Goal: Task Accomplishment & Management: Complete application form

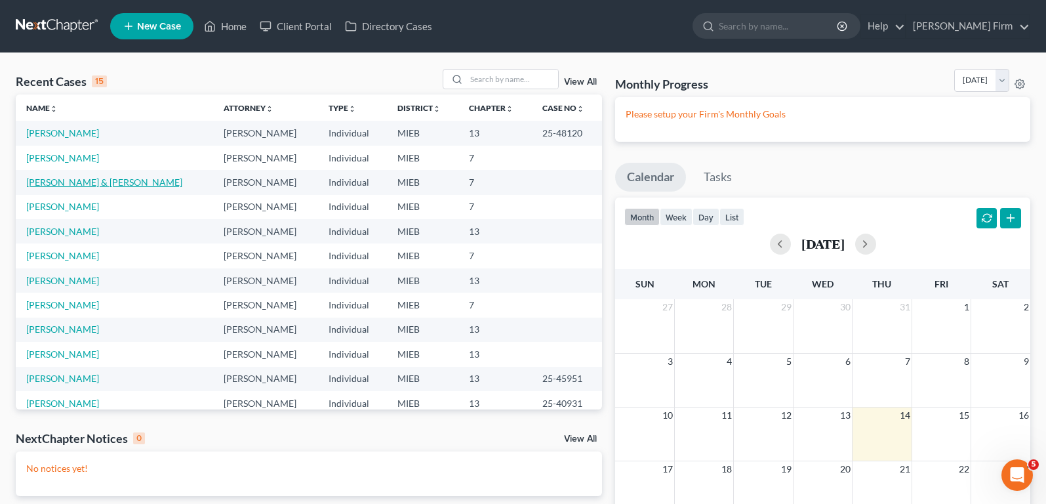
click at [88, 187] on link "[PERSON_NAME] & [PERSON_NAME]" at bounding box center [104, 181] width 156 height 11
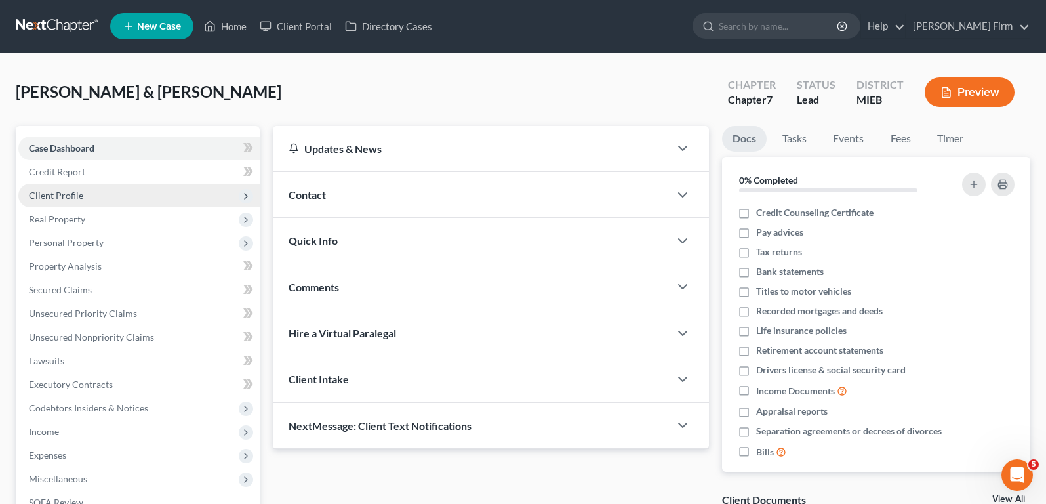
click at [94, 193] on span "Client Profile" at bounding box center [138, 196] width 241 height 24
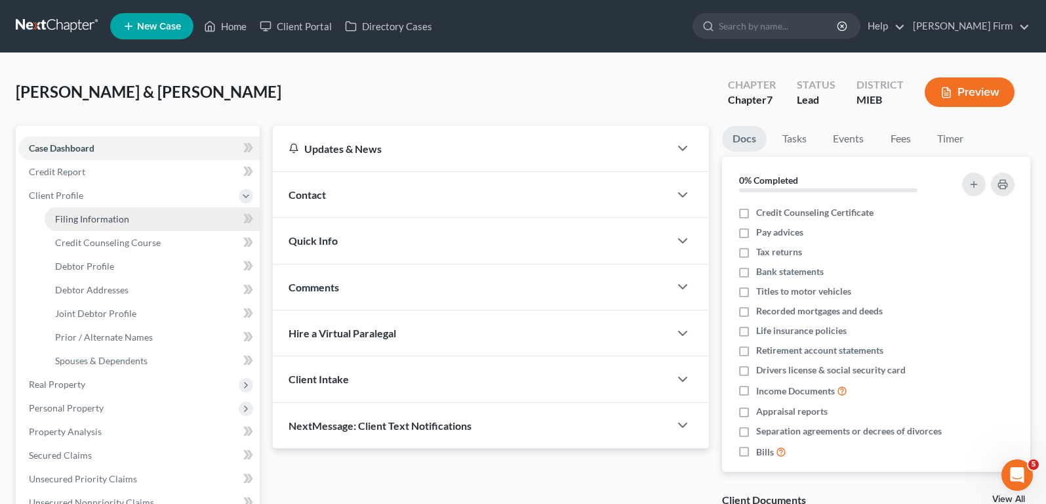
click at [93, 210] on link "Filing Information" at bounding box center [152, 219] width 215 height 24
select select "1"
select select "0"
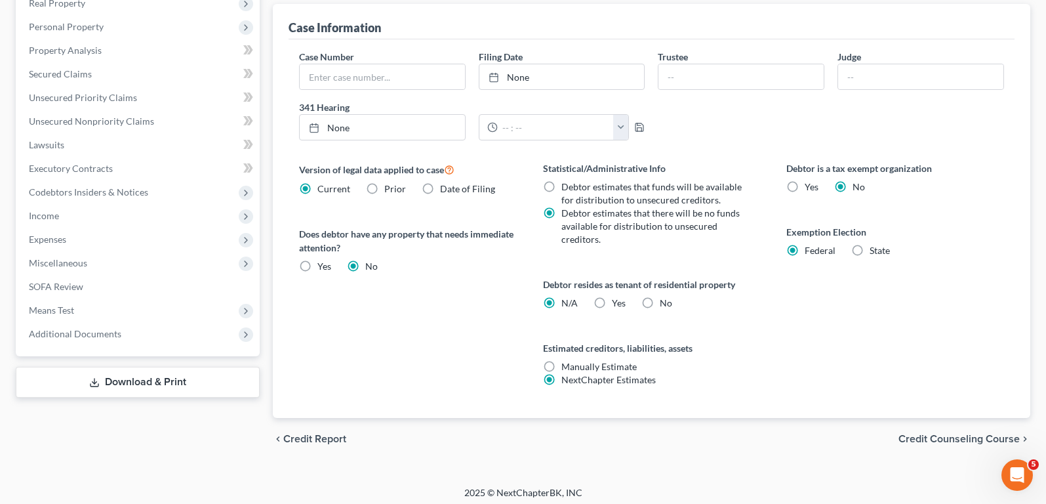
scroll to position [387, 0]
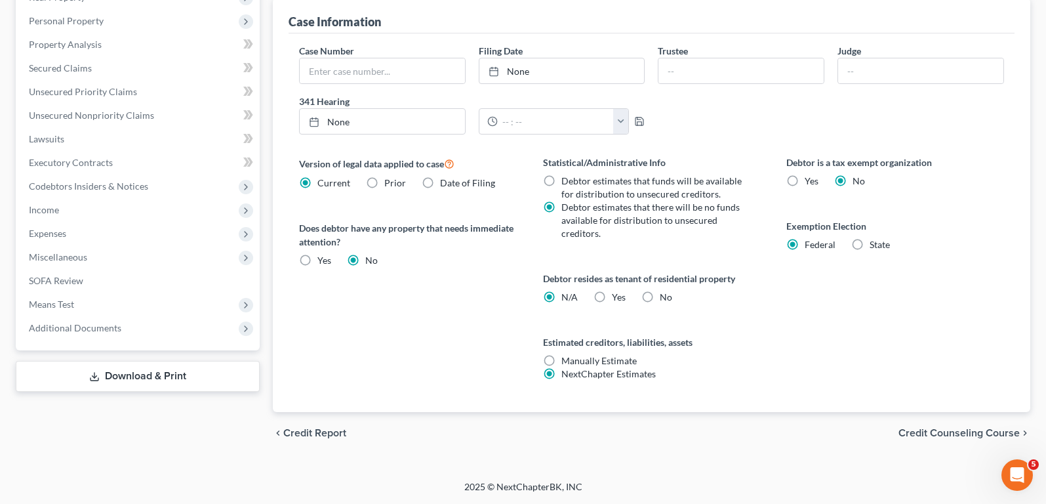
click at [938, 428] on span "Credit Counseling Course" at bounding box center [958, 433] width 121 height 10
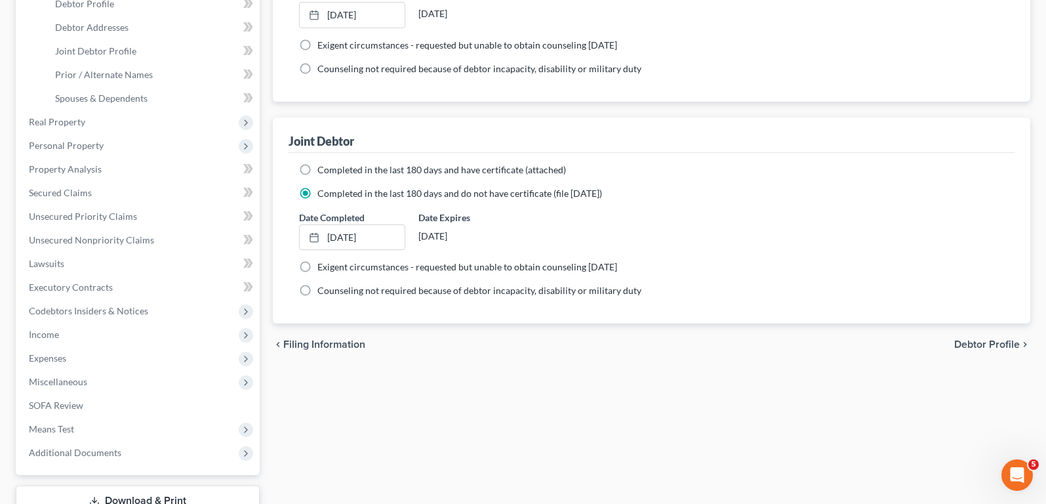
click at [1000, 342] on span "Debtor Profile" at bounding box center [987, 344] width 66 height 10
select select "1"
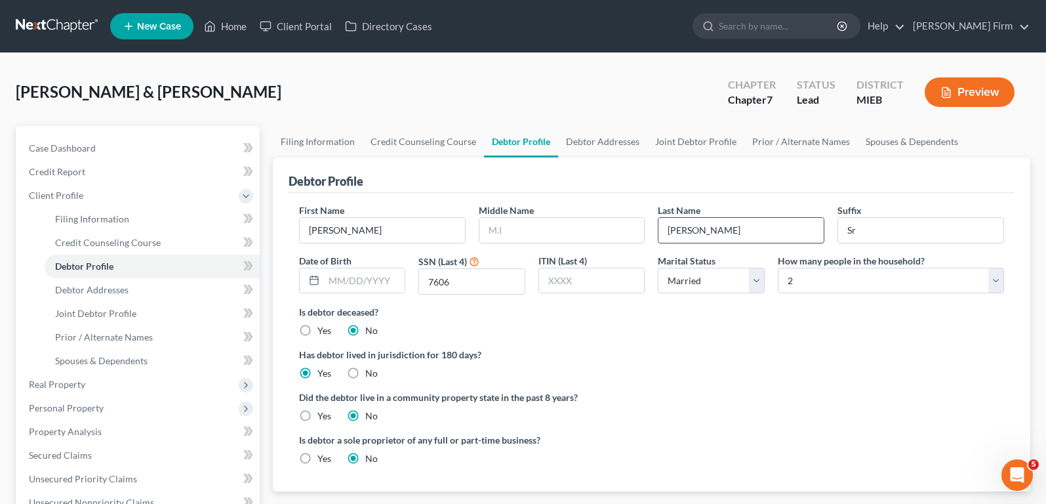
drag, startPoint x: 697, startPoint y: 233, endPoint x: 662, endPoint y: 234, distance: 34.8
click at [662, 234] on input "[PERSON_NAME]" at bounding box center [740, 230] width 165 height 25
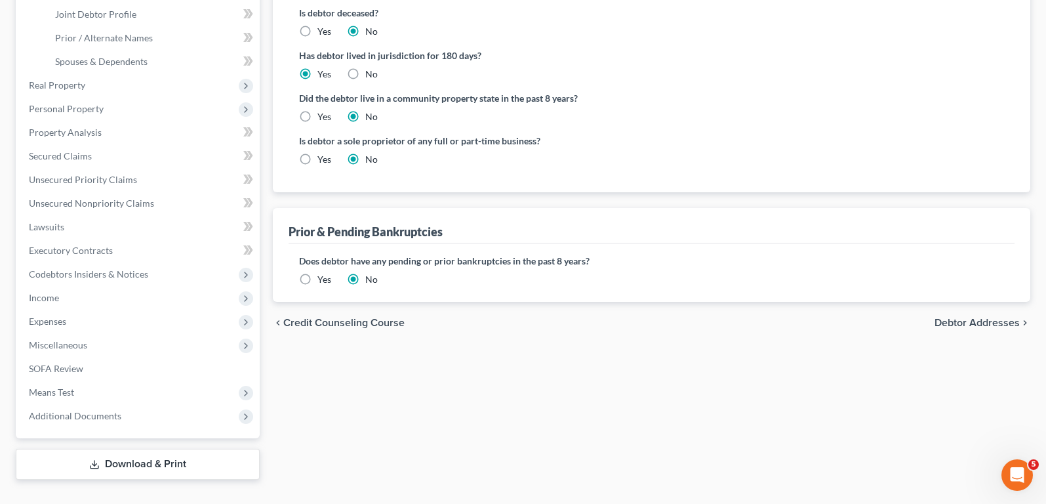
scroll to position [325, 0]
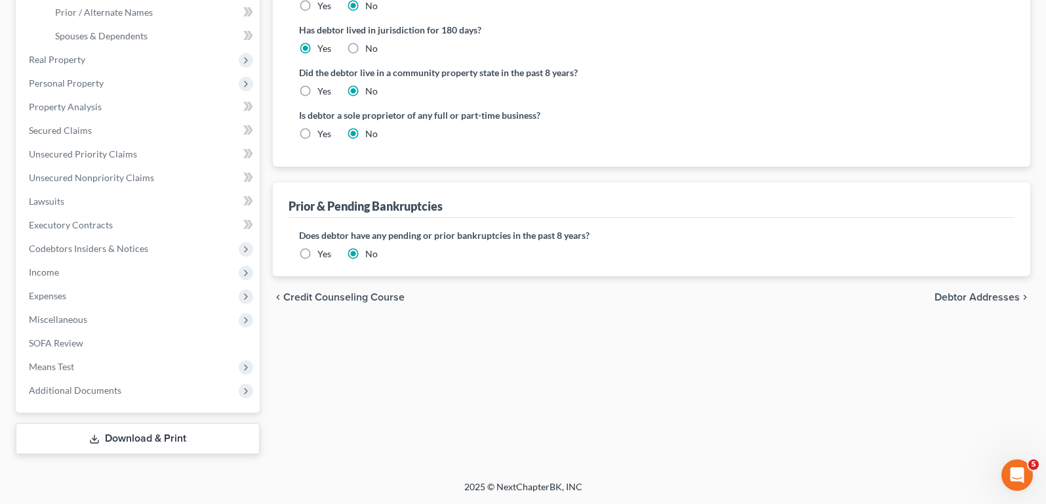
type input "[PERSON_NAME]"
click at [996, 296] on span "Debtor Addresses" at bounding box center [976, 297] width 85 height 10
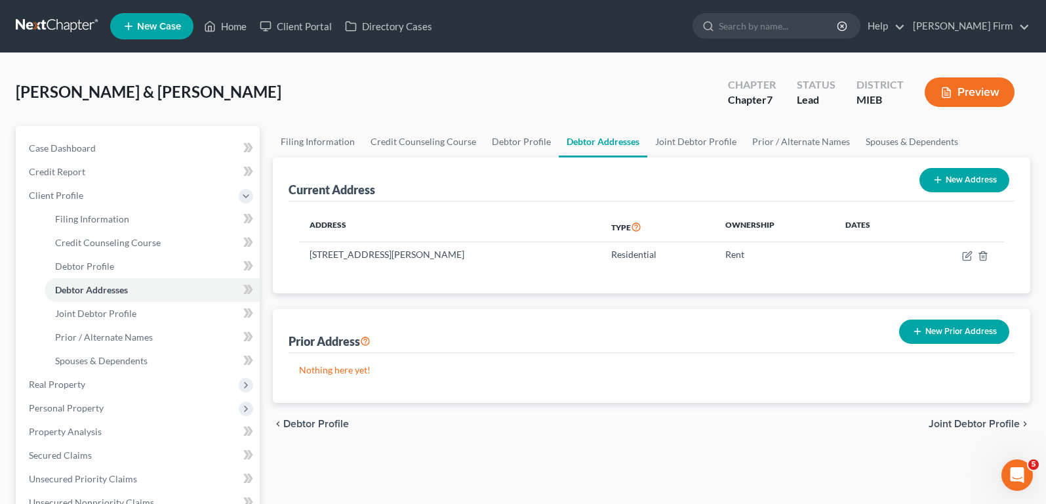
click at [957, 422] on span "Joint Debtor Profile" at bounding box center [974, 423] width 91 height 10
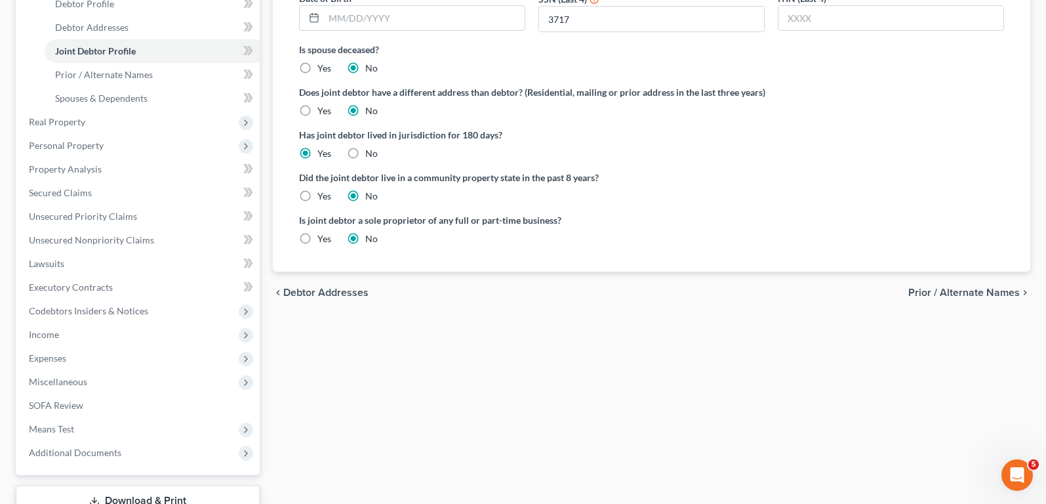
click at [926, 292] on span "Prior / Alternate Names" at bounding box center [963, 292] width 111 height 10
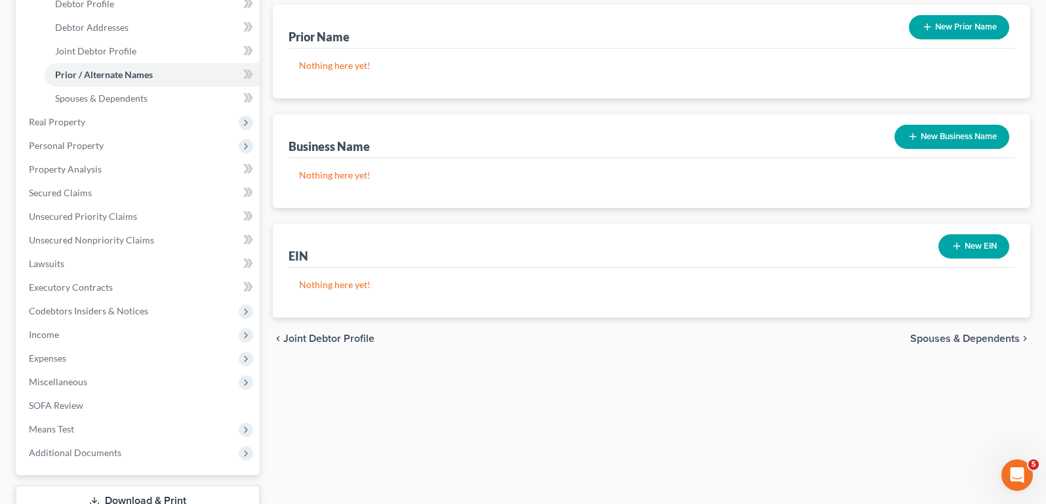
click at [936, 335] on span "Spouses & Dependents" at bounding box center [965, 338] width 110 height 10
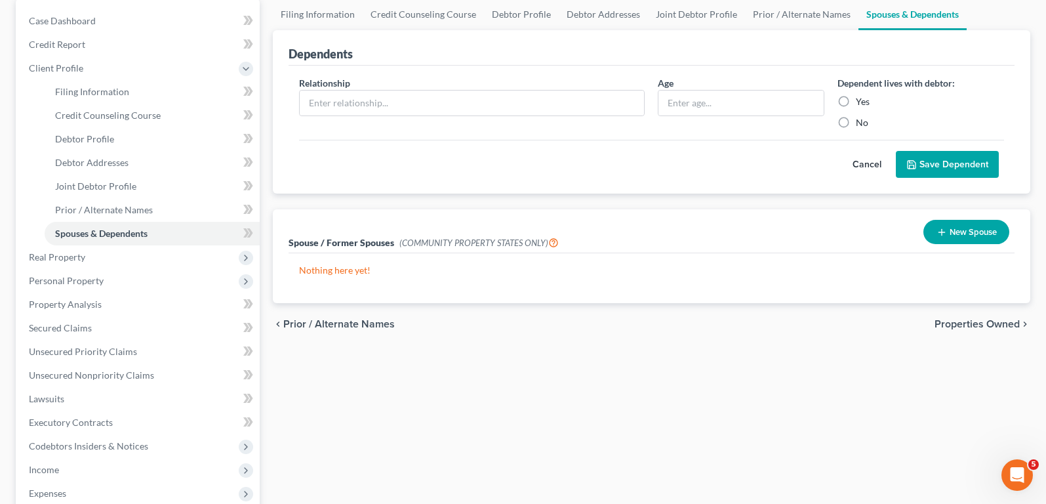
scroll to position [131, 0]
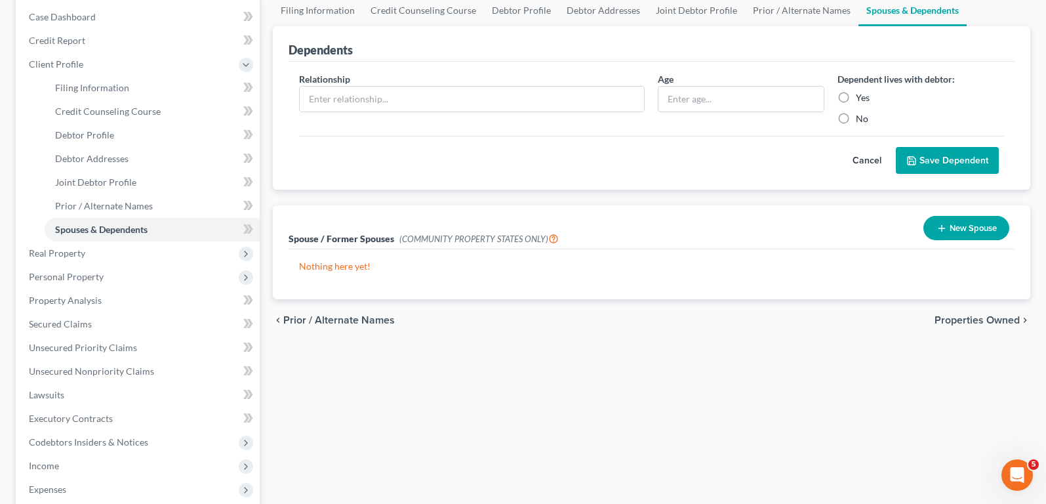
click at [1011, 317] on span "Properties Owned" at bounding box center [976, 320] width 85 height 10
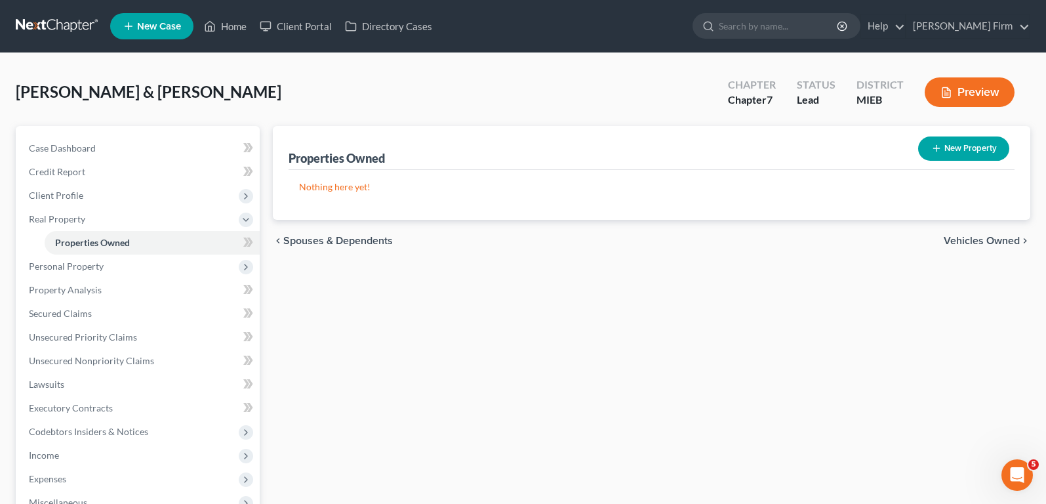
click at [990, 243] on span "Vehicles Owned" at bounding box center [982, 240] width 76 height 10
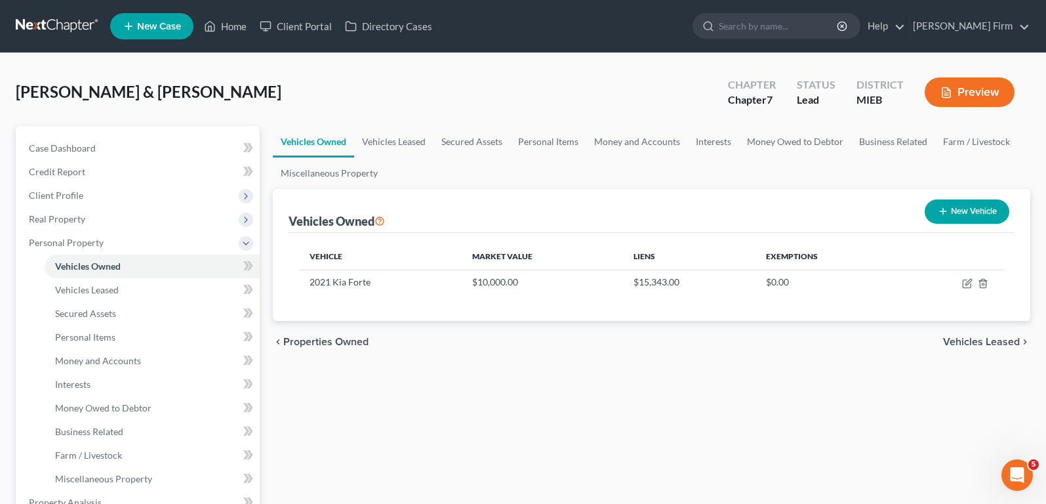
click at [967, 338] on span "Vehicles Leased" at bounding box center [981, 341] width 77 height 10
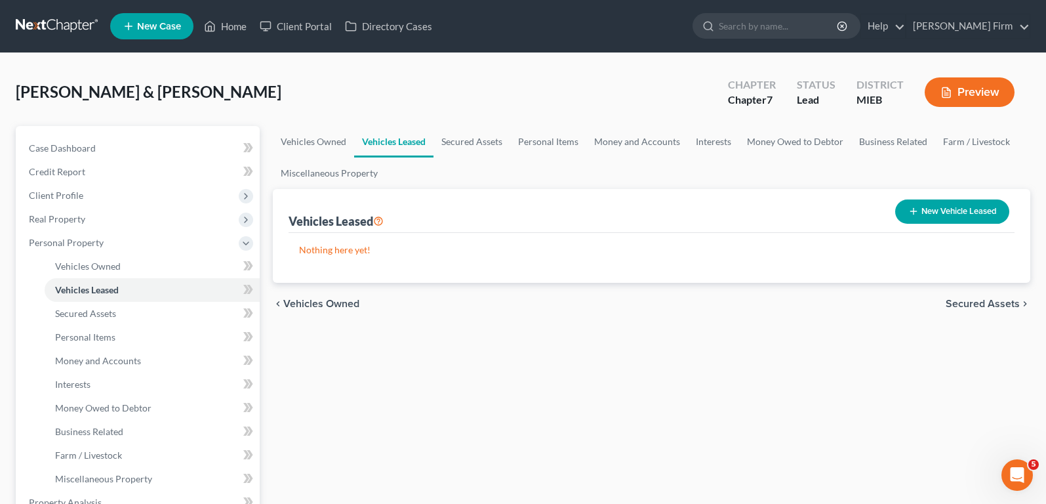
click at [967, 304] on span "Secured Assets" at bounding box center [983, 303] width 74 height 10
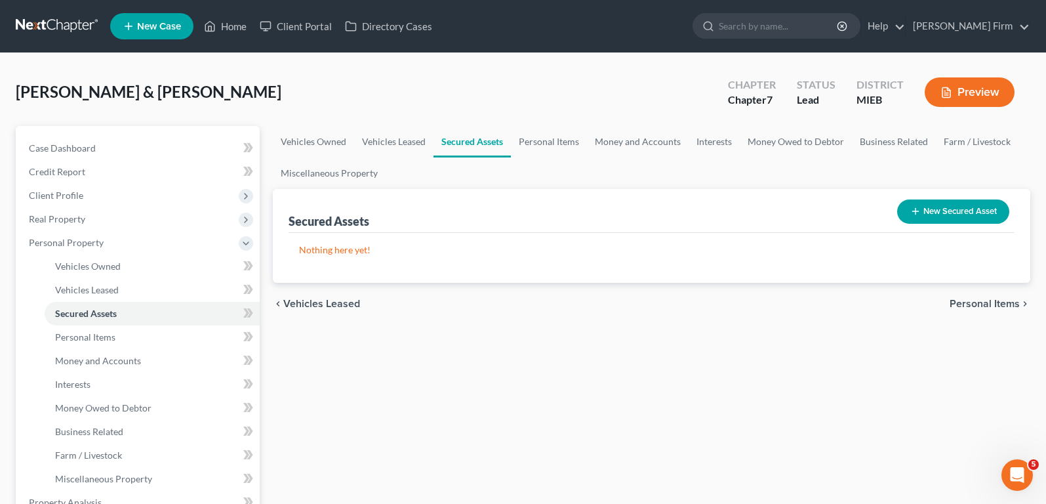
click at [967, 304] on span "Personal Items" at bounding box center [985, 303] width 70 height 10
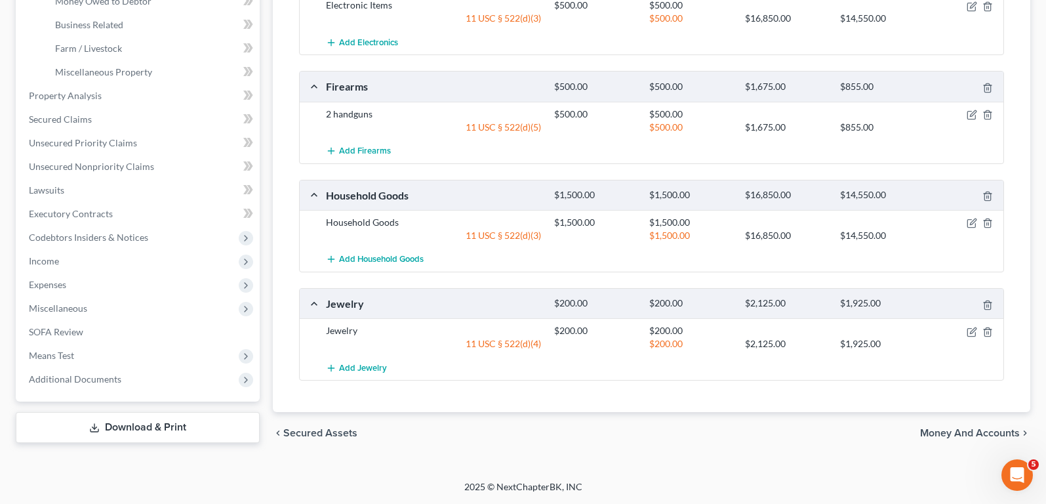
click at [959, 435] on span "Money and Accounts" at bounding box center [970, 433] width 100 height 10
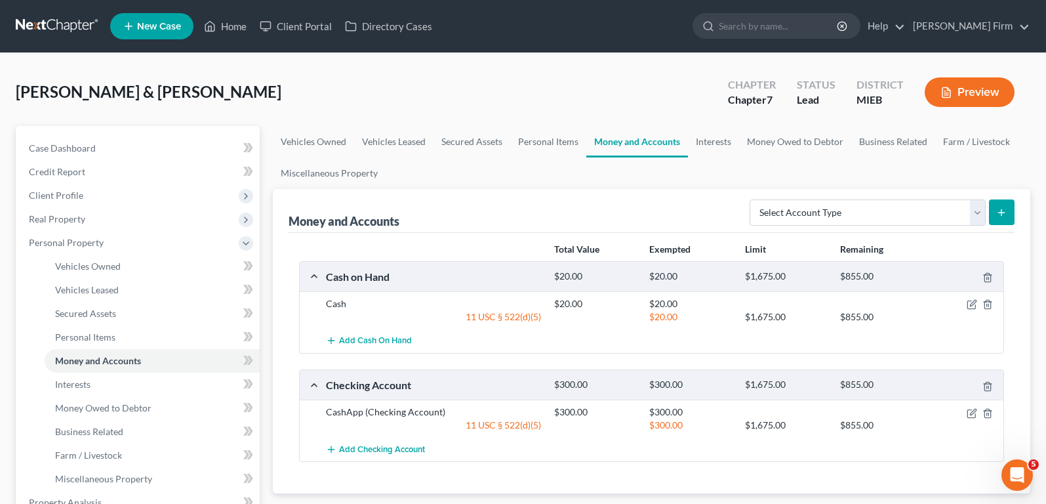
scroll to position [66, 0]
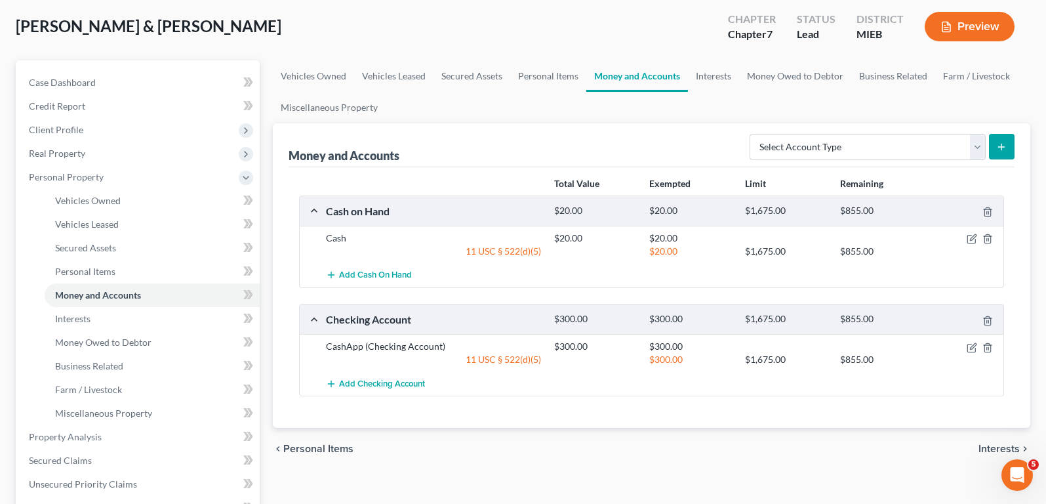
click at [995, 447] on span "Interests" at bounding box center [998, 448] width 41 height 10
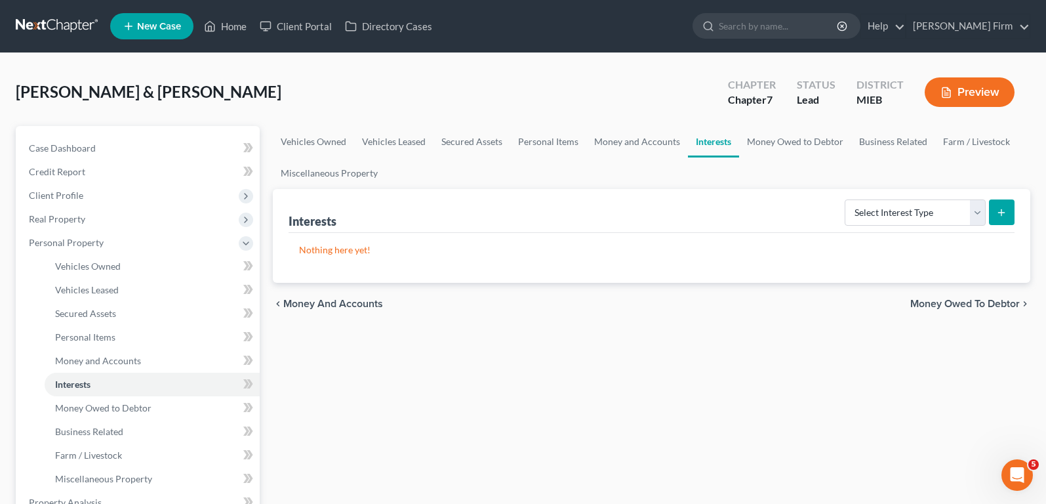
click at [988, 295] on div "chevron_left Money and Accounts Money Owed to Debtor chevron_right" at bounding box center [651, 304] width 757 height 42
click at [994, 305] on span "Money Owed to Debtor" at bounding box center [965, 303] width 110 height 10
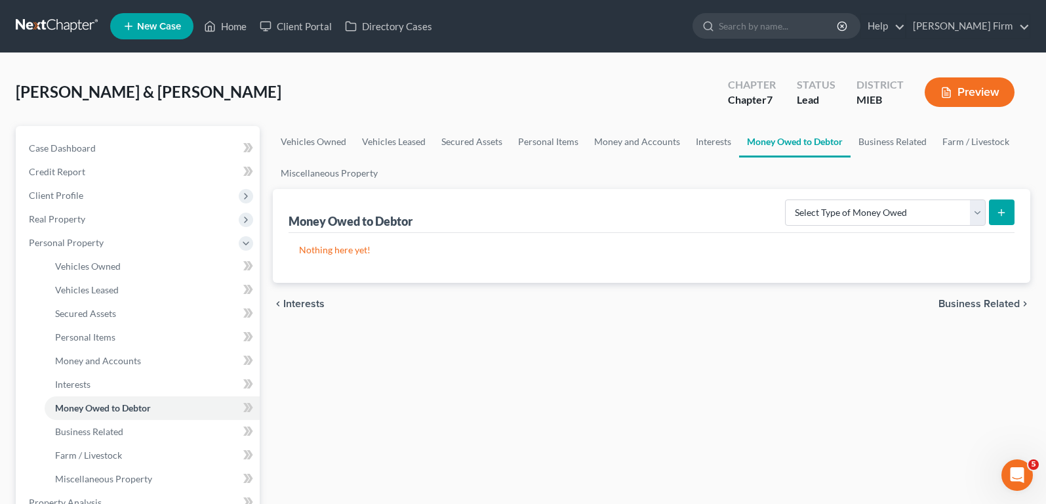
click at [994, 305] on span "Business Related" at bounding box center [978, 303] width 81 height 10
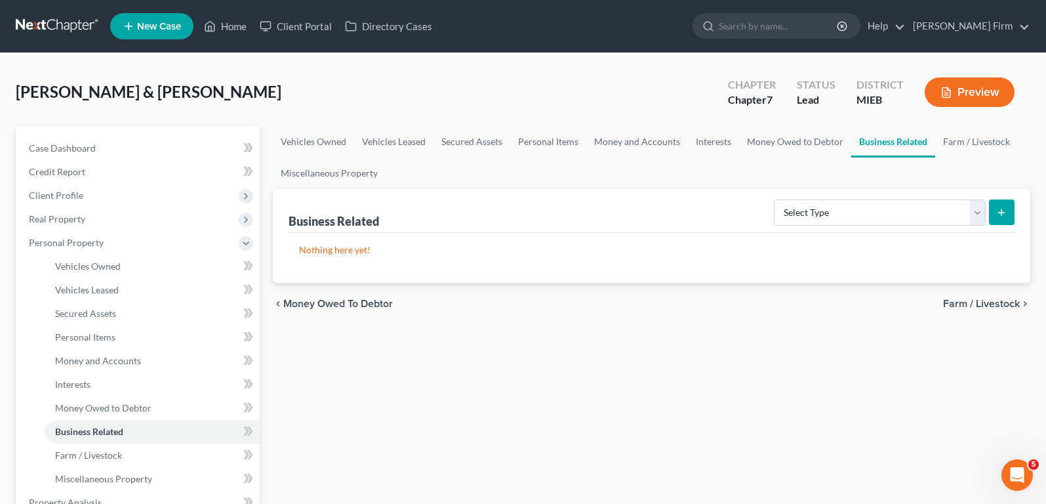
click at [994, 305] on span "Farm / Livestock" at bounding box center [981, 303] width 77 height 10
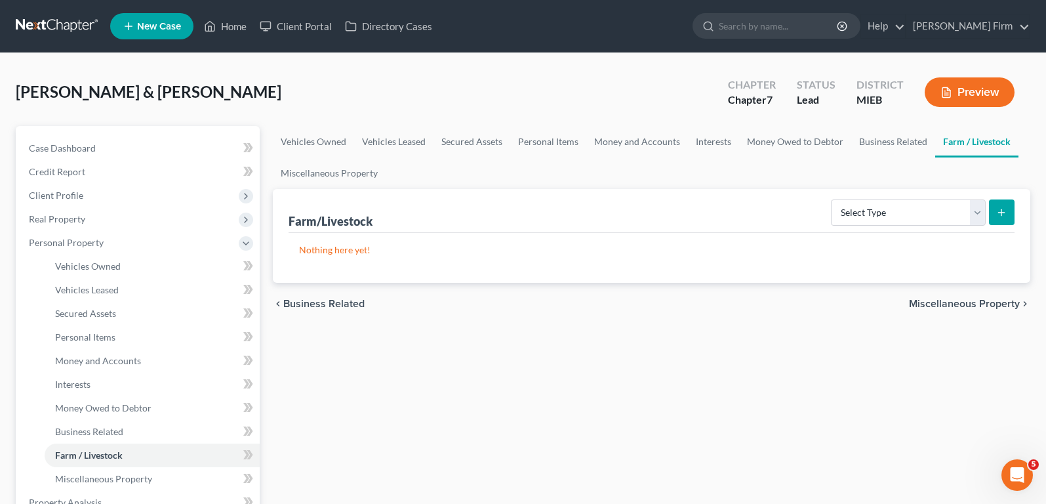
click at [994, 305] on span "Miscellaneous Property" at bounding box center [964, 303] width 111 height 10
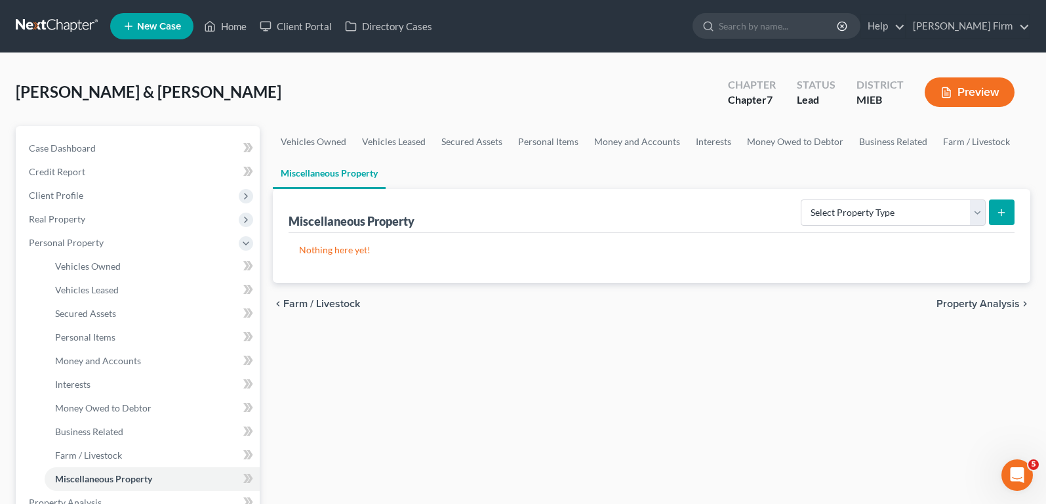
click at [994, 305] on span "Property Analysis" at bounding box center [977, 303] width 83 height 10
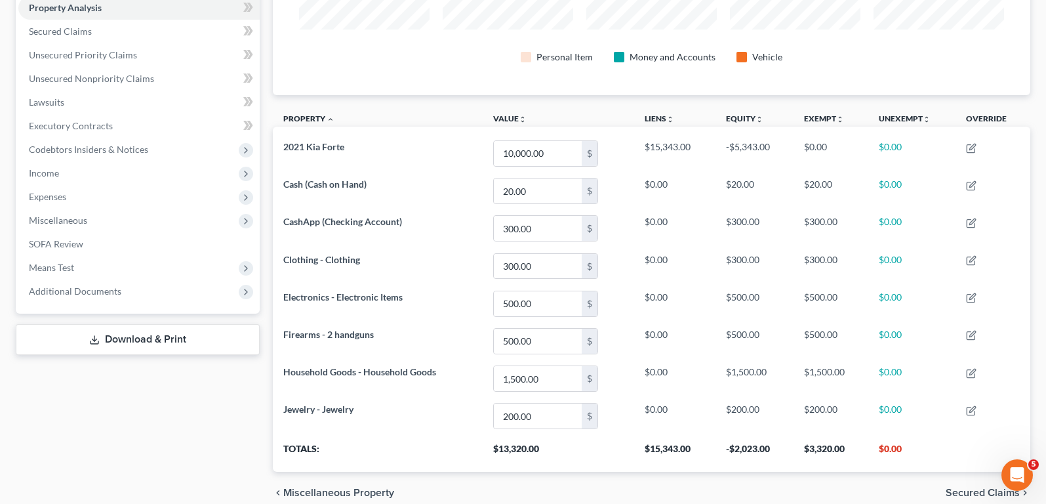
scroll to position [262, 0]
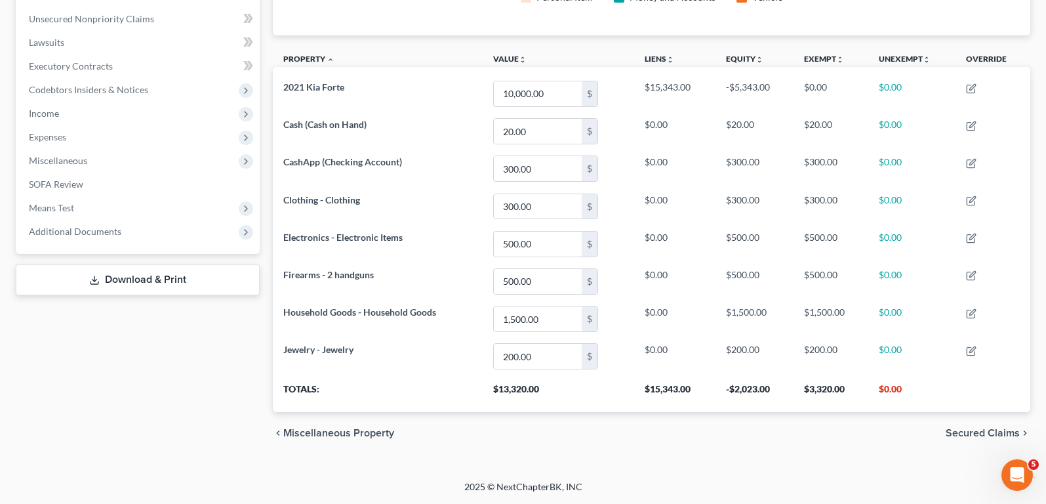
click at [961, 430] on span "Secured Claims" at bounding box center [983, 433] width 74 height 10
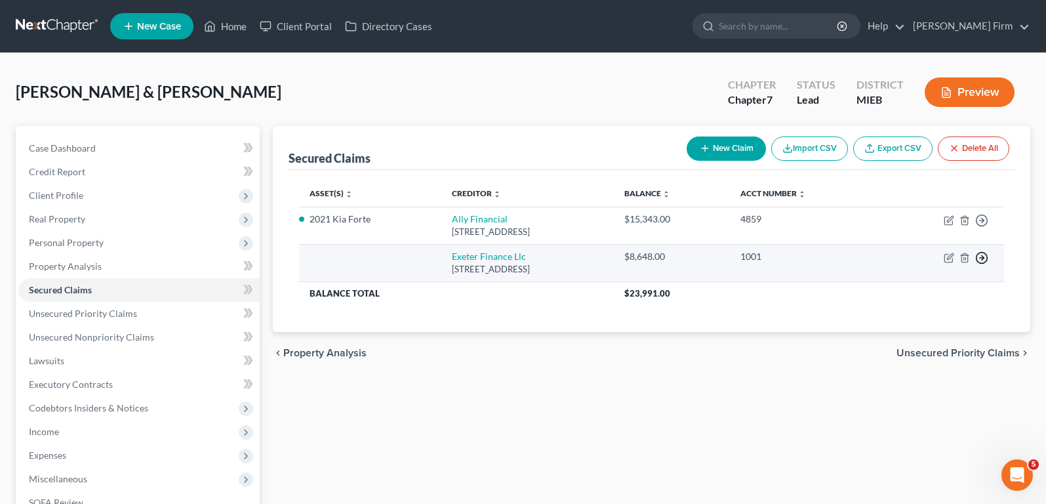
click at [986, 227] on icon "button" at bounding box center [981, 220] width 13 height 13
click at [926, 281] on link "Move to F" at bounding box center [922, 289] width 110 height 22
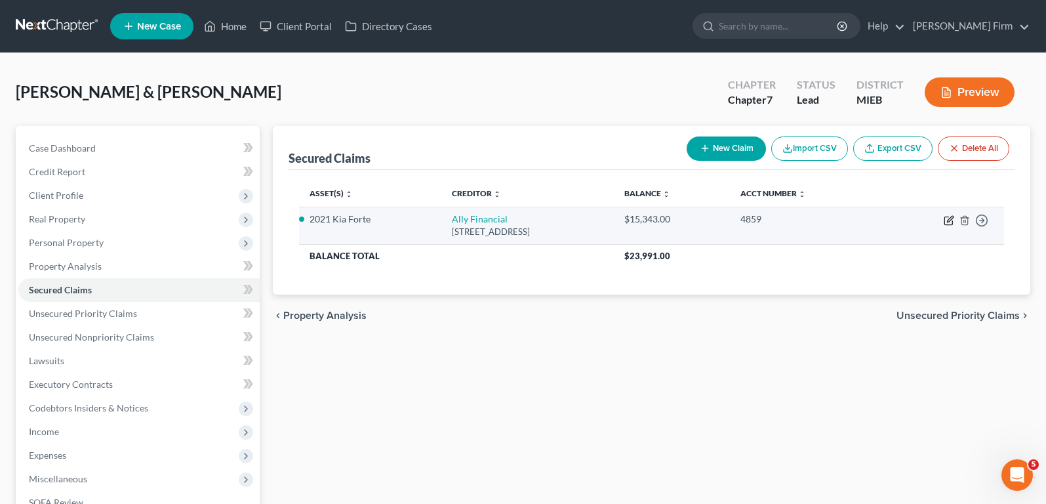
click at [948, 221] on icon "button" at bounding box center [950, 219] width 6 height 6
select select "23"
select select "8"
select select "2"
select select "1"
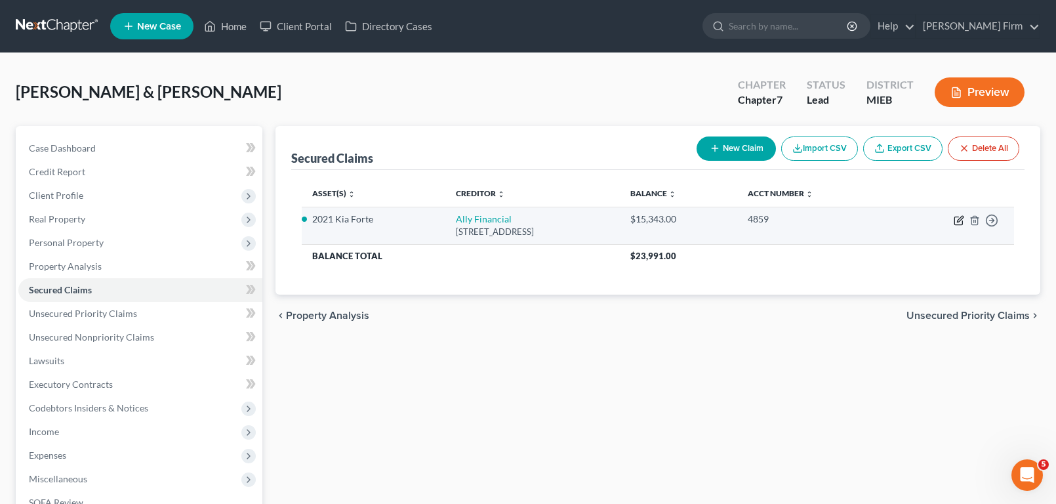
select select "0"
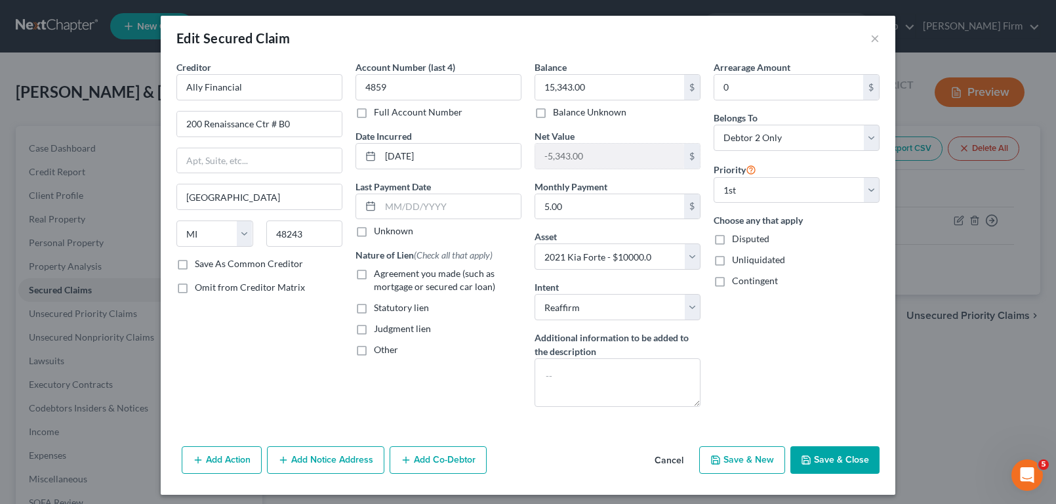
click at [827, 460] on button "Save & Close" at bounding box center [834, 460] width 89 height 28
select select
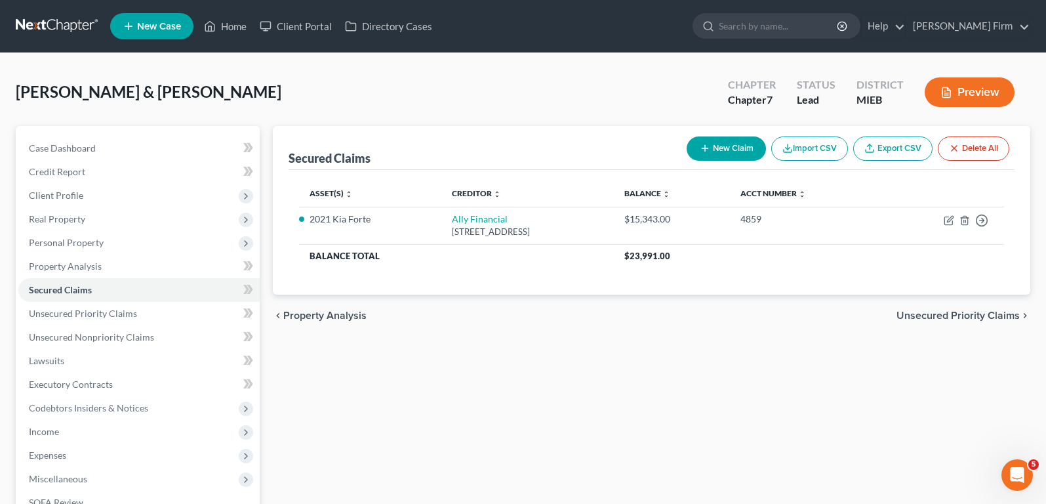
click at [961, 315] on span "Unsecured Priority Claims" at bounding box center [957, 315] width 123 height 10
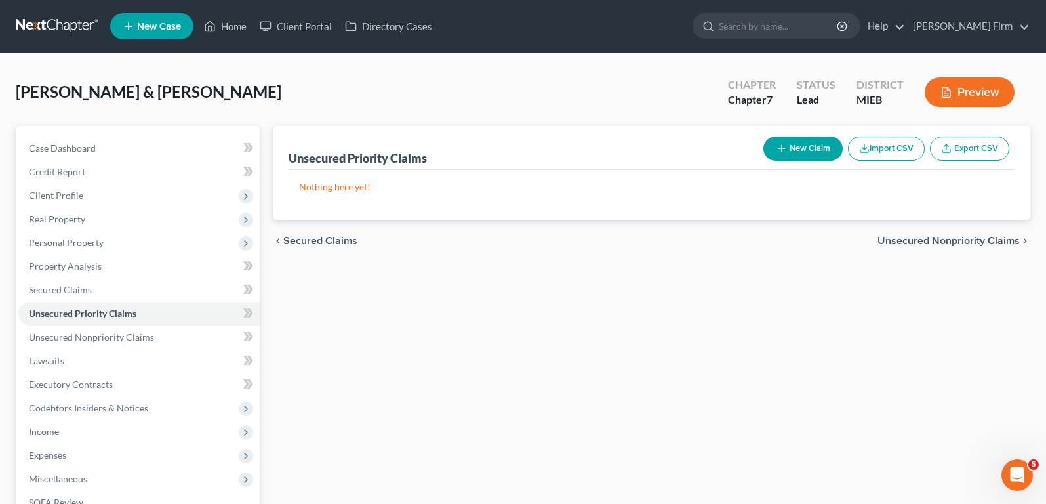
click at [961, 241] on span "Unsecured Nonpriority Claims" at bounding box center [948, 240] width 142 height 10
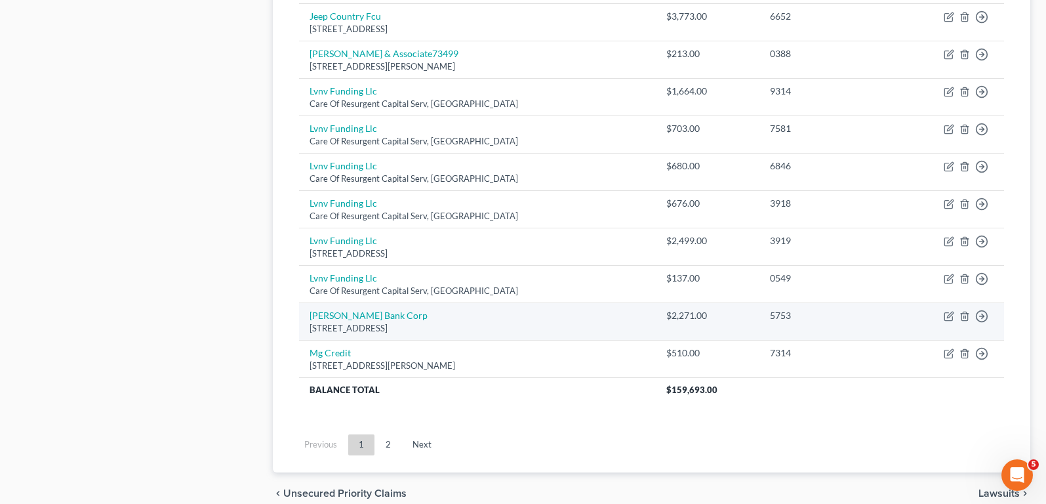
scroll to position [1011, 0]
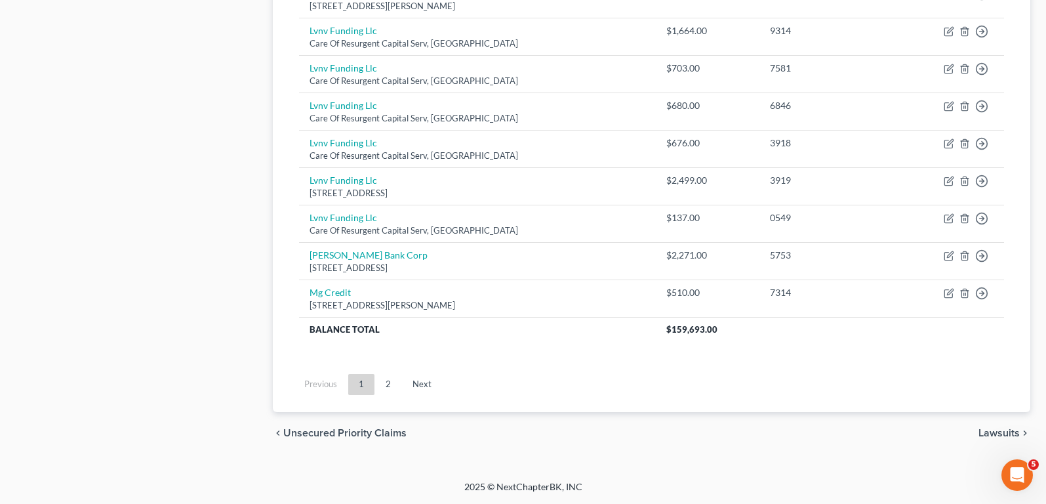
click at [988, 434] on span "Lawsuits" at bounding box center [998, 433] width 41 height 10
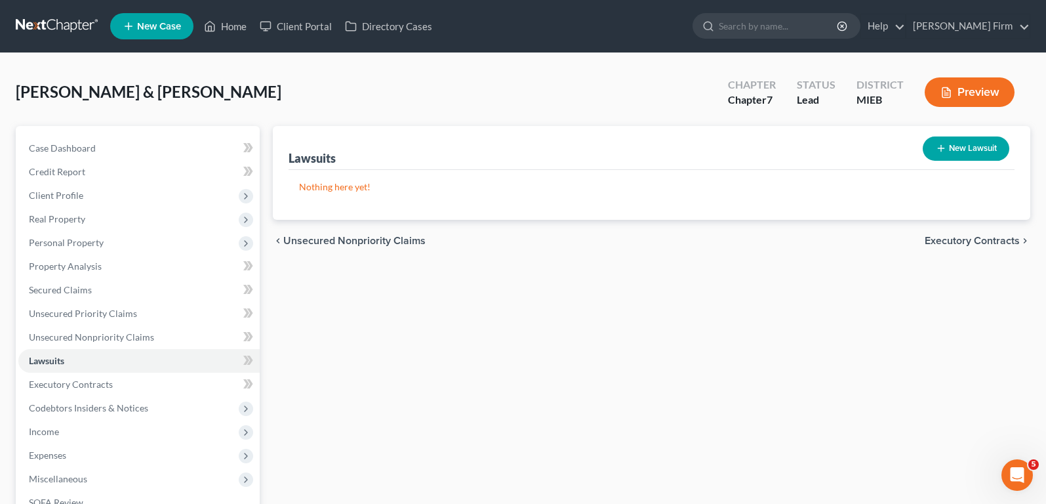
click at [978, 240] on span "Executory Contracts" at bounding box center [972, 240] width 95 height 10
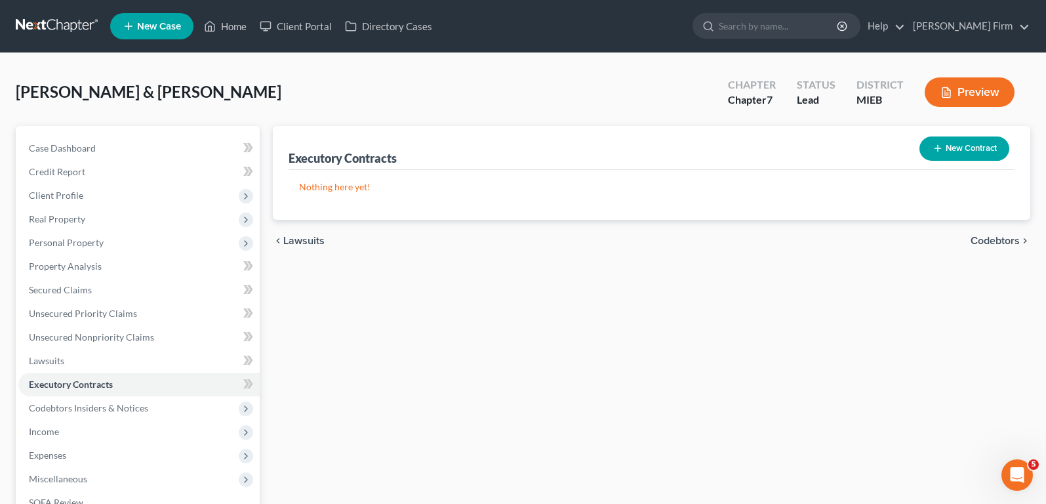
click at [978, 244] on span "Codebtors" at bounding box center [995, 240] width 49 height 10
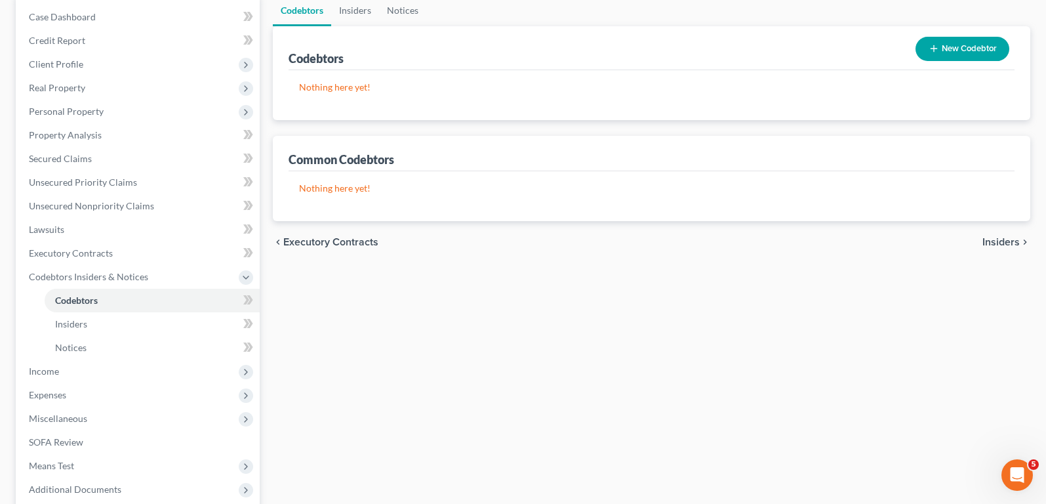
click at [1003, 244] on span "Insiders" at bounding box center [1000, 242] width 37 height 10
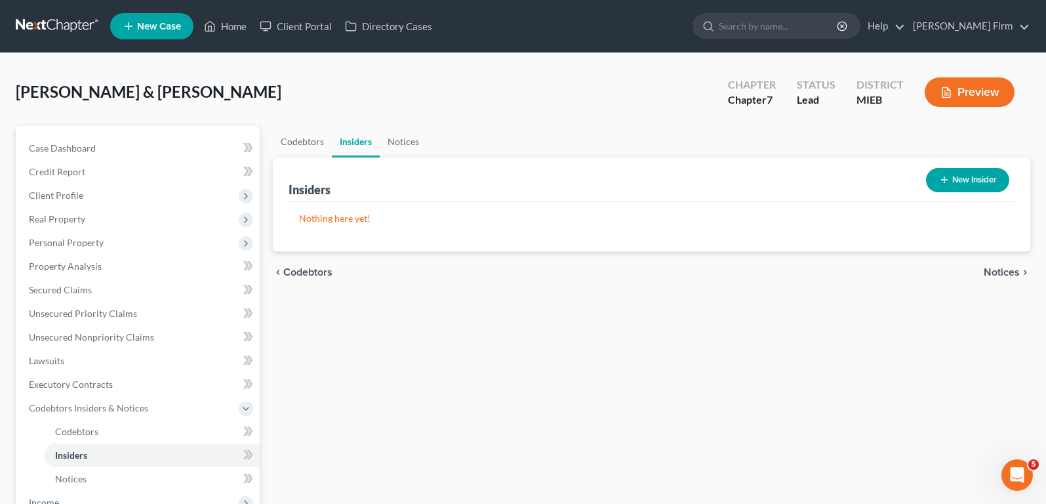
click at [1001, 269] on span "Notices" at bounding box center [1002, 272] width 36 height 10
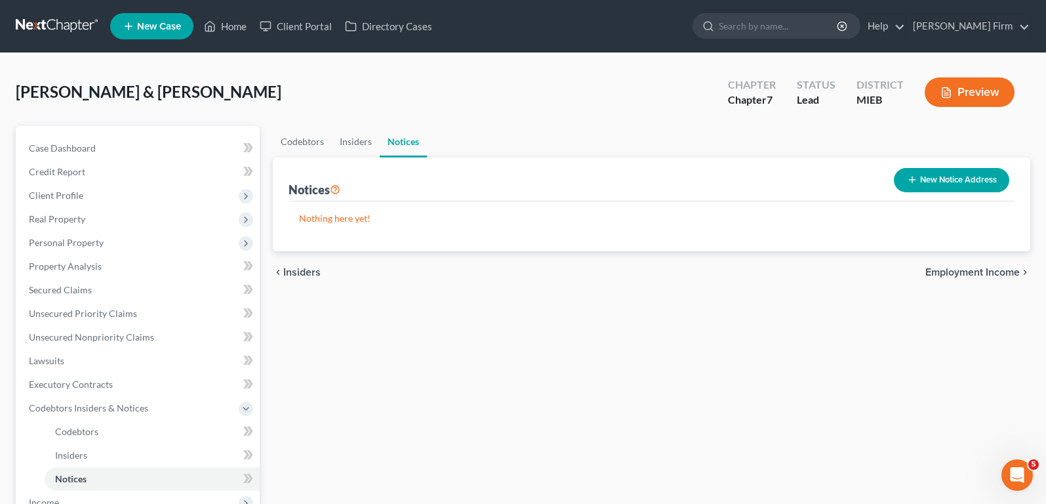
click at [1001, 269] on span "Employment Income" at bounding box center [972, 272] width 94 height 10
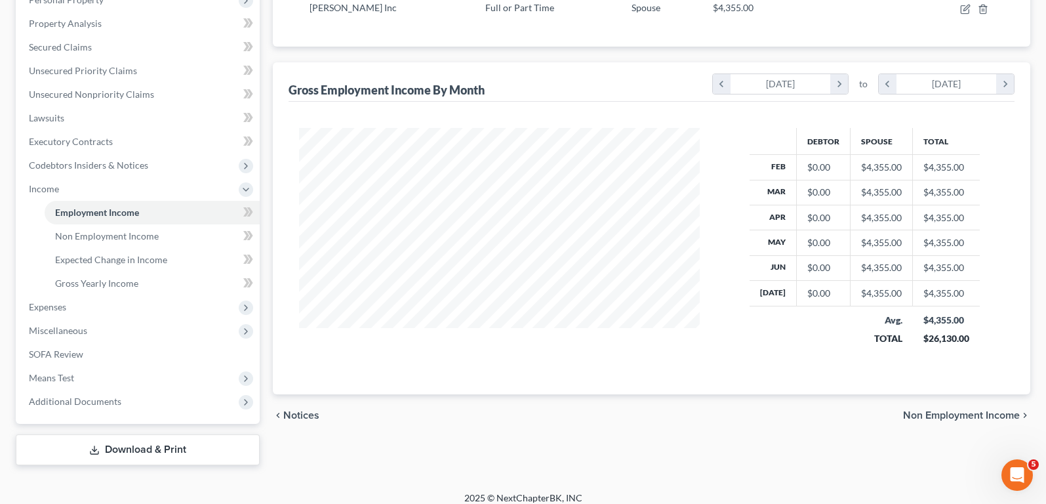
scroll to position [254, 0]
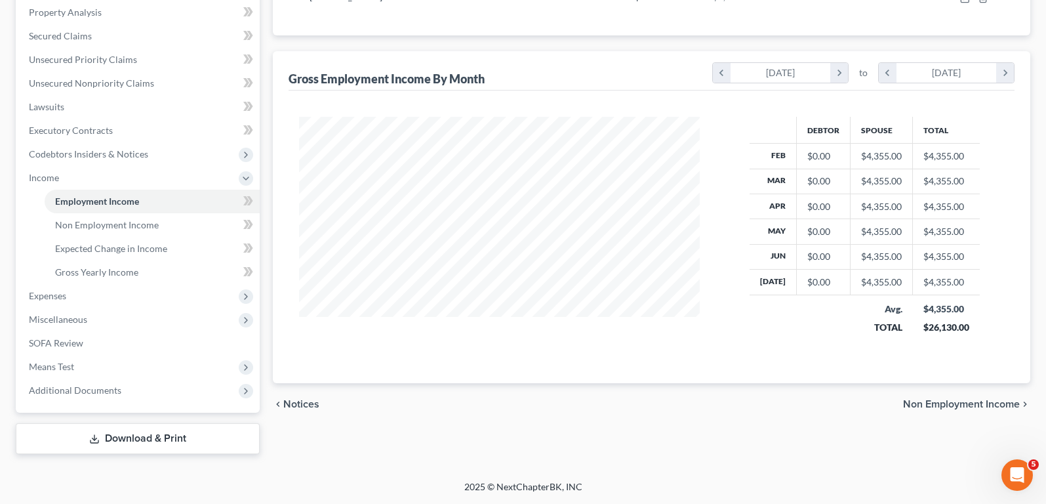
click at [988, 407] on span "Non Employment Income" at bounding box center [961, 404] width 117 height 10
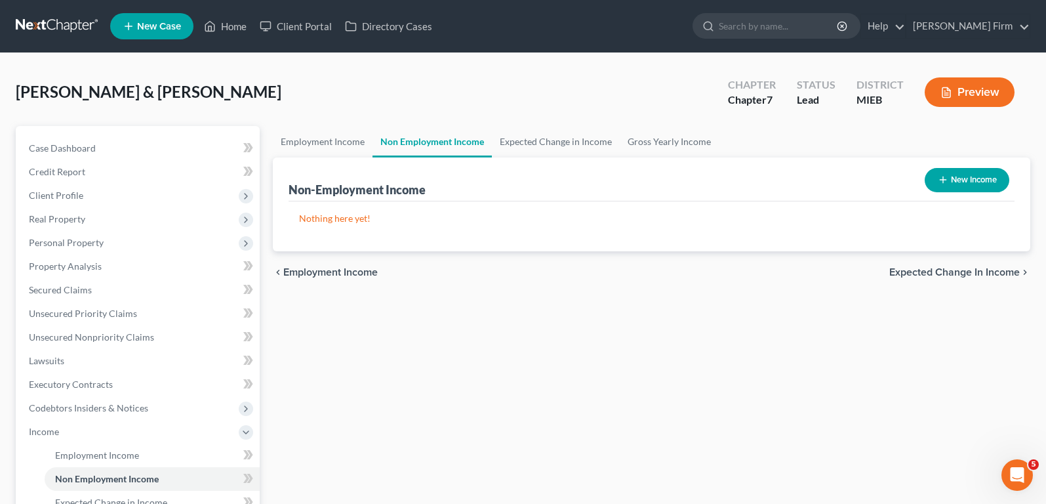
click at [990, 260] on div "chevron_left Employment Income Expected Change in Income chevron_right" at bounding box center [651, 272] width 757 height 42
click at [990, 269] on span "Expected Change in Income" at bounding box center [954, 272] width 130 height 10
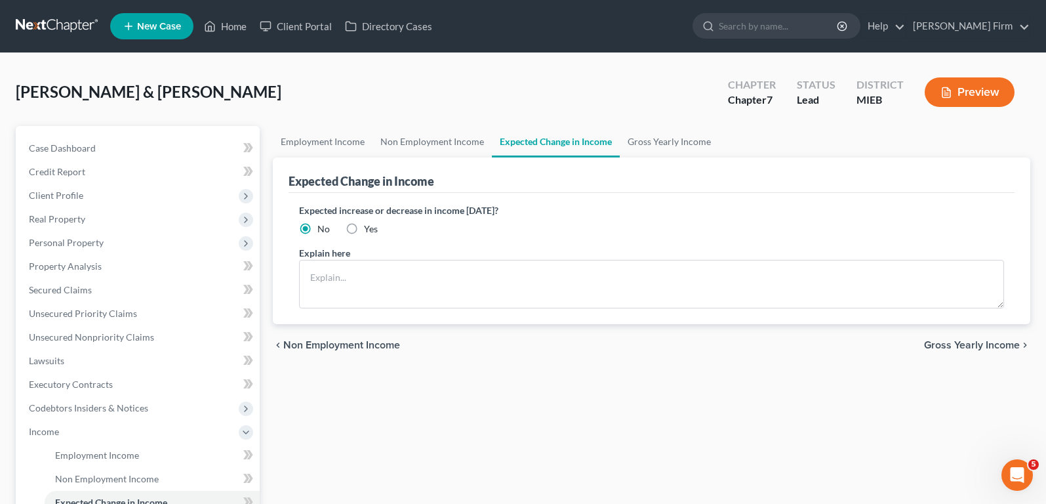
click at [964, 348] on span "Gross Yearly Income" at bounding box center [972, 345] width 96 height 10
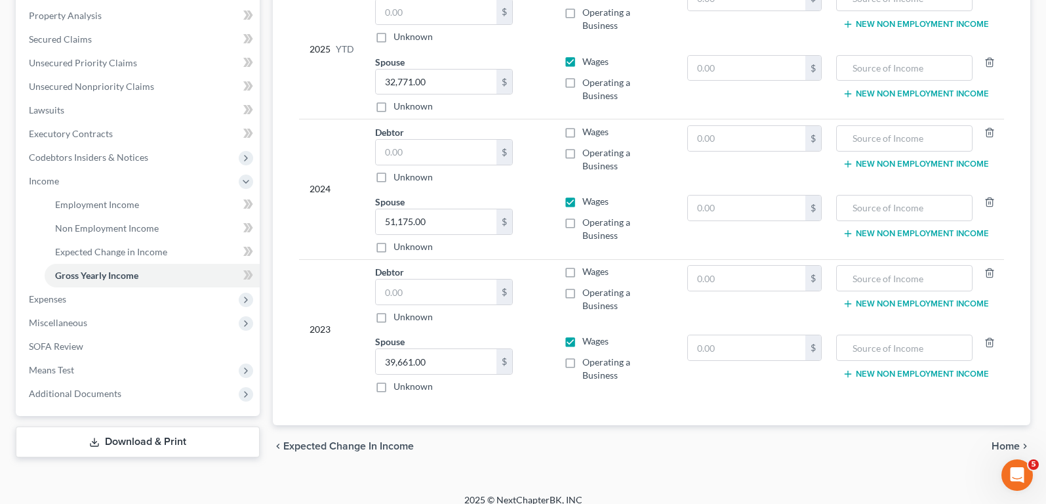
scroll to position [264, 0]
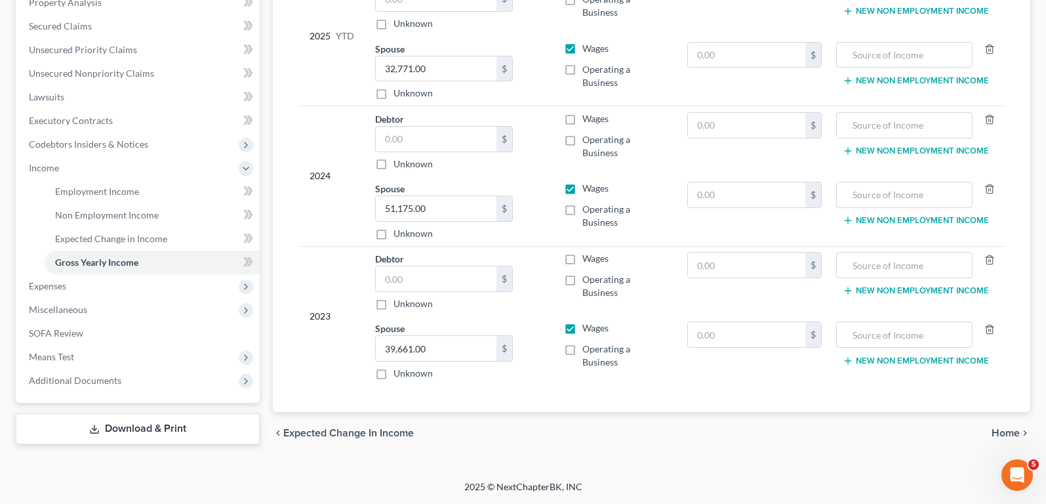
click at [998, 433] on span "Home" at bounding box center [1006, 433] width 28 height 10
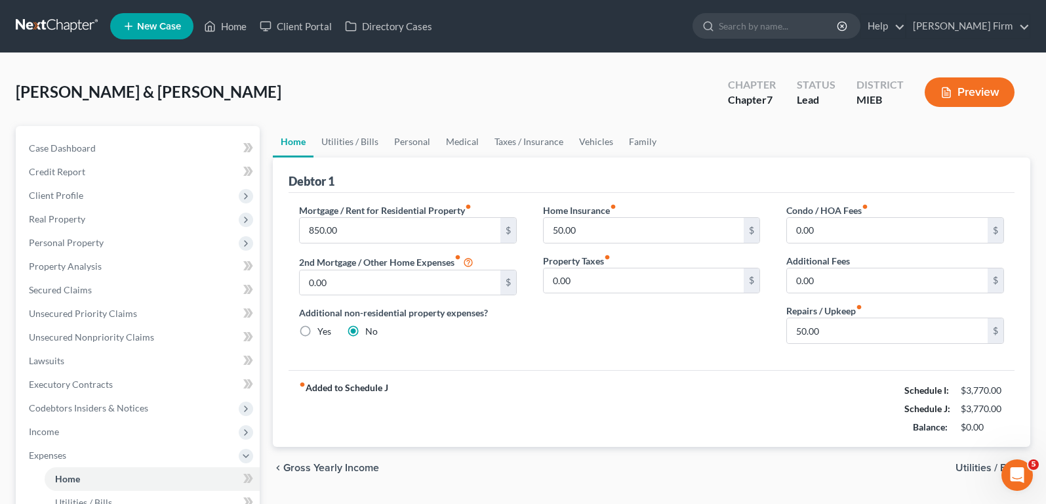
click at [986, 464] on span "Utilities / Bills" at bounding box center [987, 467] width 64 height 10
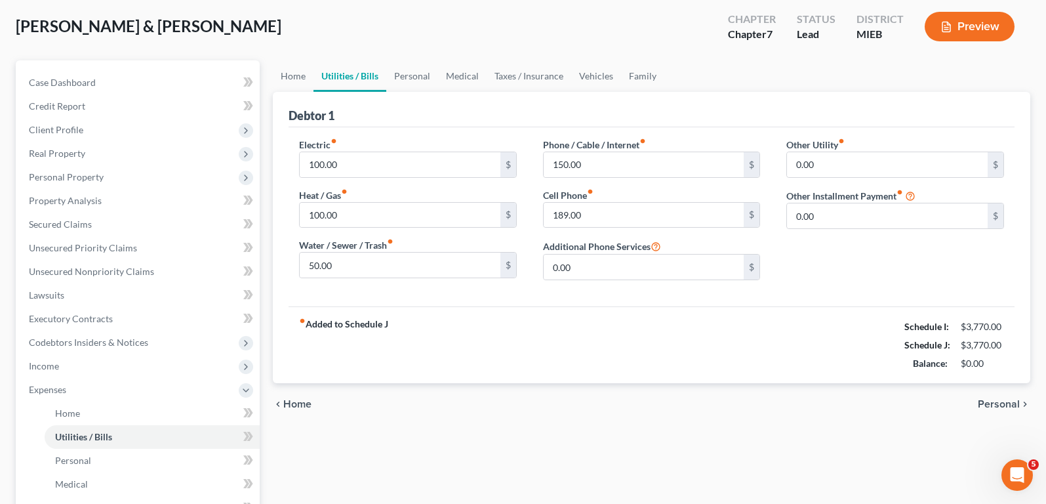
click at [997, 406] on span "Personal" at bounding box center [999, 404] width 42 height 10
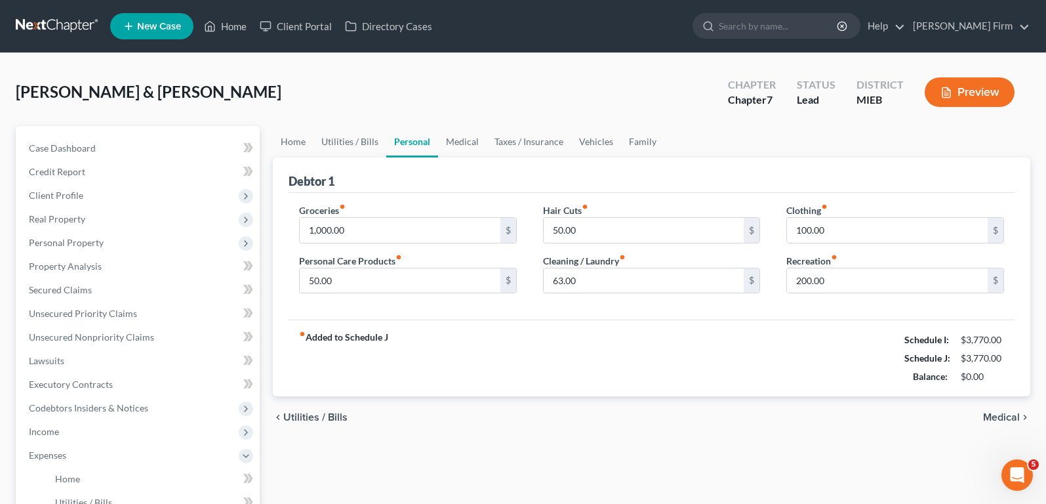
click at [999, 414] on span "Medical" at bounding box center [1001, 417] width 37 height 10
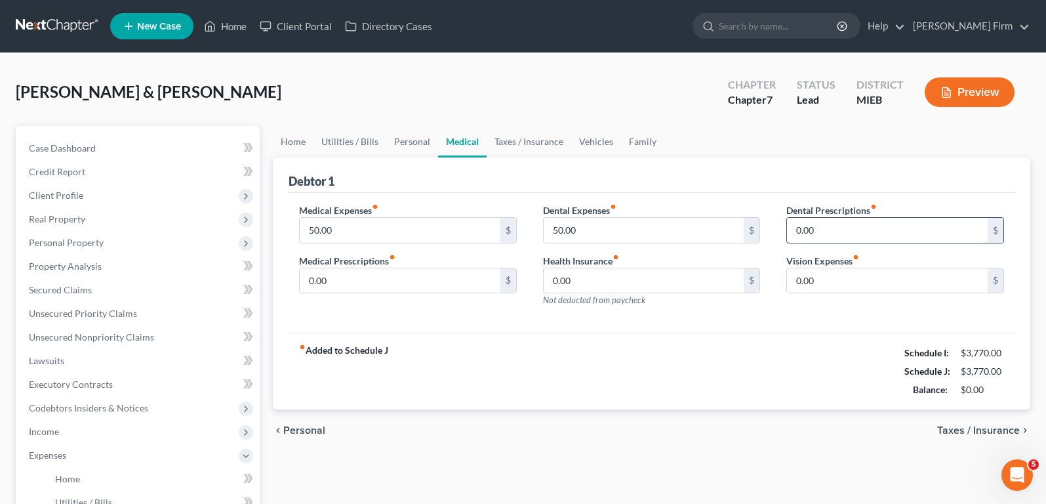
click at [859, 236] on input "0.00" at bounding box center [887, 230] width 201 height 25
click at [947, 428] on span "Taxes / Insurance" at bounding box center [978, 430] width 83 height 10
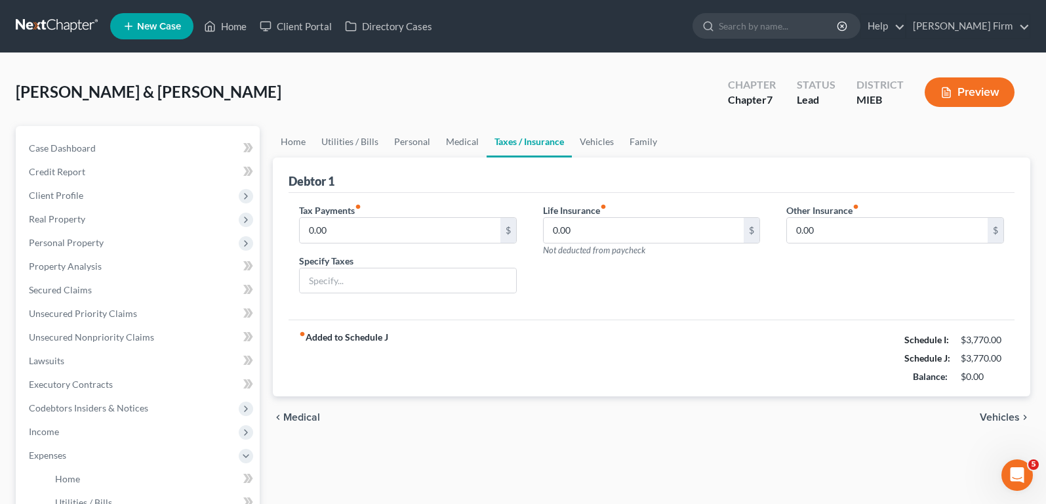
click at [982, 412] on span "Vehicles" at bounding box center [1000, 417] width 40 height 10
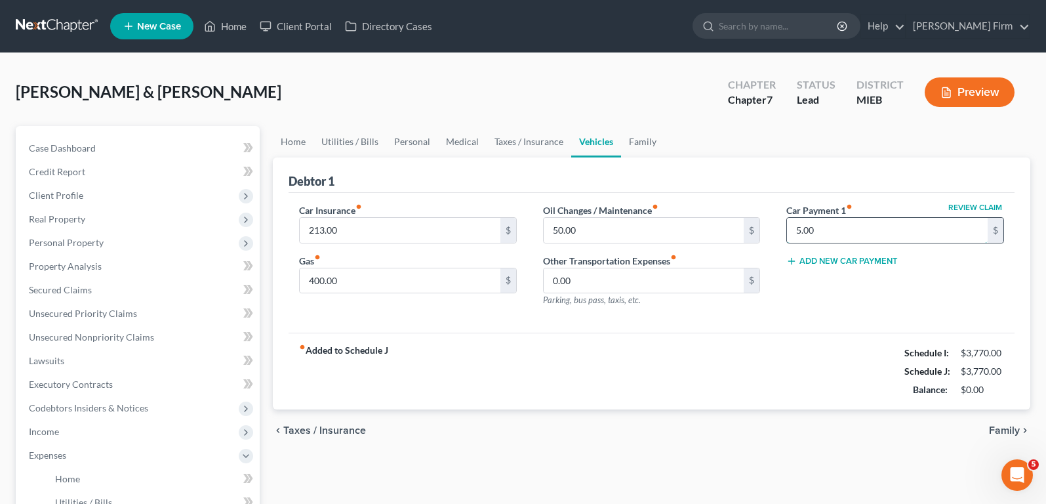
click at [887, 234] on input "5.00" at bounding box center [887, 230] width 201 height 25
type input "564.00"
click at [860, 298] on div "Review Claim Car Payment 1 fiber_manual_record 564.00 $ Add New Car Payment" at bounding box center [895, 260] width 244 height 114
click at [320, 427] on span "Taxes / Insurance" at bounding box center [324, 430] width 83 height 10
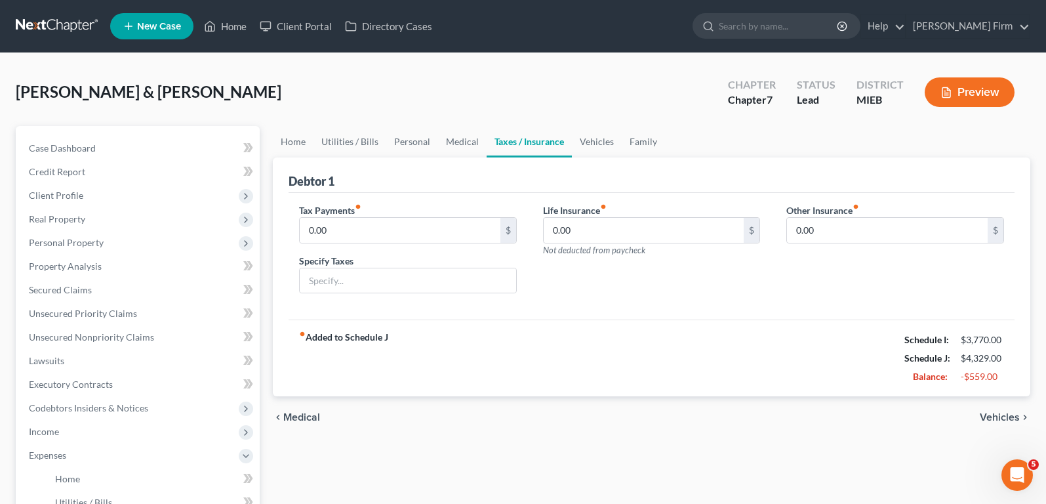
click at [296, 416] on span "Medical" at bounding box center [301, 417] width 37 height 10
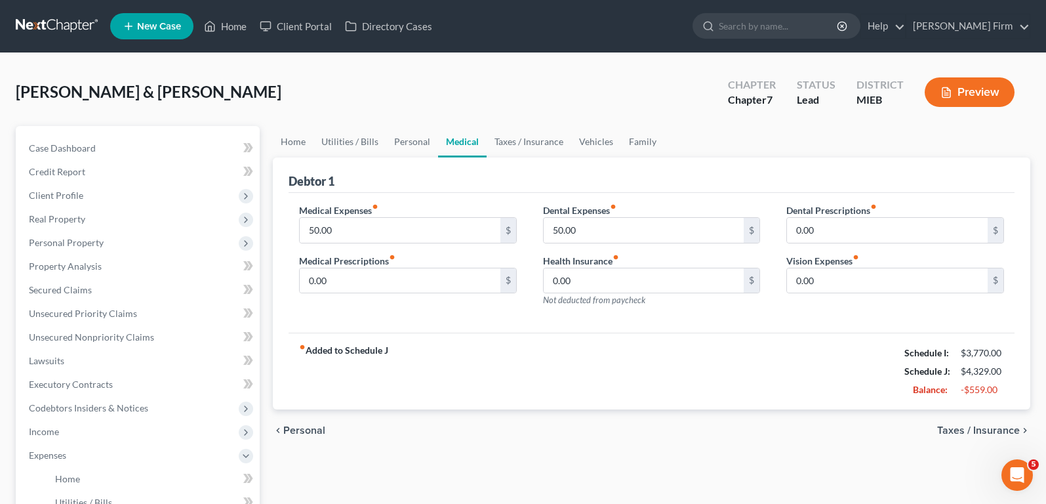
click at [293, 427] on span "Personal" at bounding box center [304, 430] width 42 height 10
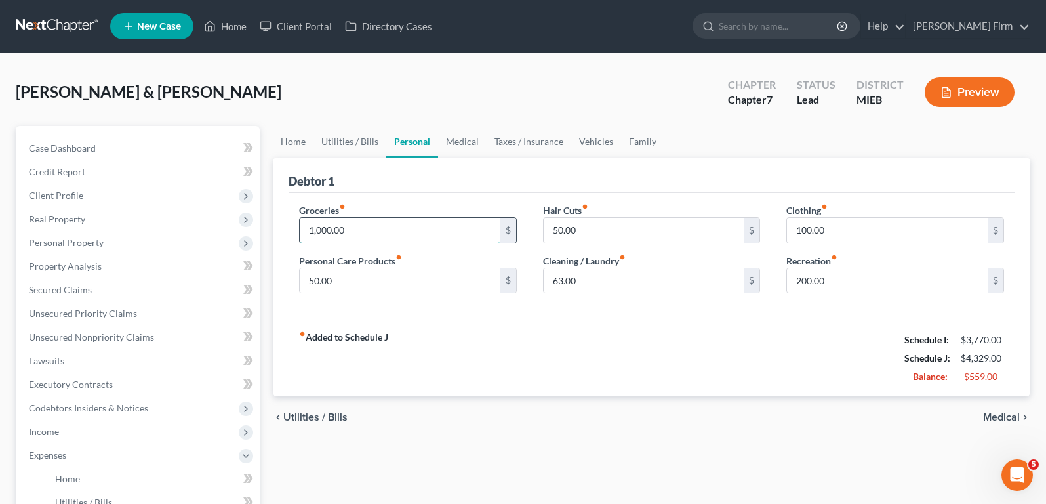
click at [393, 230] on input "1,000.00" at bounding box center [400, 230] width 201 height 25
type input "800"
click at [828, 361] on div "fiber_manual_record Added to Schedule J Schedule I: $3,770.00 Schedule J: $4,12…" at bounding box center [652, 357] width 726 height 77
click at [331, 412] on span "Utilities / Bills" at bounding box center [315, 417] width 64 height 10
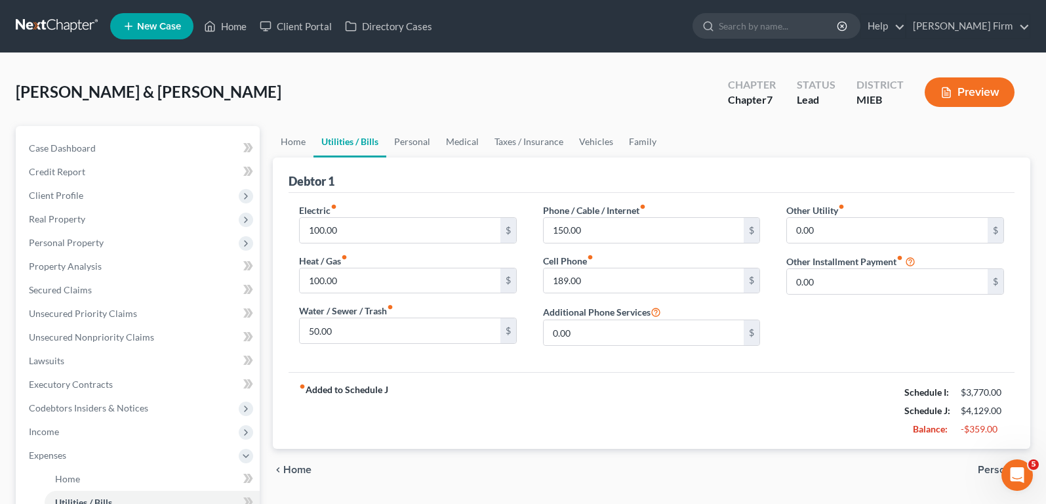
click at [289, 473] on span "Home" at bounding box center [297, 469] width 28 height 10
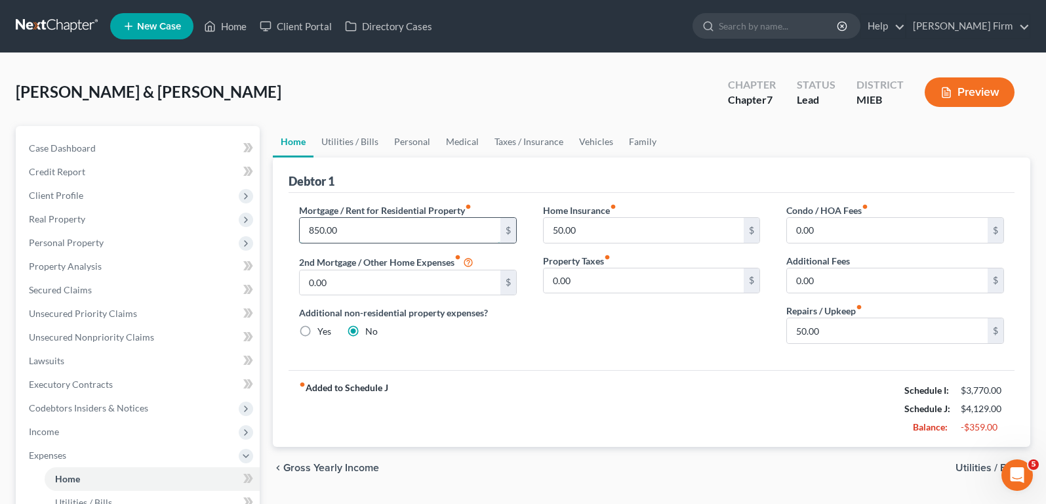
click at [369, 232] on input "850.00" at bounding box center [400, 230] width 201 height 25
type input "500"
click at [851, 337] on input "50.00" at bounding box center [887, 330] width 201 height 25
type input "40"
click at [788, 363] on div "Mortgage / Rent for Residential Property fiber_manual_record 500 $ 2nd Mortgage…" at bounding box center [652, 281] width 726 height 177
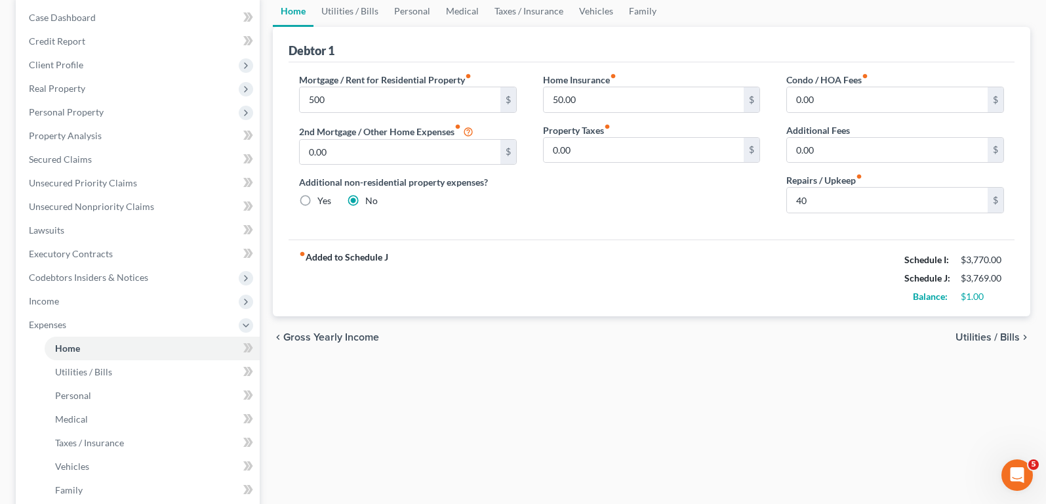
scroll to position [131, 0]
click at [1001, 340] on span "Utilities / Bills" at bounding box center [987, 336] width 64 height 10
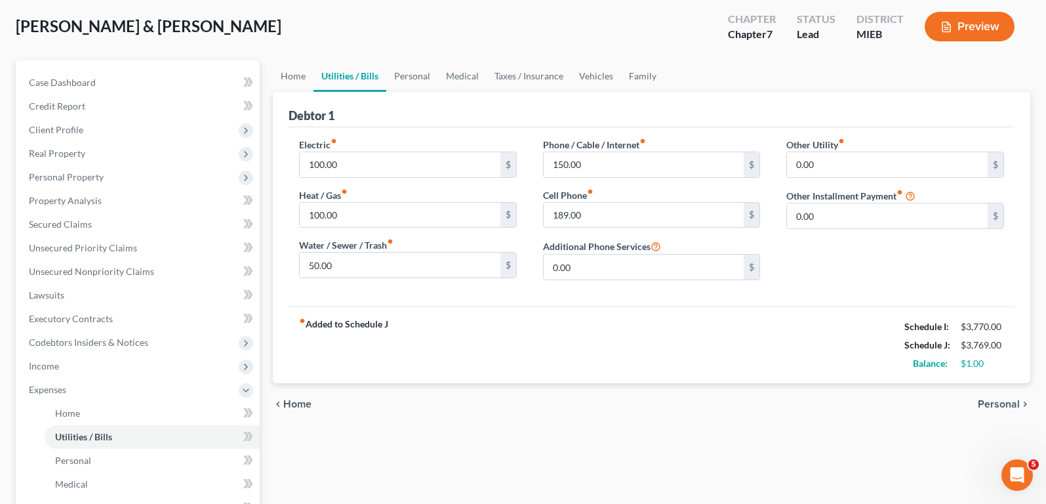
click at [994, 403] on span "Personal" at bounding box center [999, 404] width 42 height 10
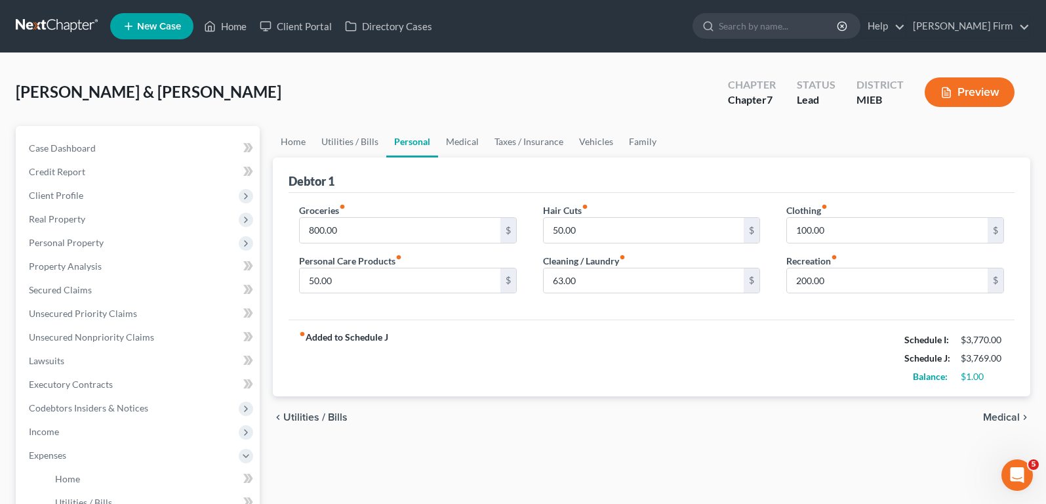
click at [998, 418] on span "Medical" at bounding box center [1001, 417] width 37 height 10
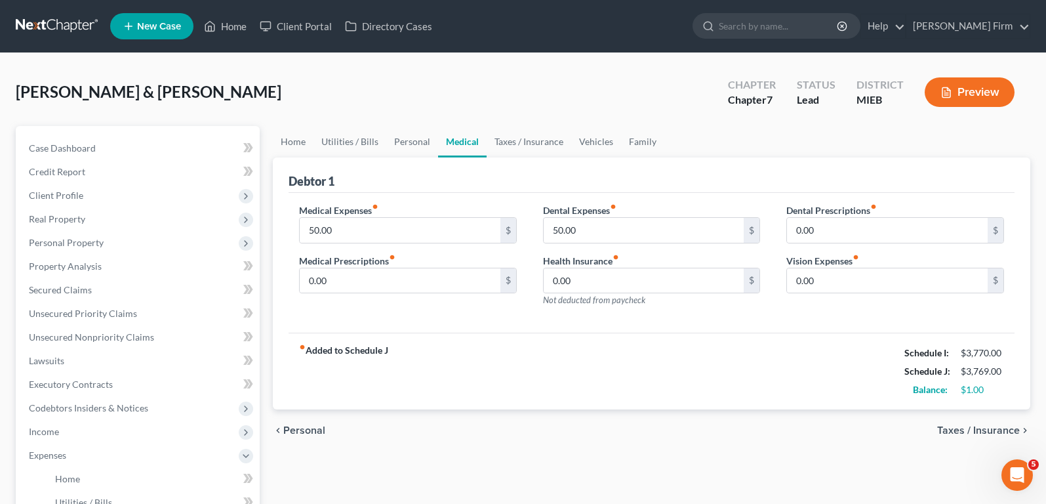
click at [997, 430] on span "Taxes / Insurance" at bounding box center [978, 430] width 83 height 10
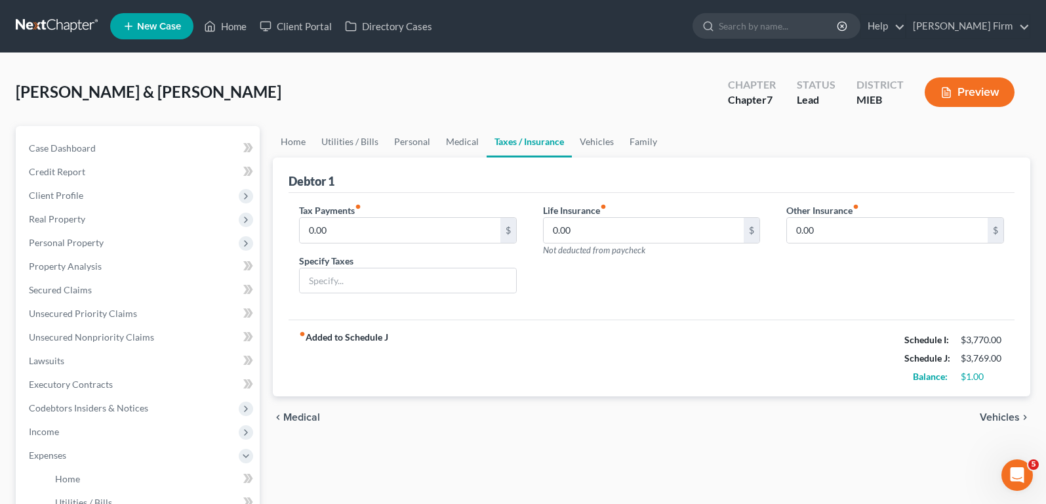
click at [997, 420] on span "Vehicles" at bounding box center [1000, 417] width 40 height 10
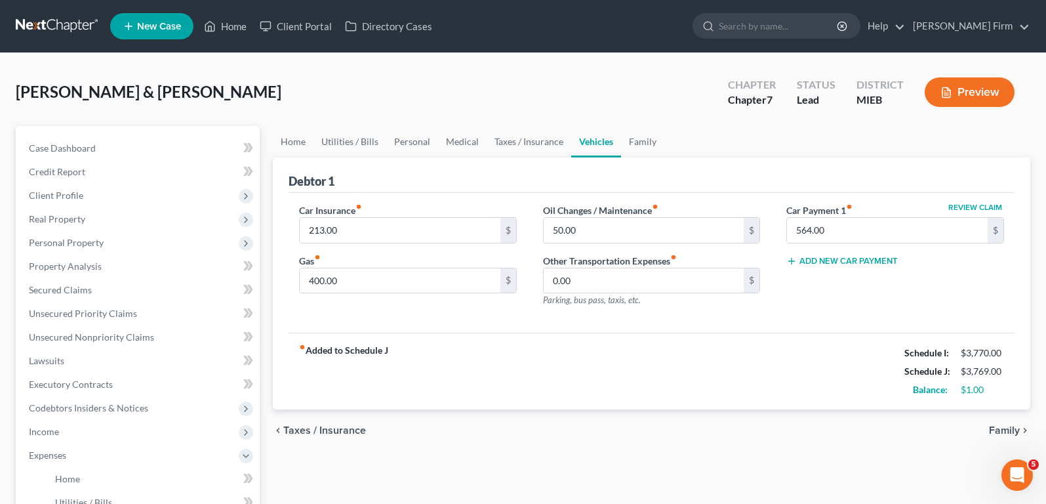
click at [997, 426] on span "Family" at bounding box center [1004, 430] width 31 height 10
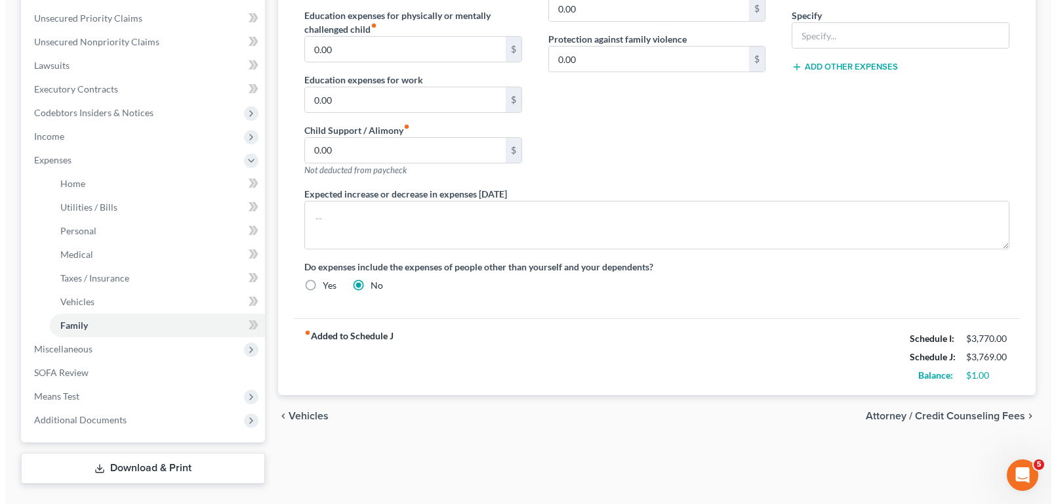
scroll to position [325, 0]
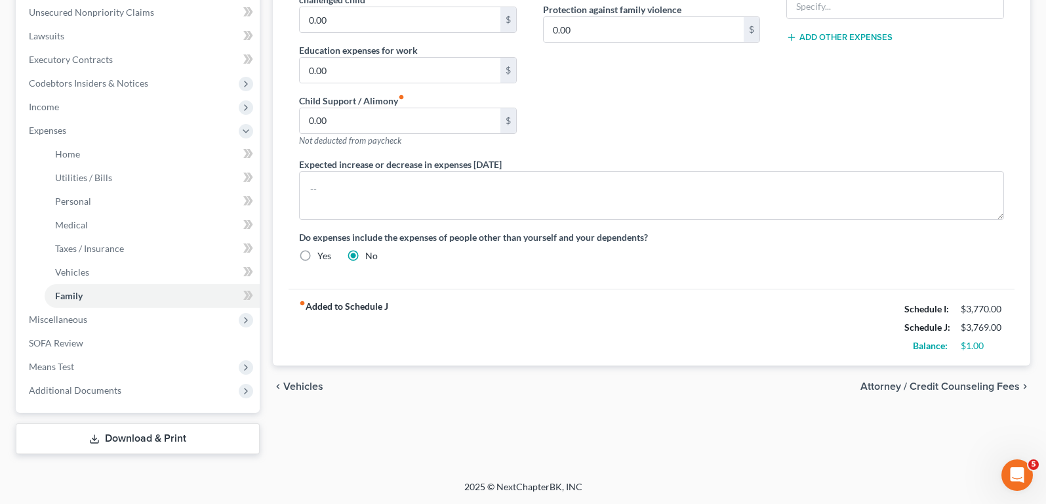
click at [938, 390] on span "Attorney / Credit Counseling Fees" at bounding box center [939, 386] width 159 height 10
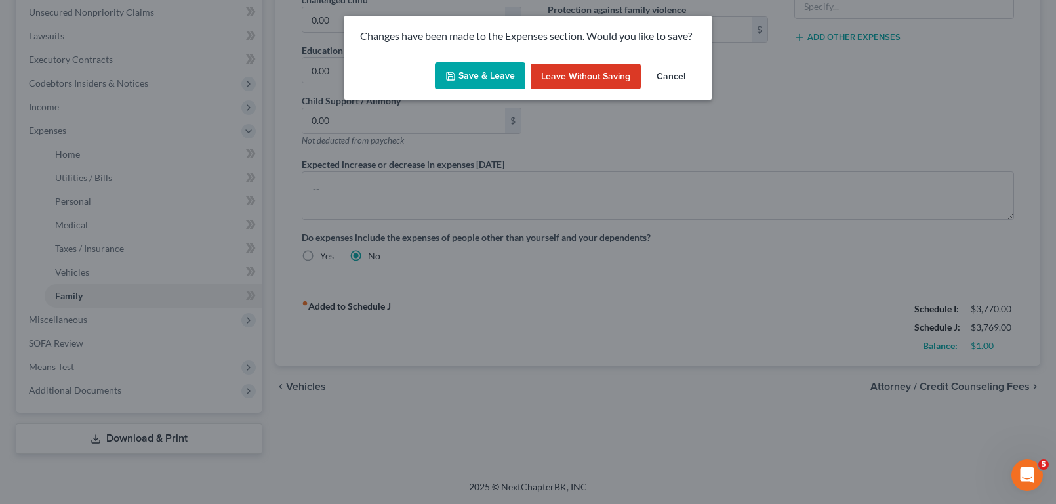
click at [459, 75] on button "Save & Leave" at bounding box center [480, 76] width 90 height 28
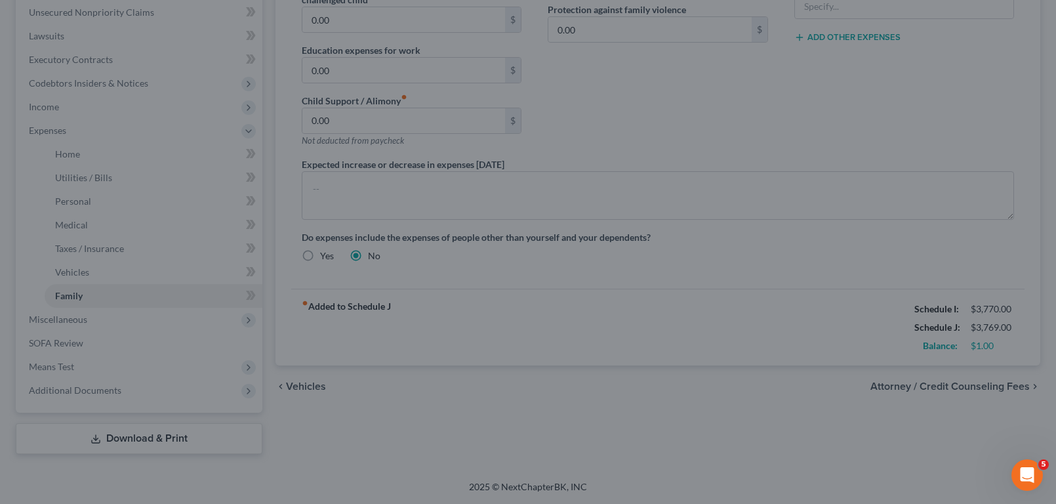
select select "0"
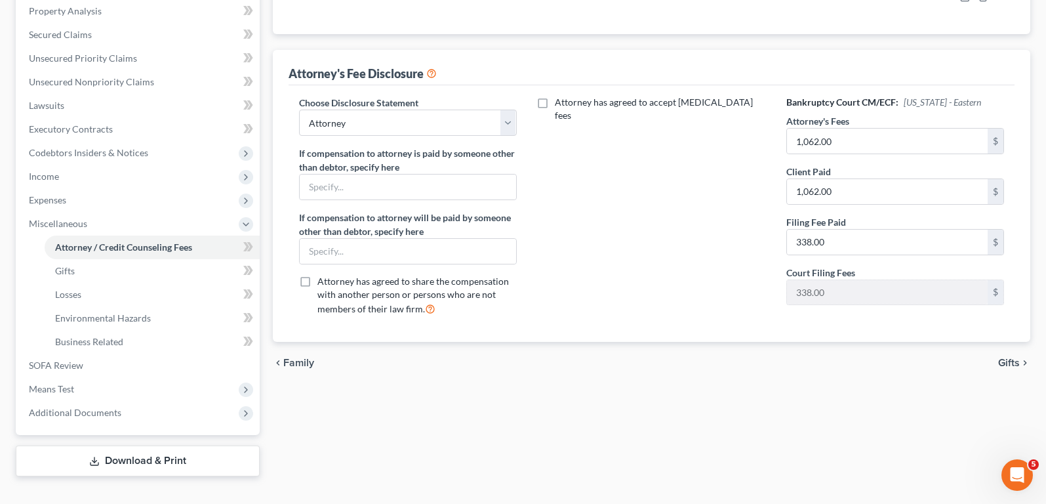
scroll to position [277, 0]
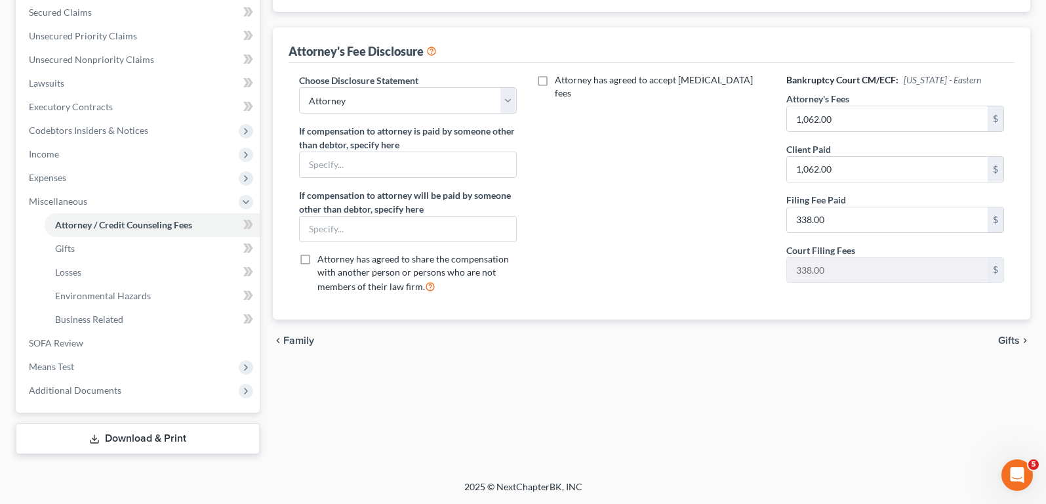
click at [1007, 338] on span "Gifts" at bounding box center [1009, 340] width 22 height 10
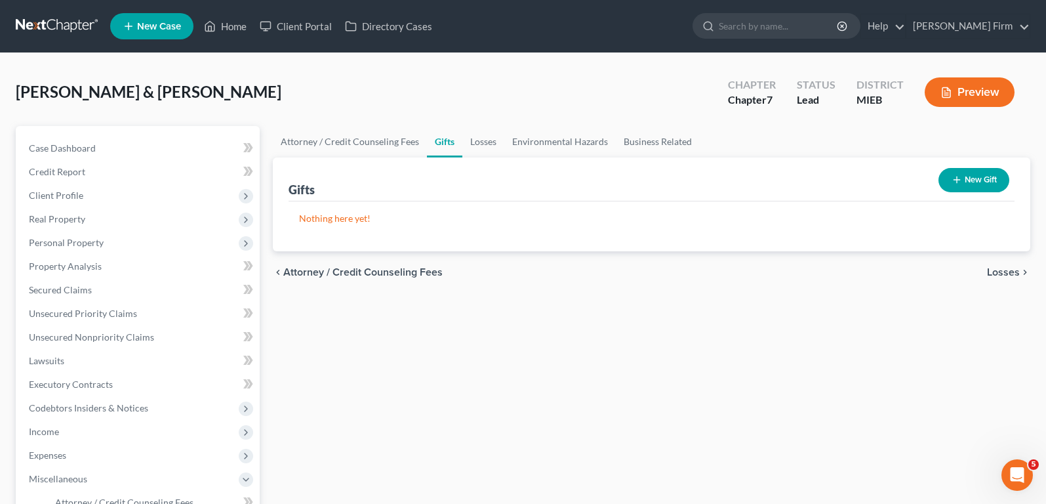
click at [1008, 268] on span "Losses" at bounding box center [1003, 272] width 33 height 10
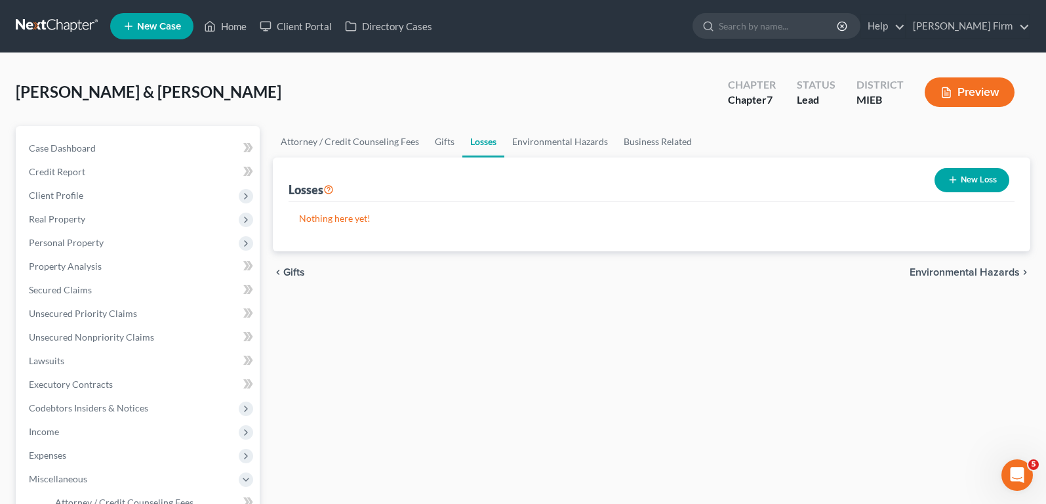
click at [1008, 268] on span "Environmental Hazards" at bounding box center [965, 272] width 110 height 10
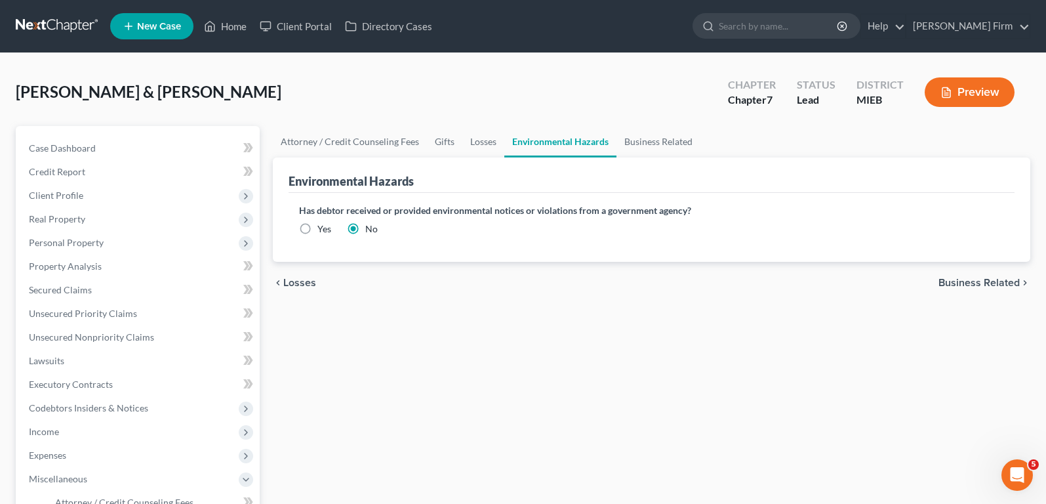
click at [1005, 281] on span "Business Related" at bounding box center [978, 282] width 81 height 10
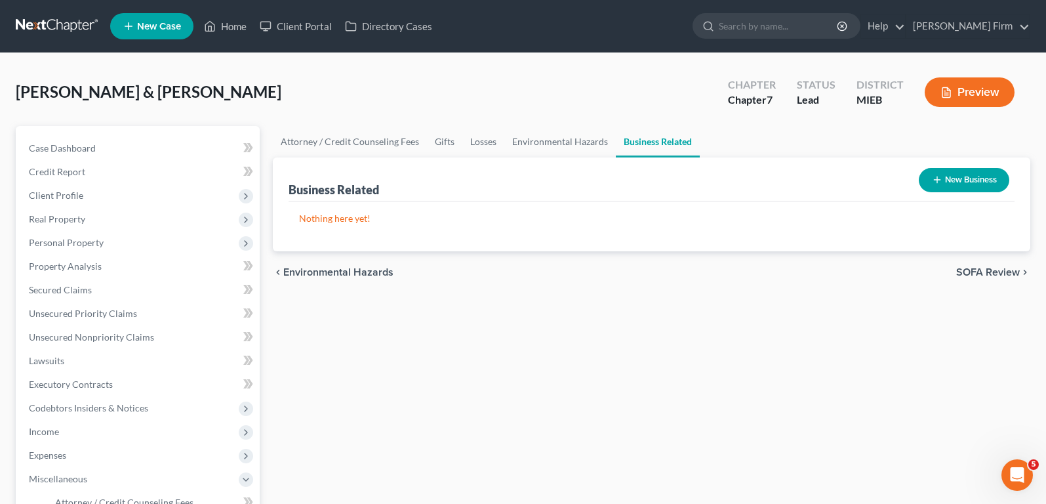
click at [1005, 275] on span "SOFA Review" at bounding box center [988, 272] width 64 height 10
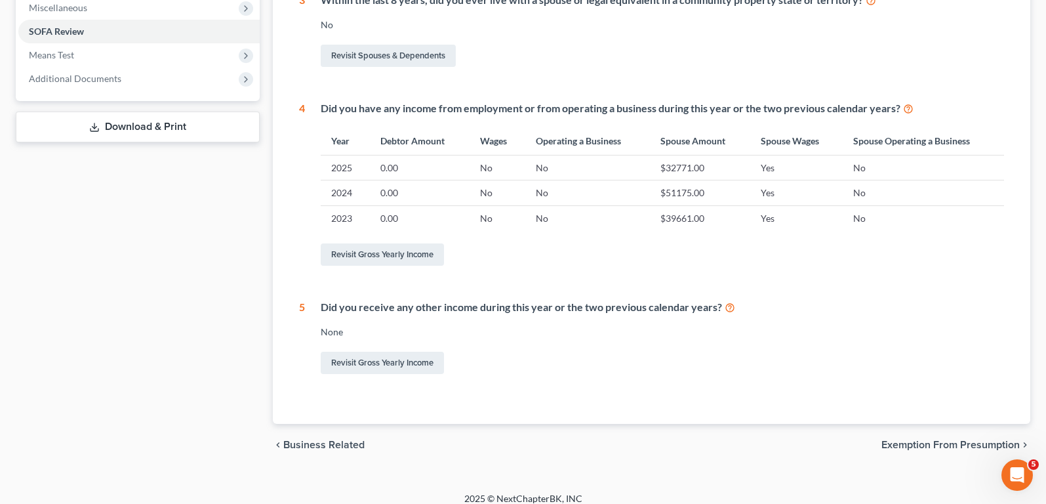
scroll to position [483, 0]
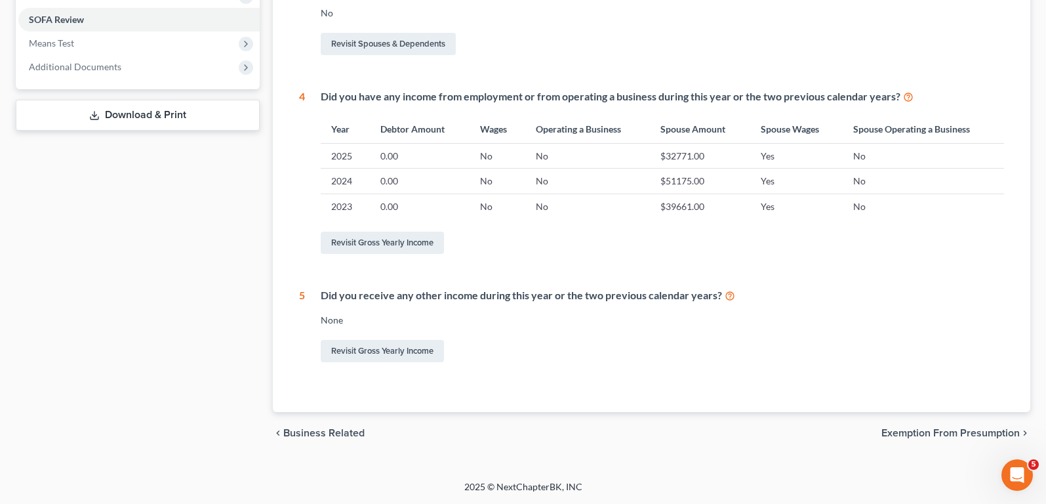
click at [918, 433] on span "Exemption from Presumption" at bounding box center [950, 433] width 138 height 10
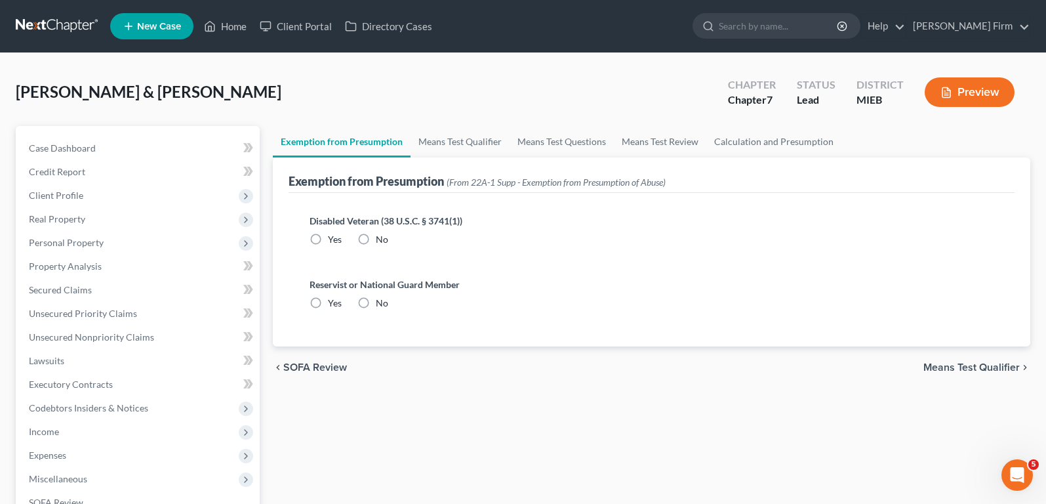
click at [376, 241] on label "No" at bounding box center [382, 239] width 12 height 13
click at [381, 241] on input "No" at bounding box center [385, 237] width 9 height 9
radio input "true"
click at [376, 308] on label "No" at bounding box center [382, 302] width 12 height 13
click at [381, 305] on input "No" at bounding box center [385, 300] width 9 height 9
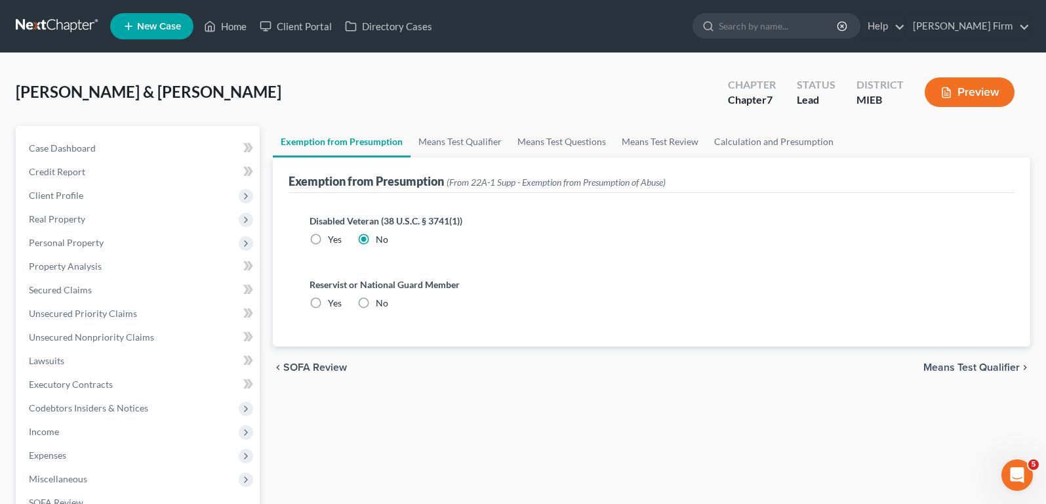
radio input "true"
click at [961, 363] on span "Means Test Qualifier" at bounding box center [971, 367] width 96 height 10
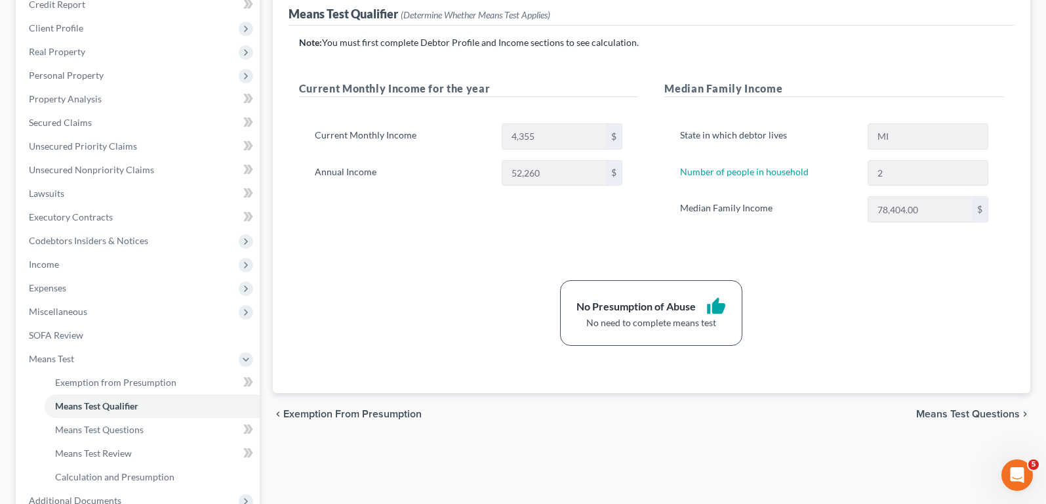
scroll to position [197, 0]
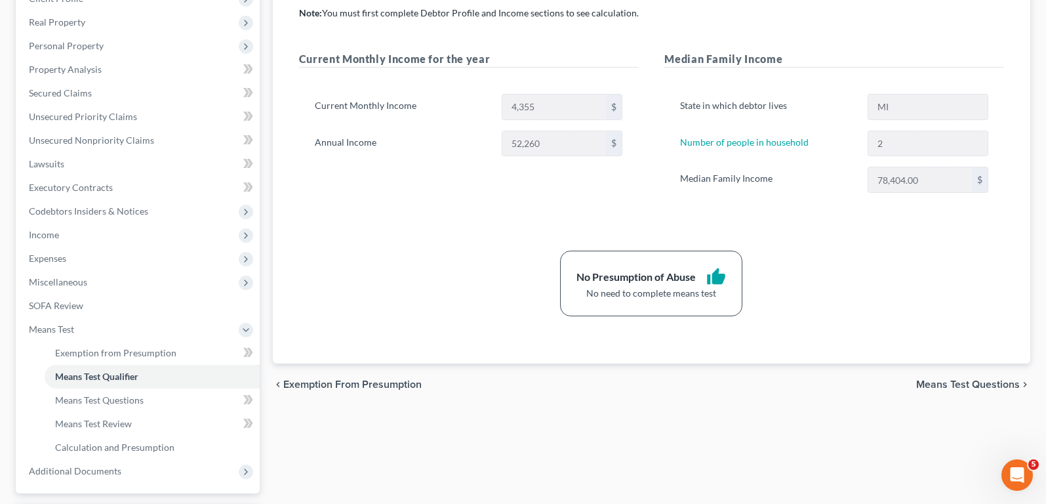
click at [953, 382] on span "Means Test Questions" at bounding box center [968, 384] width 104 height 10
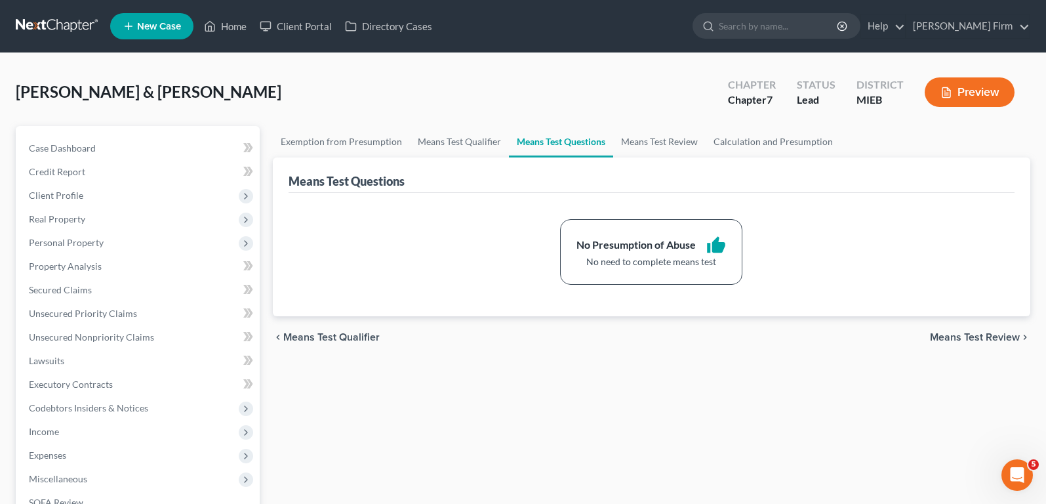
click at [967, 339] on span "Means Test Review" at bounding box center [975, 337] width 90 height 10
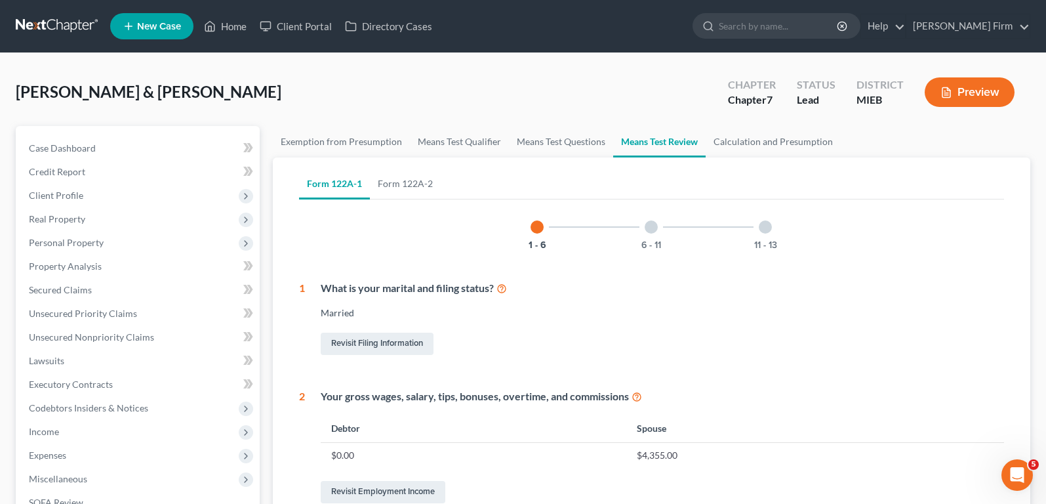
click at [651, 230] on div at bounding box center [651, 226] width 13 height 13
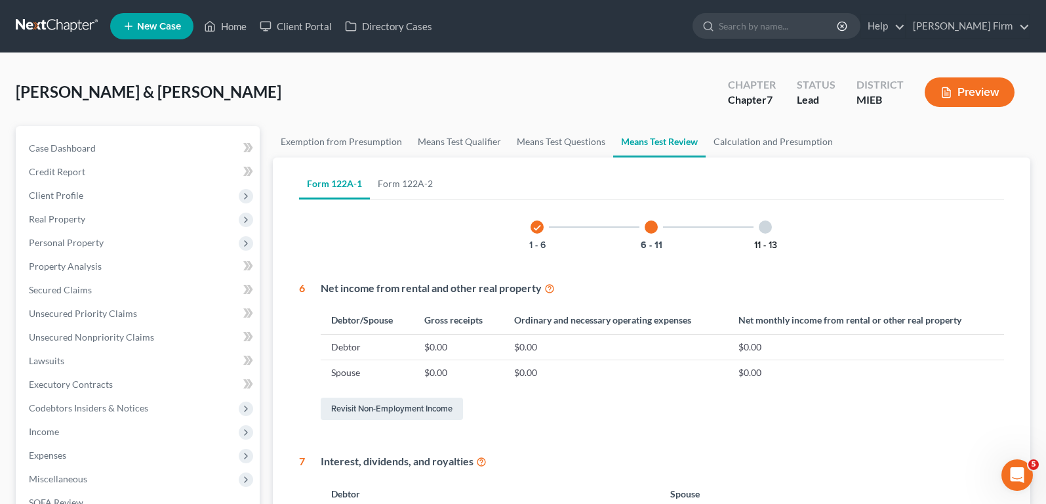
click at [765, 241] on button "11 - 13" at bounding box center [765, 245] width 23 height 9
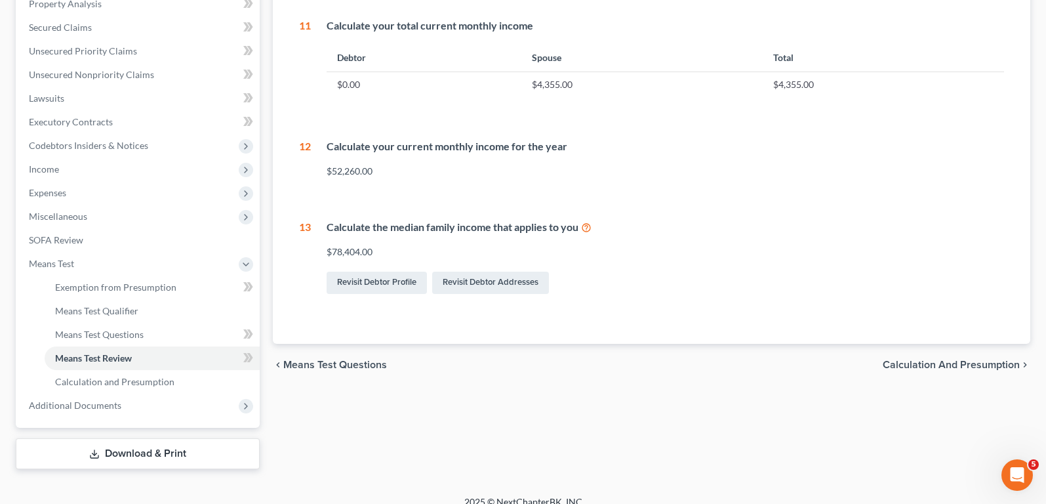
scroll to position [277, 0]
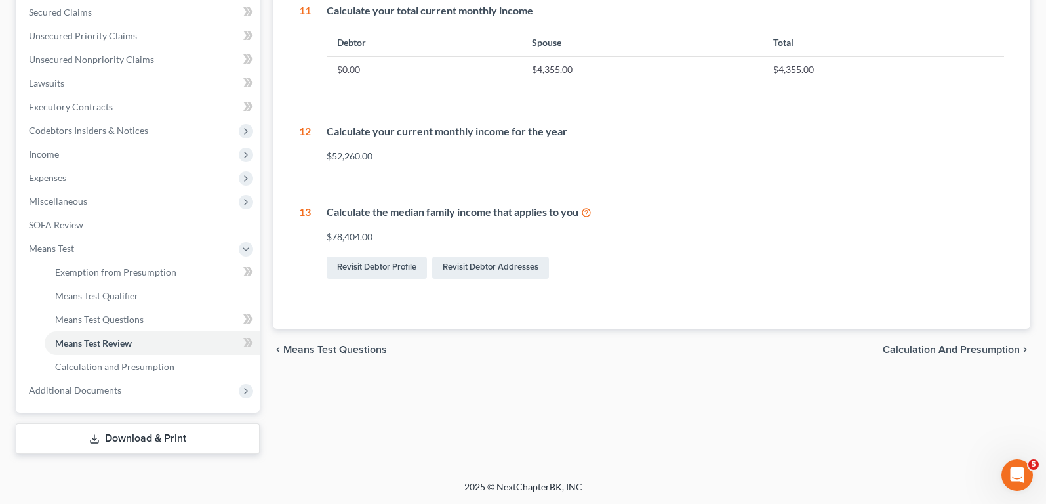
click at [922, 351] on span "Calculation and Presumption" at bounding box center [951, 349] width 137 height 10
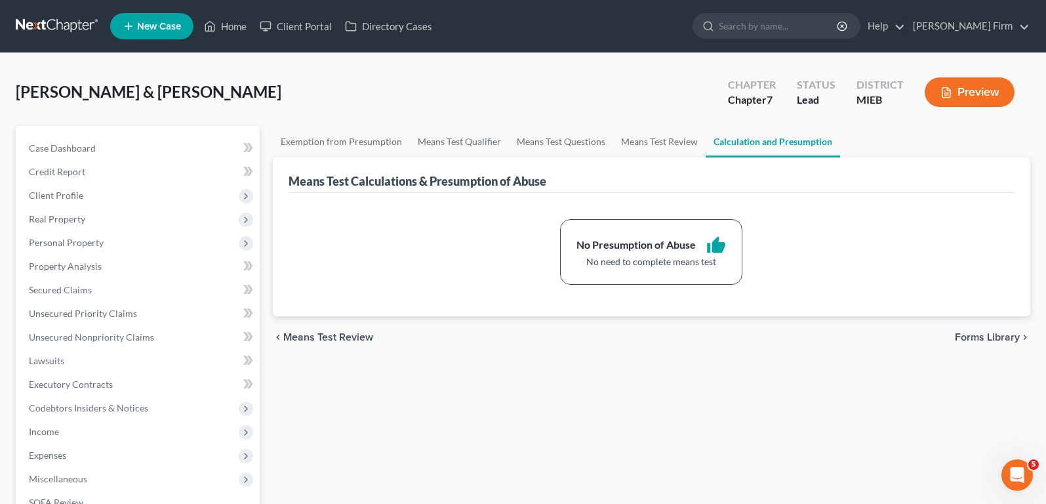
click at [965, 341] on span "Forms Library" at bounding box center [987, 337] width 65 height 10
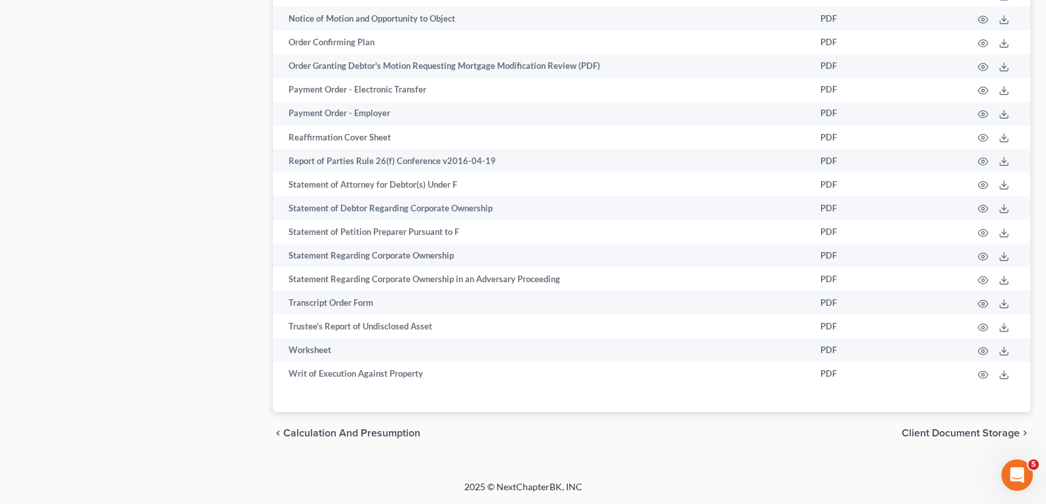
click at [970, 434] on span "Client Document Storage" at bounding box center [961, 433] width 118 height 10
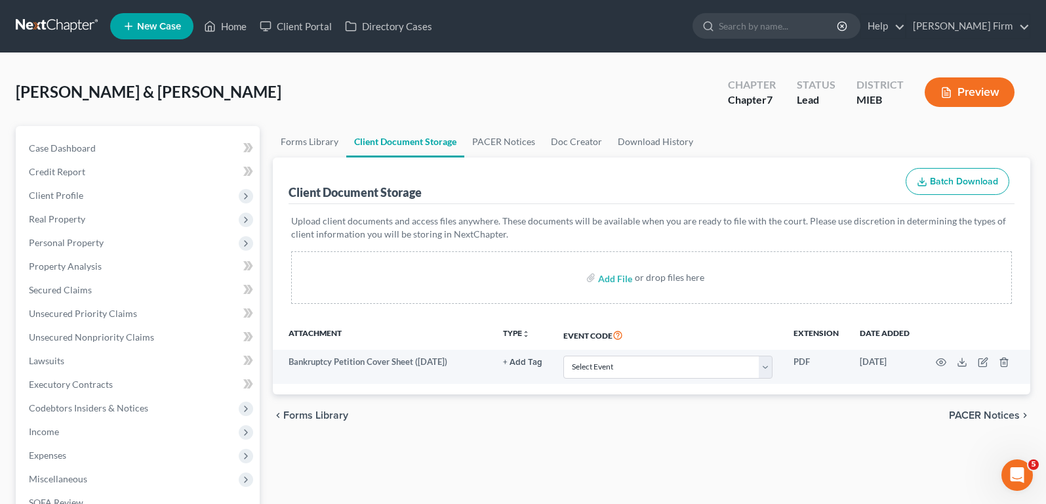
click at [982, 418] on span "PACER Notices" at bounding box center [984, 415] width 71 height 10
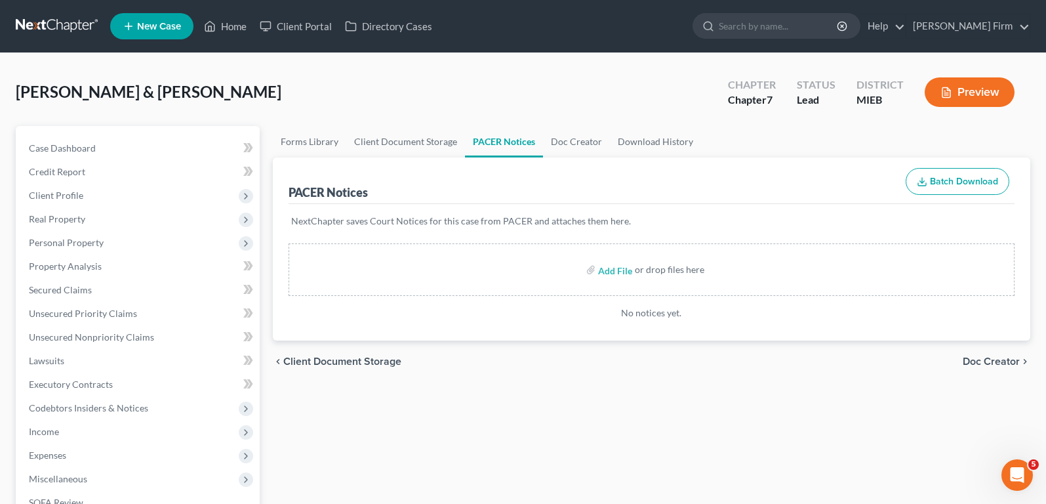
click at [996, 376] on div "chevron_left Client Document Storage Doc Creator chevron_right" at bounding box center [651, 361] width 757 height 42
click at [999, 367] on span "Doc Creator" at bounding box center [991, 361] width 57 height 10
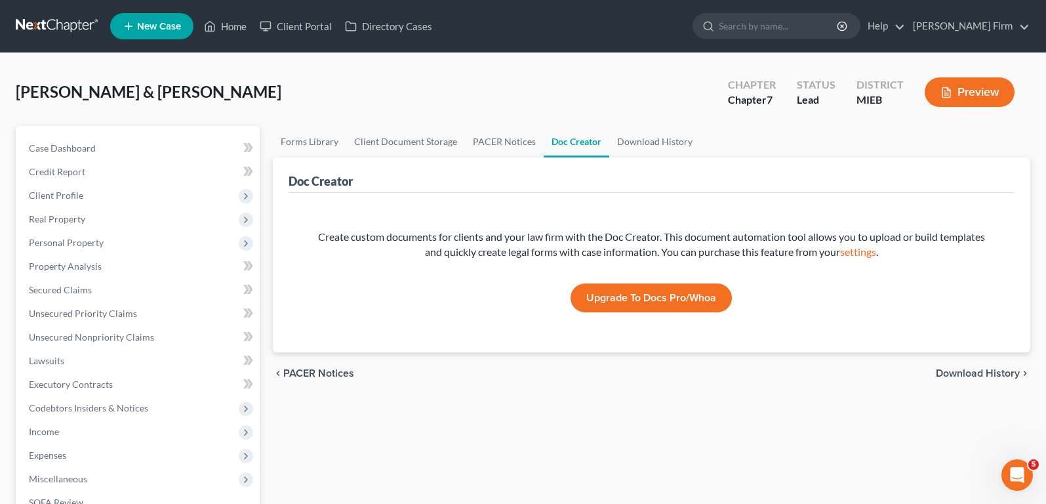
click at [999, 368] on span "Download History" at bounding box center [978, 373] width 84 height 10
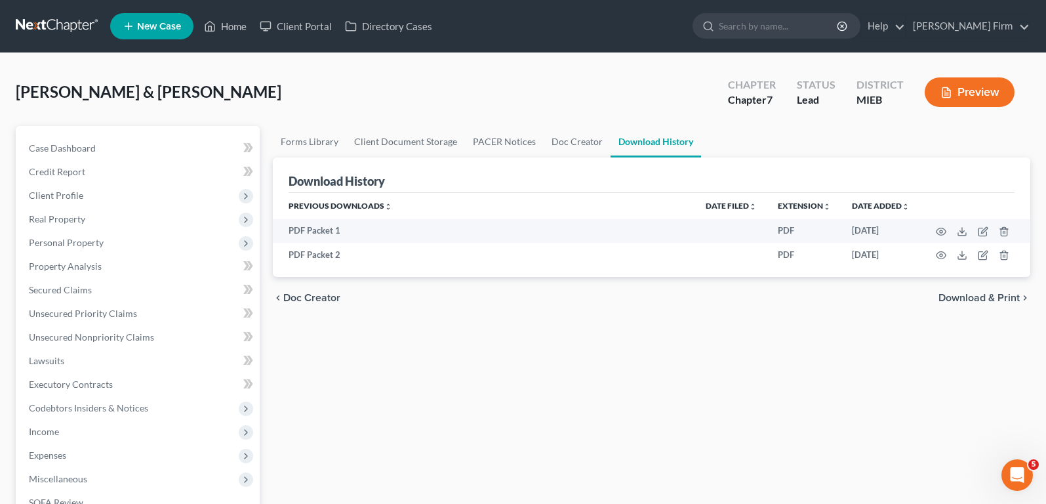
click at [1012, 304] on div "chevron_left Doc Creator Download & Print chevron_right" at bounding box center [651, 298] width 757 height 42
click at [1012, 302] on span "Download & Print" at bounding box center [978, 297] width 81 height 10
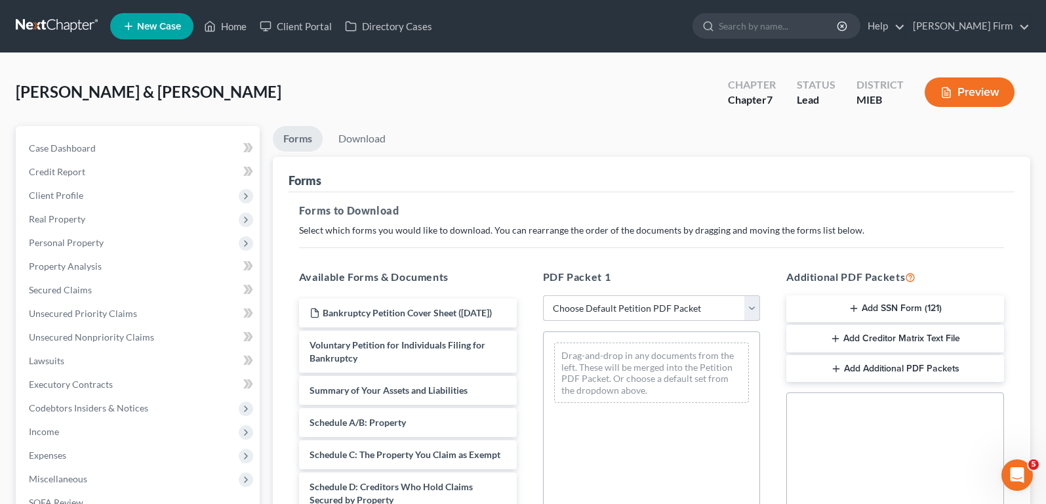
click at [725, 304] on select "Choose Default Petition PDF Packet Complete Bankruptcy Petition (all forms and …" at bounding box center [652, 308] width 218 height 26
select select "0"
click at [543, 295] on select "Choose Default Petition PDF Packet Complete Bankruptcy Petition (all forms and …" at bounding box center [652, 308] width 218 height 26
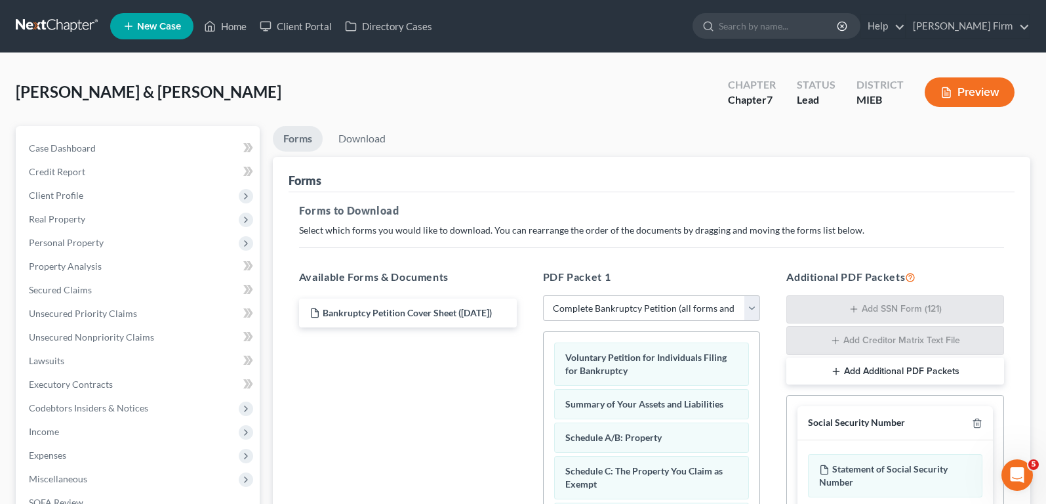
click at [842, 376] on button "Add Additional PDF Packets" at bounding box center [895, 371] width 218 height 28
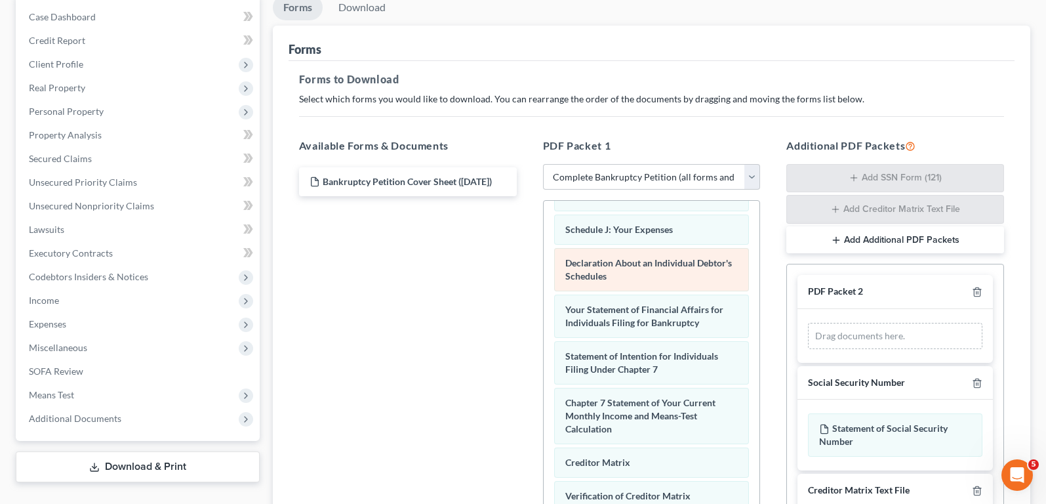
scroll to position [393, 0]
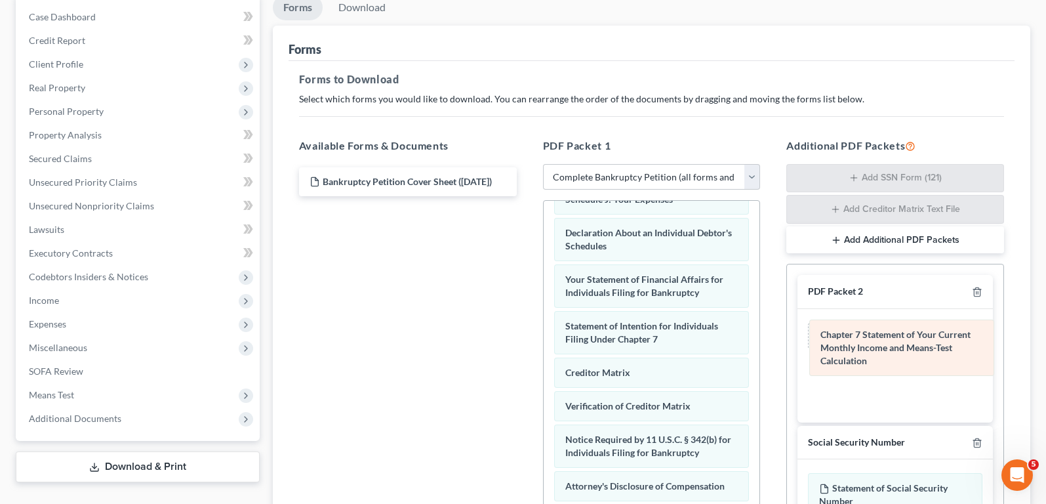
drag, startPoint x: 667, startPoint y: 392, endPoint x: 919, endPoint y: 355, distance: 254.6
click at [760, 355] on div "Chapter 7 Statement of Your Current Monthly Income and Means-Test Calculation V…" at bounding box center [652, 191] width 216 height 768
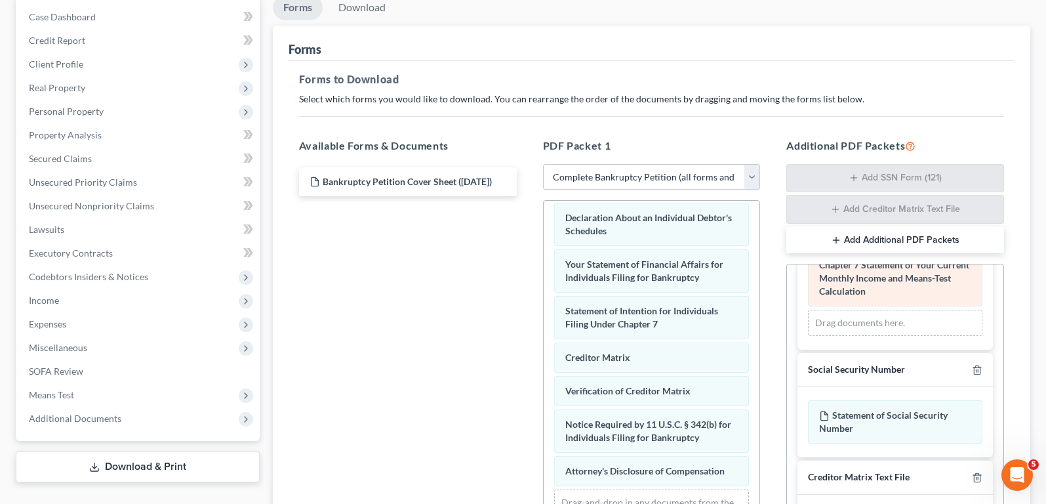
scroll to position [73, 0]
click at [972, 367] on icon "button" at bounding box center [977, 369] width 10 height 10
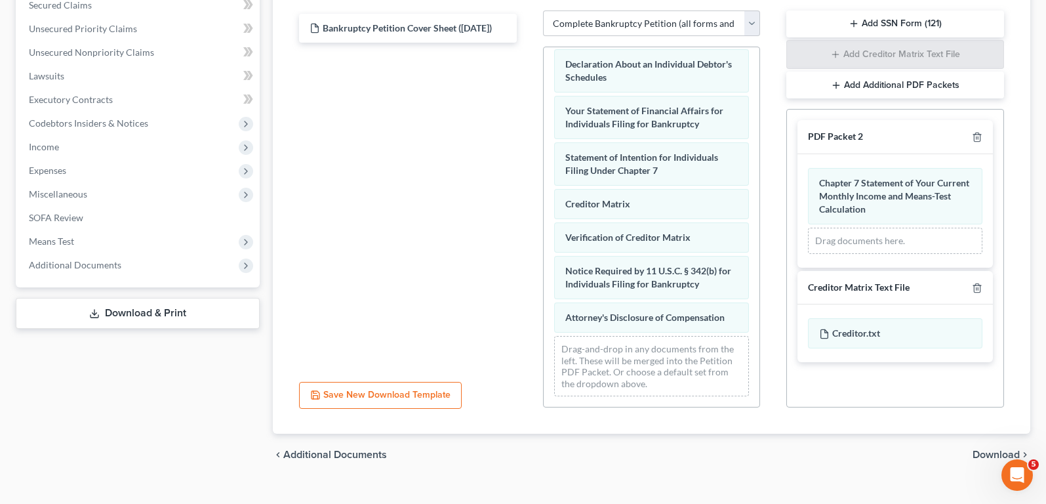
scroll to position [306, 0]
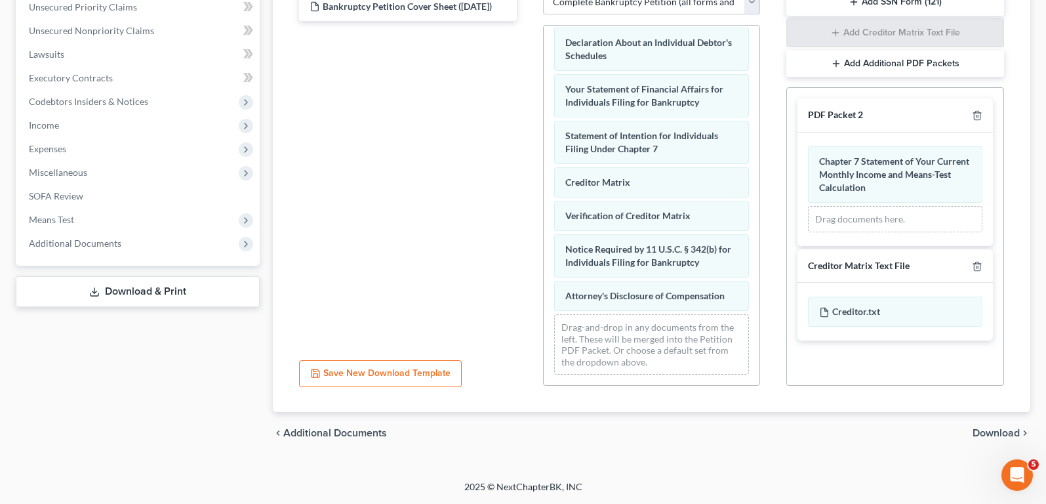
click at [979, 431] on span "Download" at bounding box center [995, 433] width 47 height 10
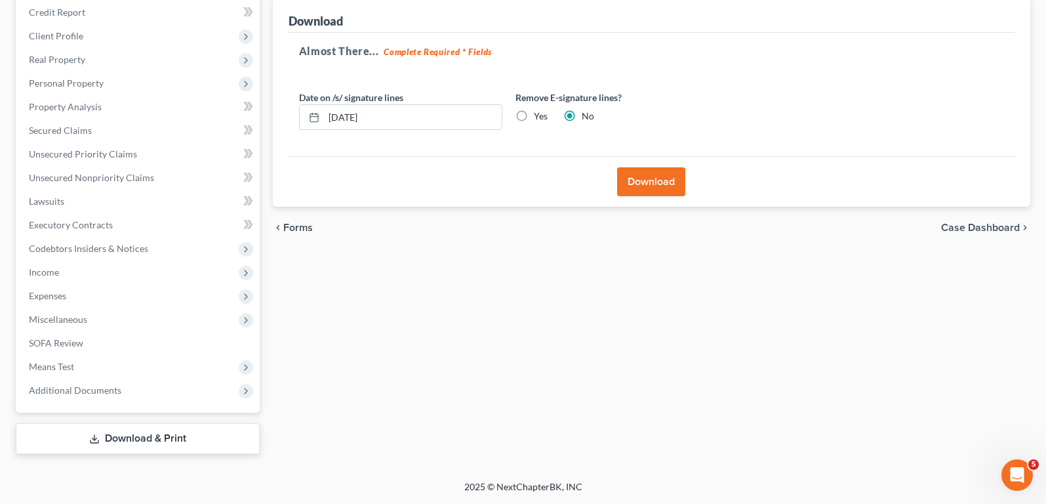
scroll to position [159, 0]
click at [652, 174] on button "Download" at bounding box center [651, 181] width 68 height 29
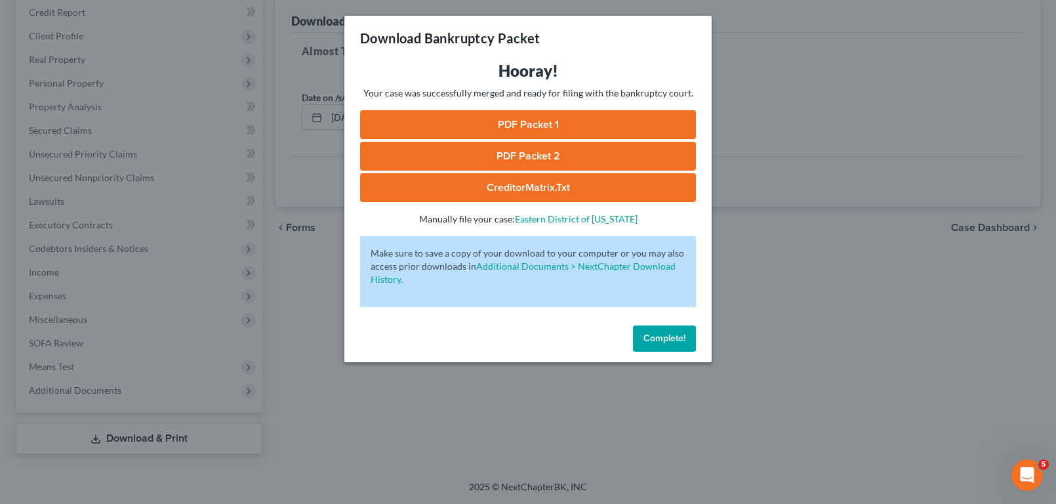
click at [560, 128] on link "PDF Packet 1" at bounding box center [528, 124] width 336 height 29
click at [642, 336] on button "Complete!" at bounding box center [664, 338] width 63 height 26
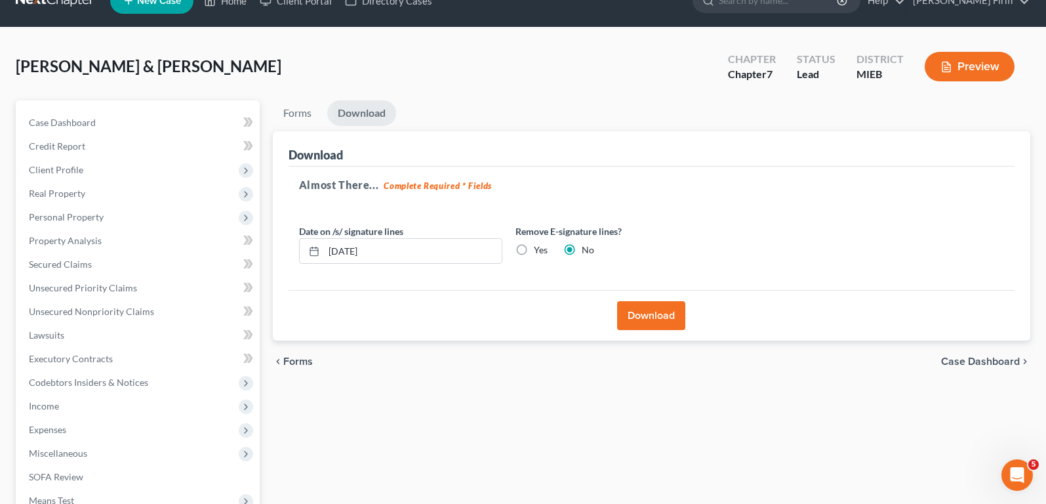
scroll to position [0, 0]
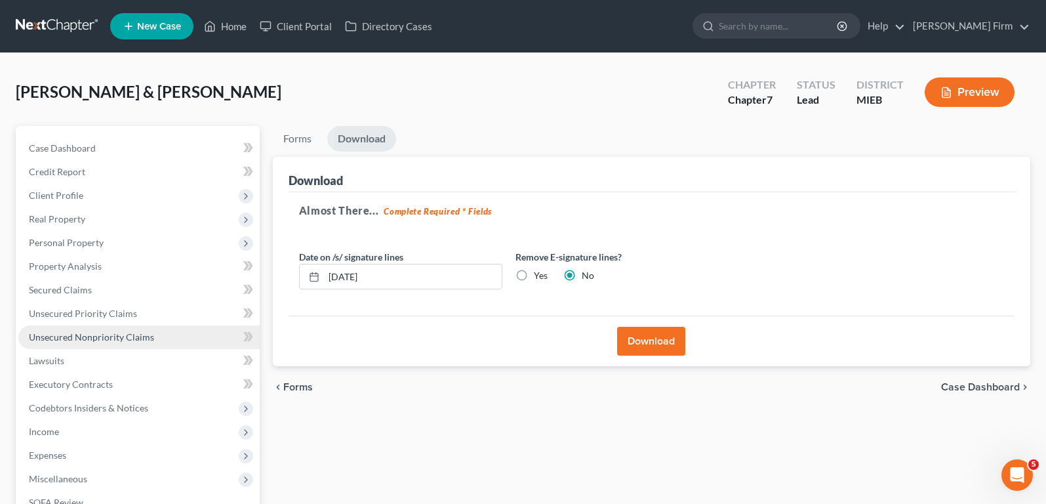
click at [79, 331] on span "Unsecured Nonpriority Claims" at bounding box center [91, 336] width 125 height 11
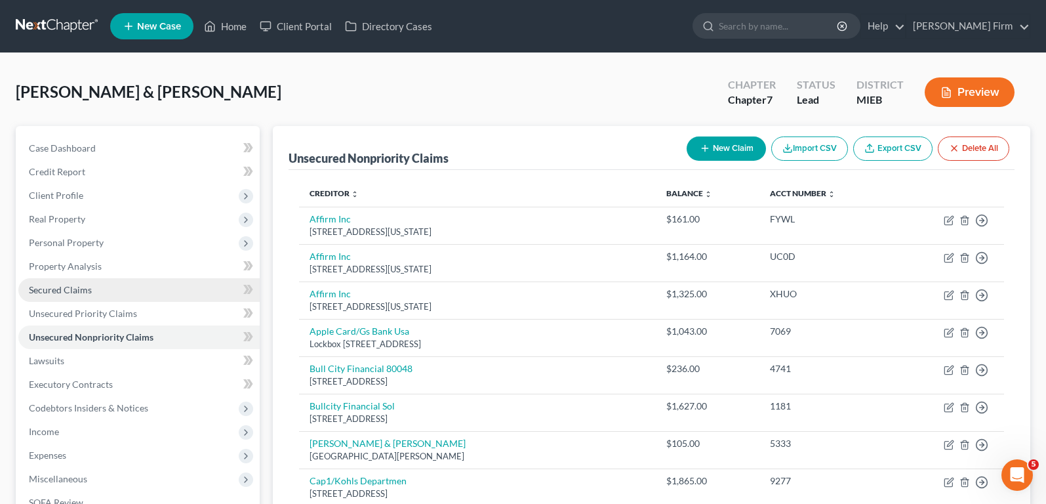
click at [96, 293] on link "Secured Claims" at bounding box center [138, 290] width 241 height 24
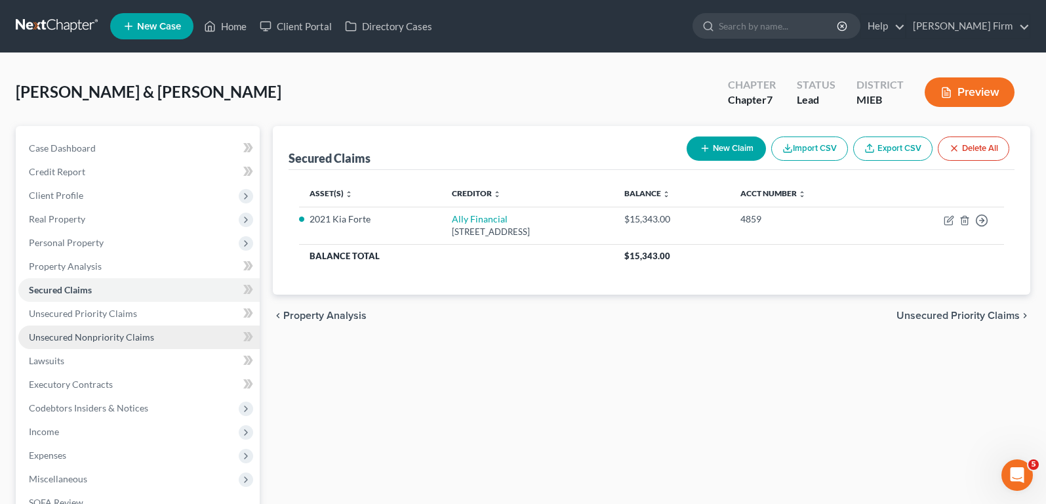
click at [92, 334] on span "Unsecured Nonpriority Claims" at bounding box center [91, 336] width 125 height 11
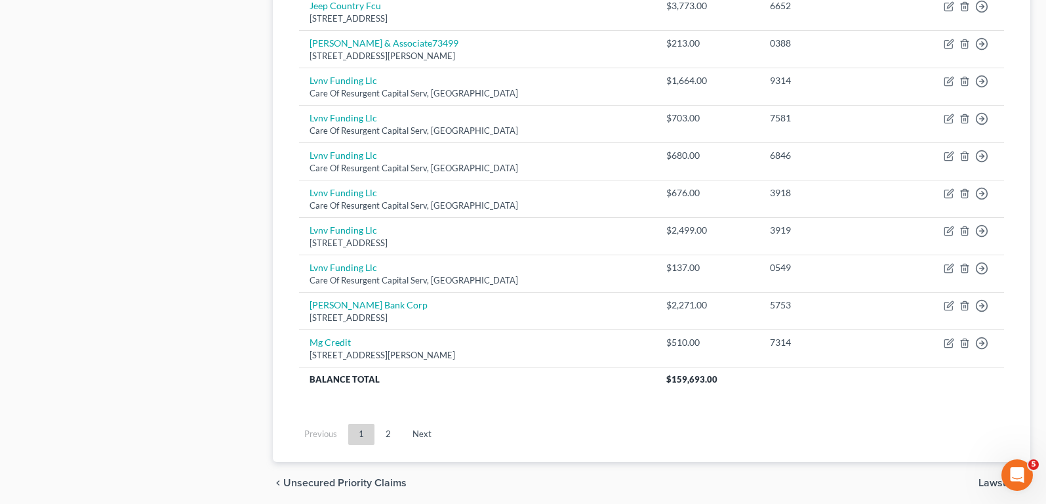
scroll to position [984, 0]
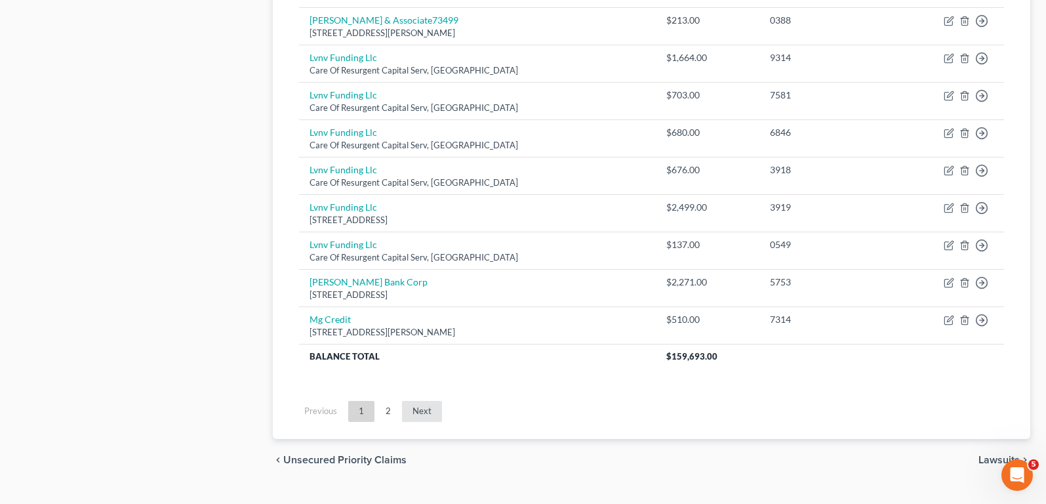
click at [429, 410] on link "Next" at bounding box center [422, 411] width 40 height 21
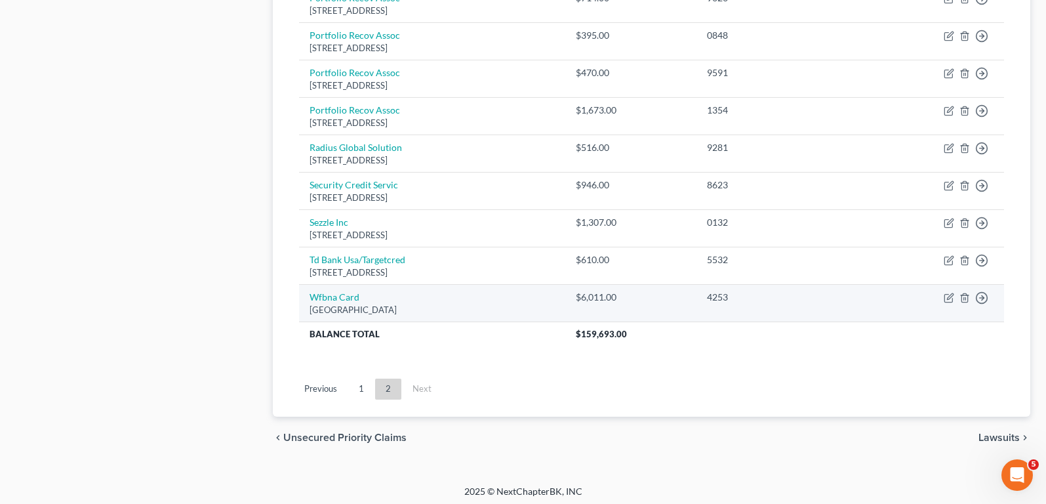
scroll to position [861, 0]
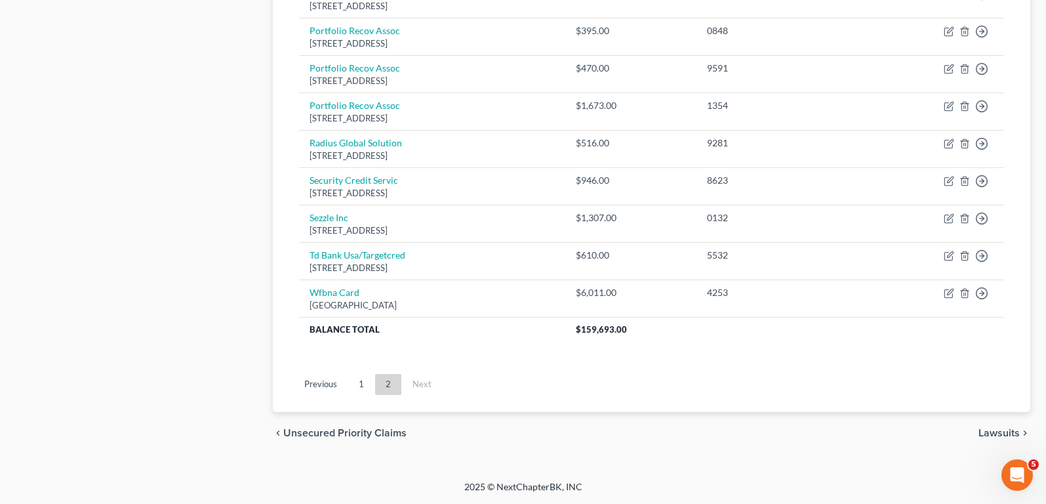
click at [1001, 437] on span "Lawsuits" at bounding box center [998, 433] width 41 height 10
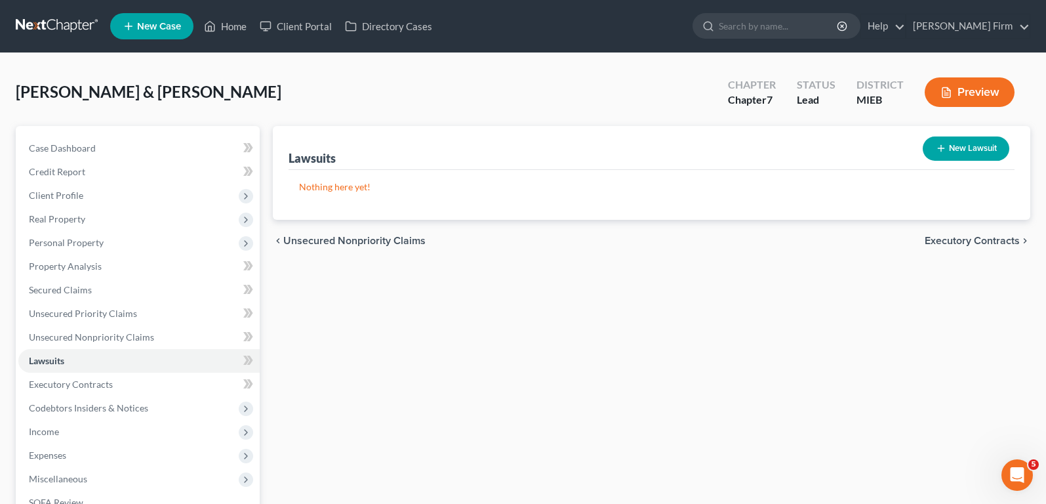
click at [1014, 237] on span "Executory Contracts" at bounding box center [972, 240] width 95 height 10
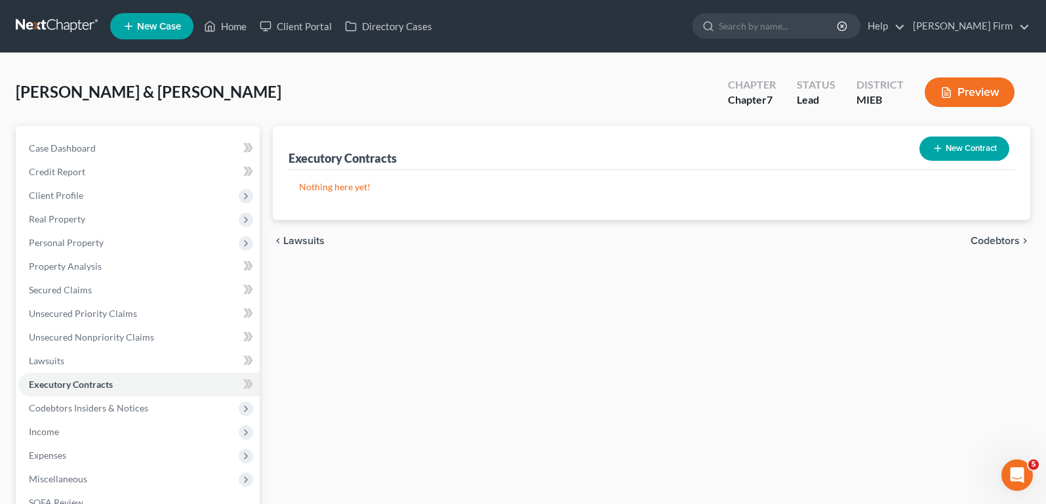
click at [1014, 237] on span "Codebtors" at bounding box center [995, 240] width 49 height 10
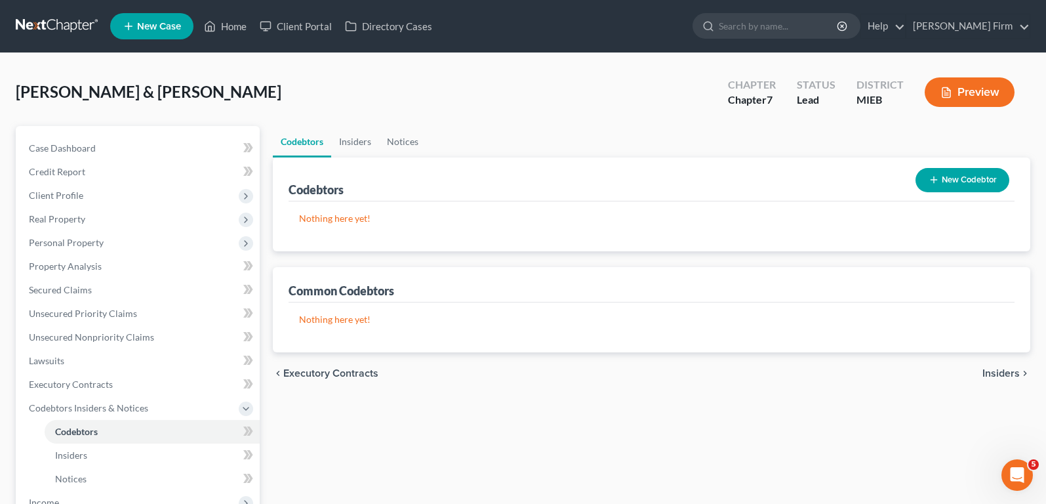
click at [1003, 369] on span "Insiders" at bounding box center [1000, 373] width 37 height 10
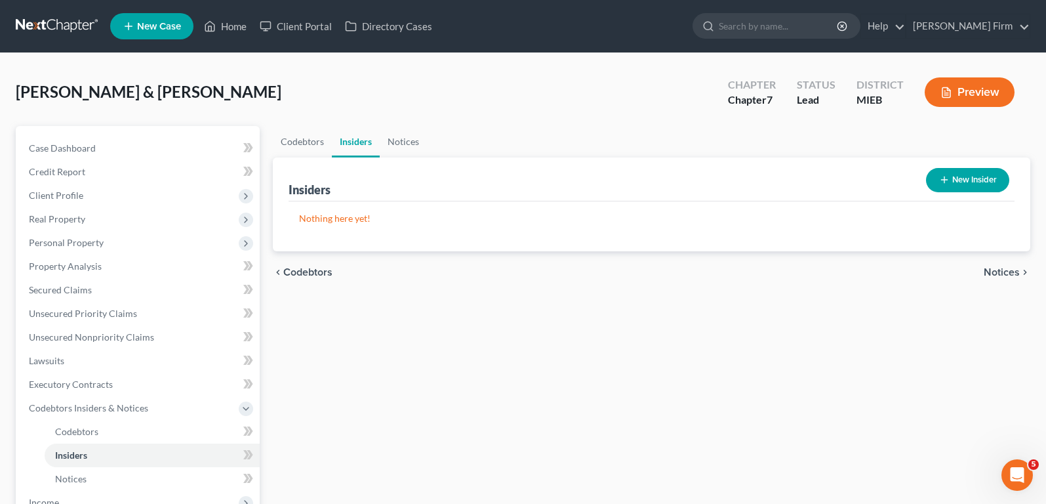
click at [1008, 269] on span "Notices" at bounding box center [1002, 272] width 36 height 10
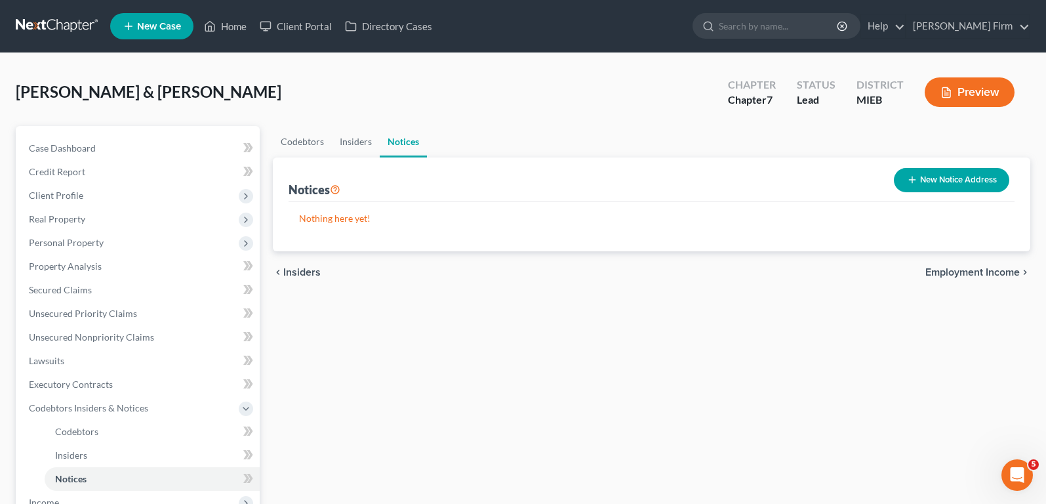
click at [1008, 269] on span "Employment Income" at bounding box center [972, 272] width 94 height 10
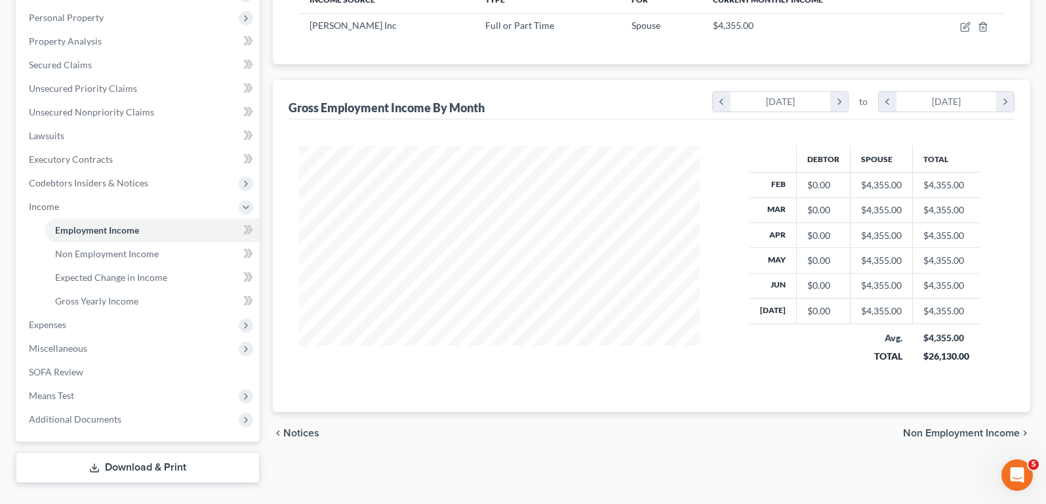
scroll to position [254, 0]
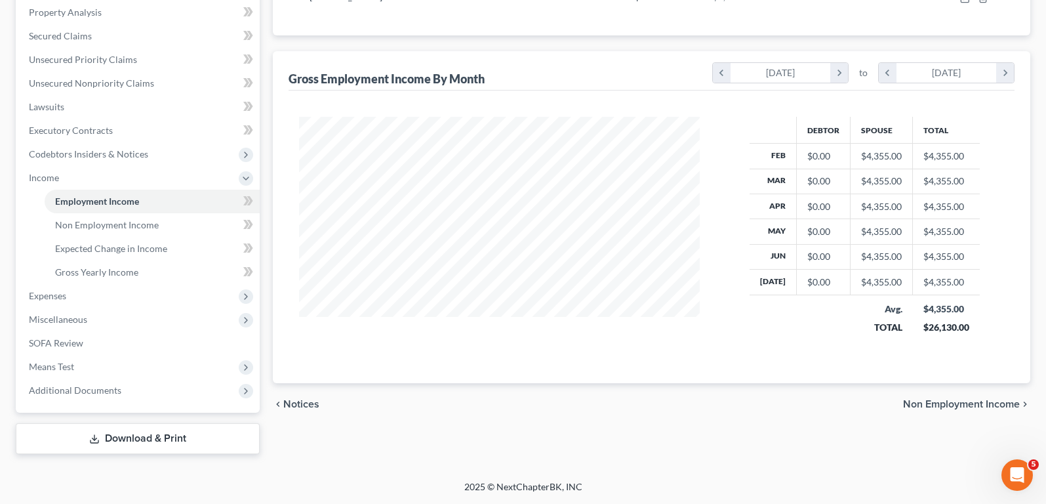
click at [969, 400] on span "Non Employment Income" at bounding box center [961, 404] width 117 height 10
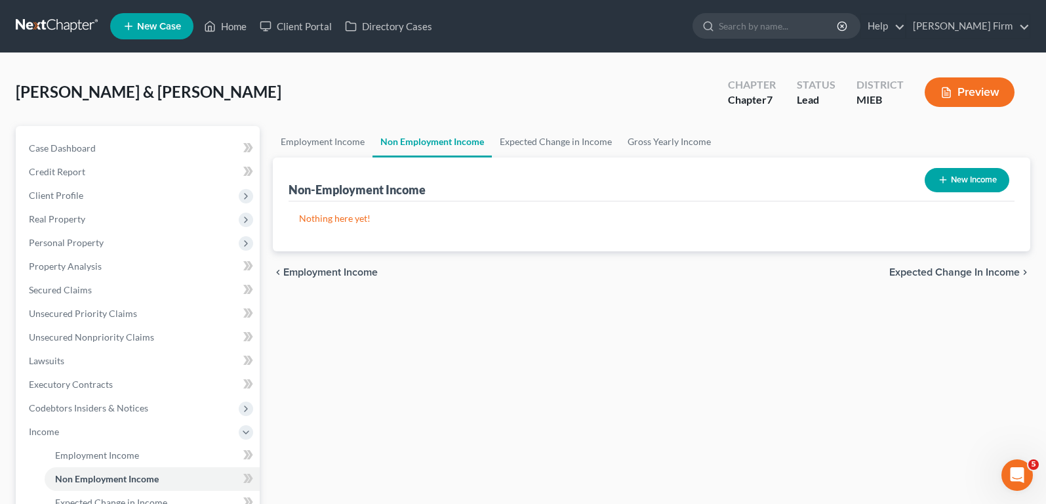
click at [975, 279] on div "chevron_left Employment Income Expected Change in Income chevron_right" at bounding box center [651, 272] width 757 height 42
click at [975, 271] on span "Expected Change in Income" at bounding box center [954, 272] width 130 height 10
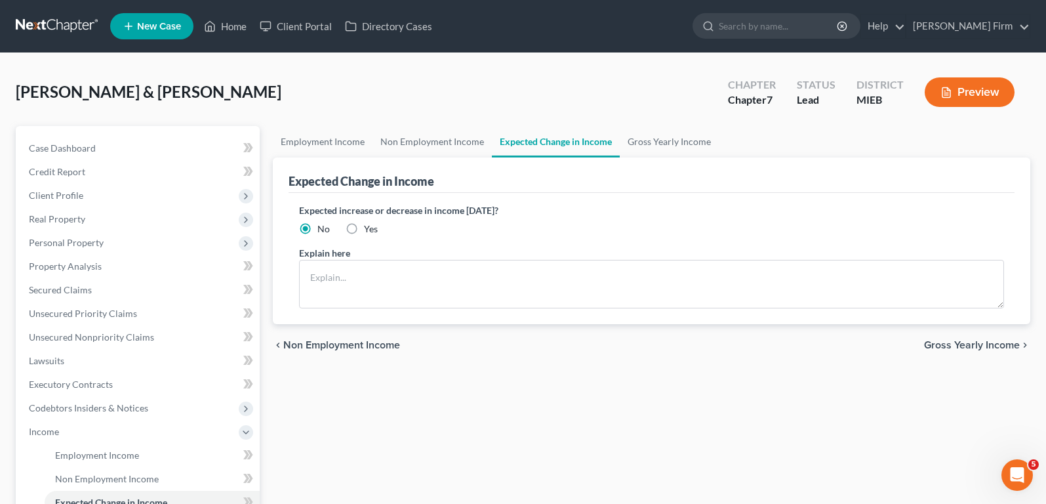
click at [957, 344] on span "Gross Yearly Income" at bounding box center [972, 345] width 96 height 10
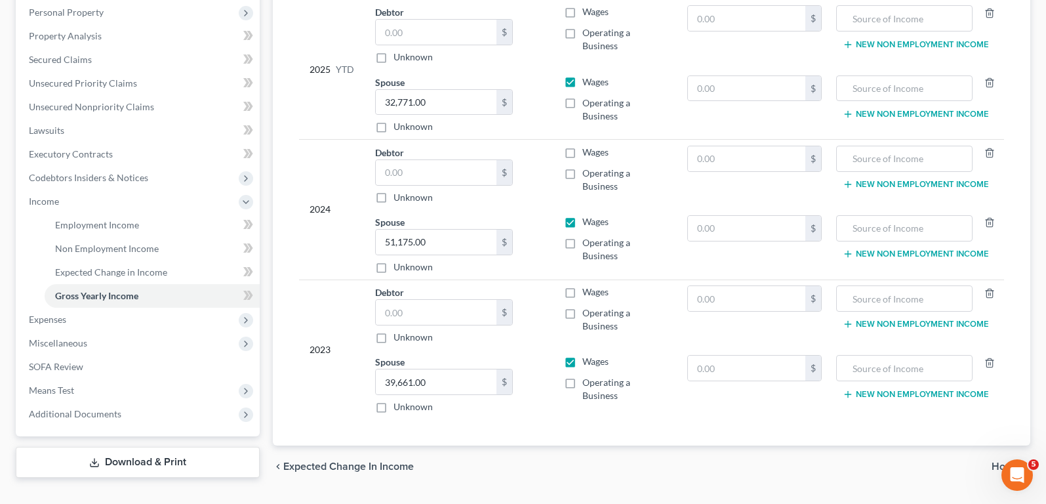
scroll to position [264, 0]
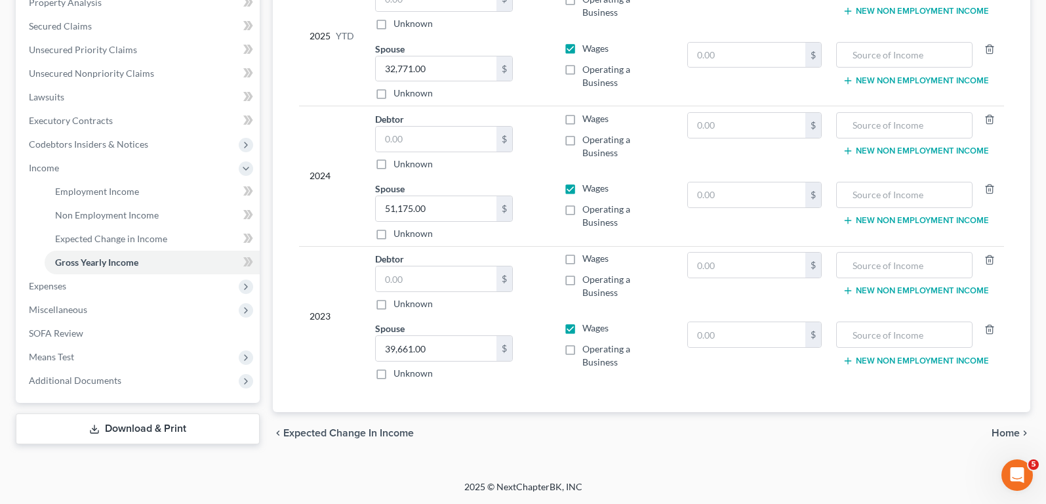
click at [999, 437] on span "Home" at bounding box center [1006, 433] width 28 height 10
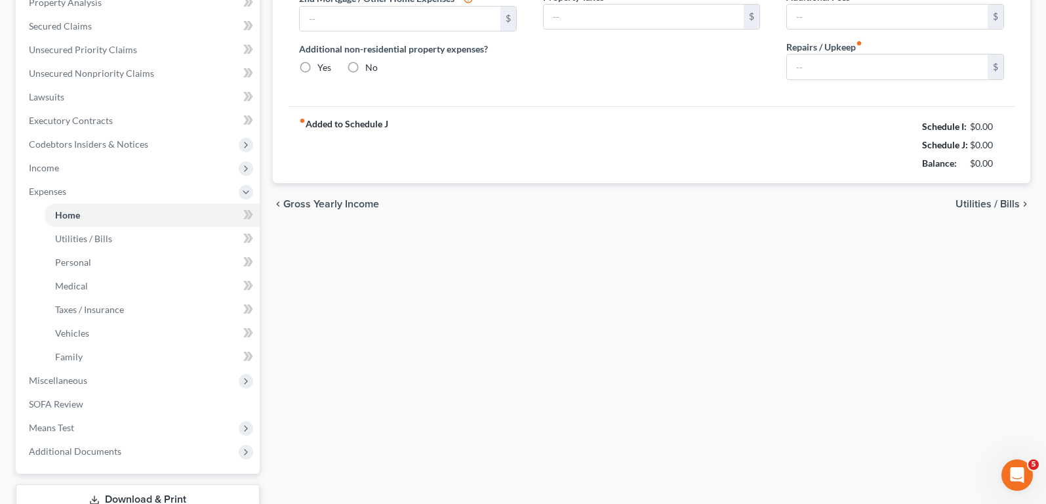
type input "500.00"
type input "0.00"
radio input "true"
type input "50.00"
type input "0.00"
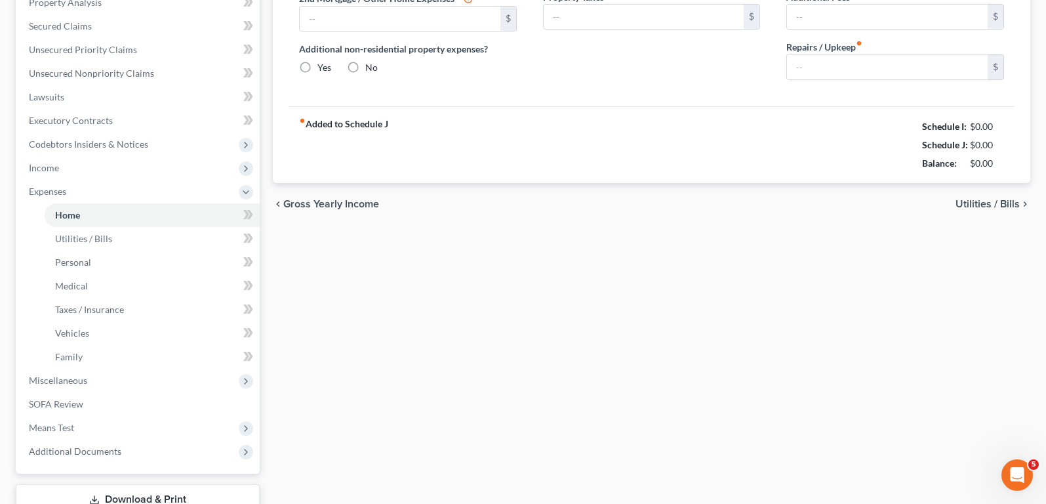
type input "0.00"
type input "40.00"
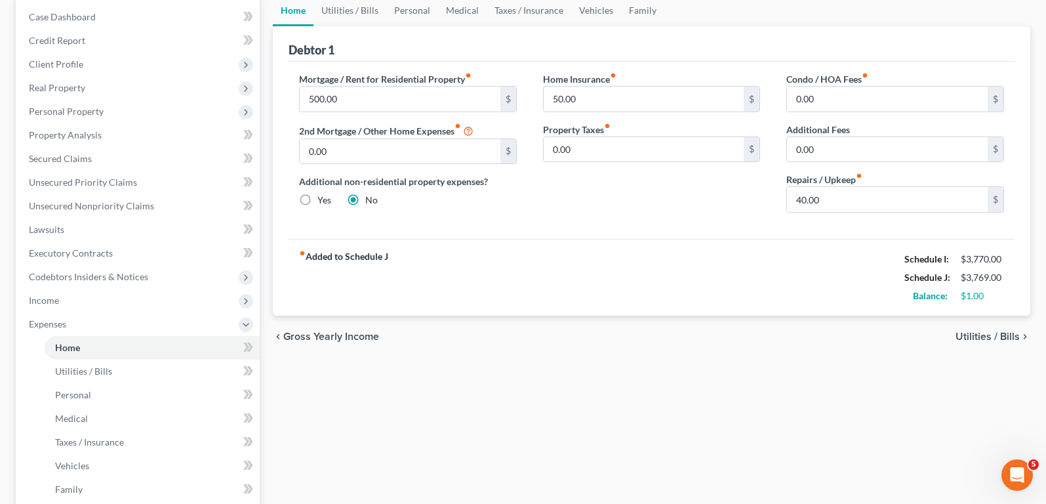
click at [984, 334] on span "Utilities / Bills" at bounding box center [987, 336] width 64 height 10
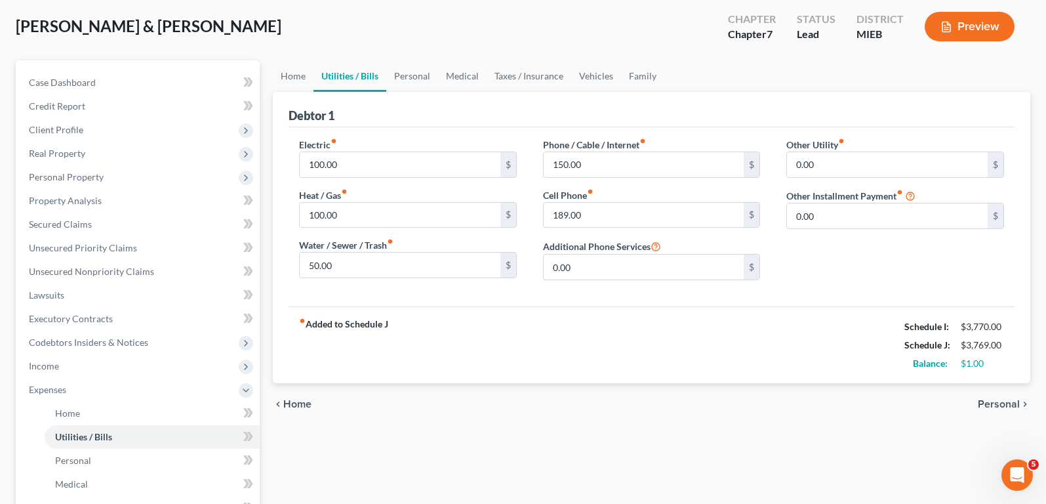
click at [980, 406] on span "Personal" at bounding box center [999, 404] width 42 height 10
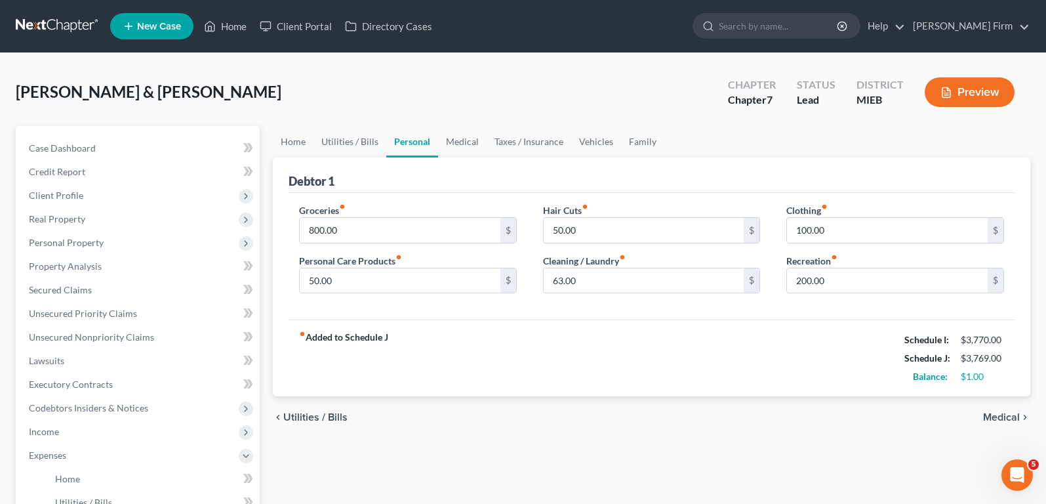
click at [992, 414] on span "Medical" at bounding box center [1001, 417] width 37 height 10
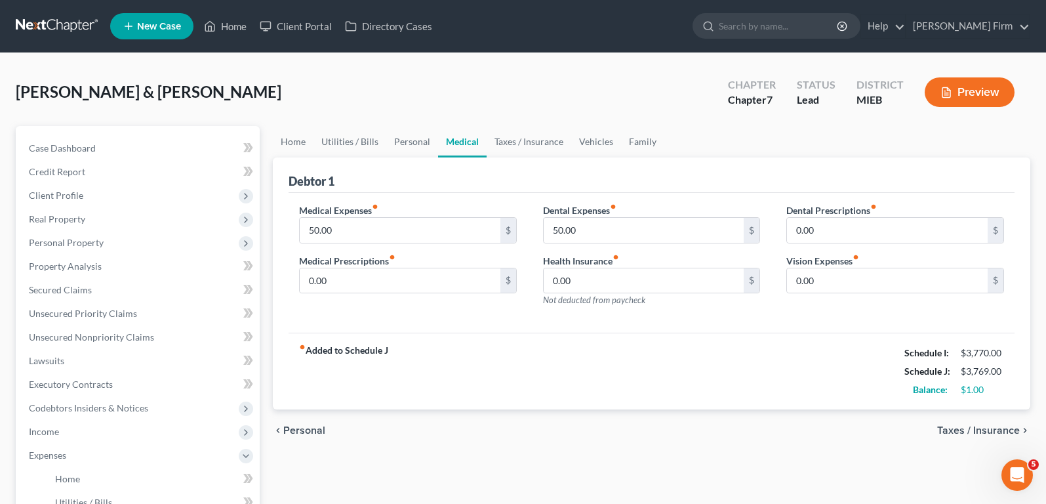
click at [992, 430] on span "Taxes / Insurance" at bounding box center [978, 430] width 83 height 10
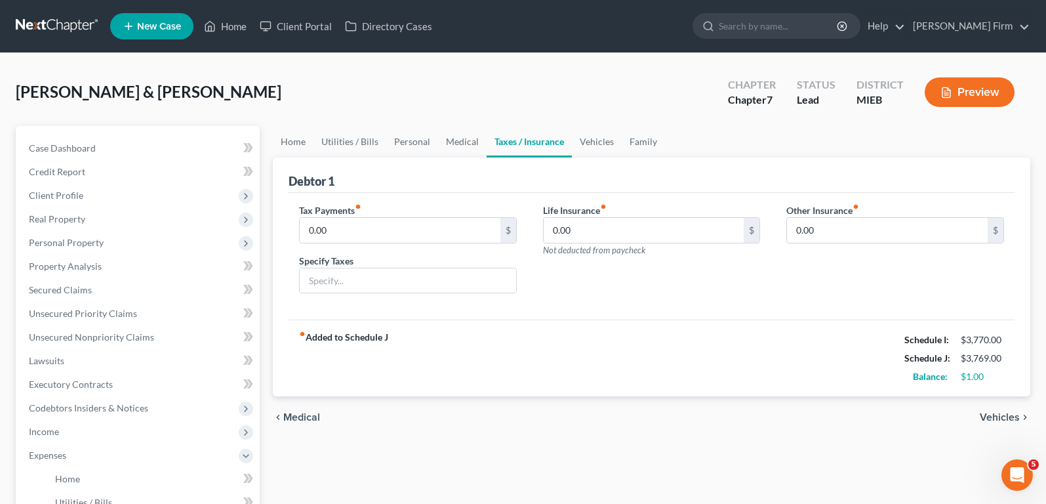
click at [993, 413] on span "Vehicles" at bounding box center [1000, 417] width 40 height 10
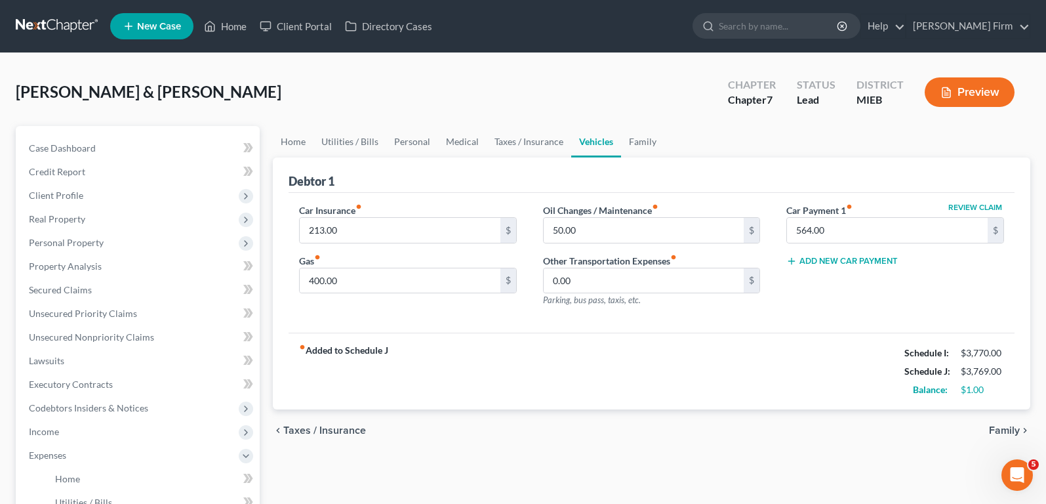
click at [995, 427] on span "Family" at bounding box center [1004, 430] width 31 height 10
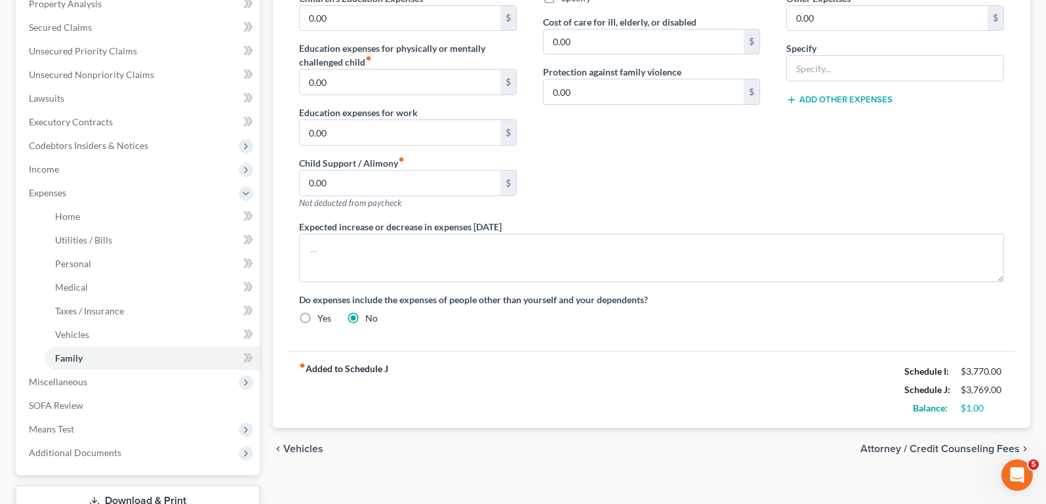
scroll to position [325, 0]
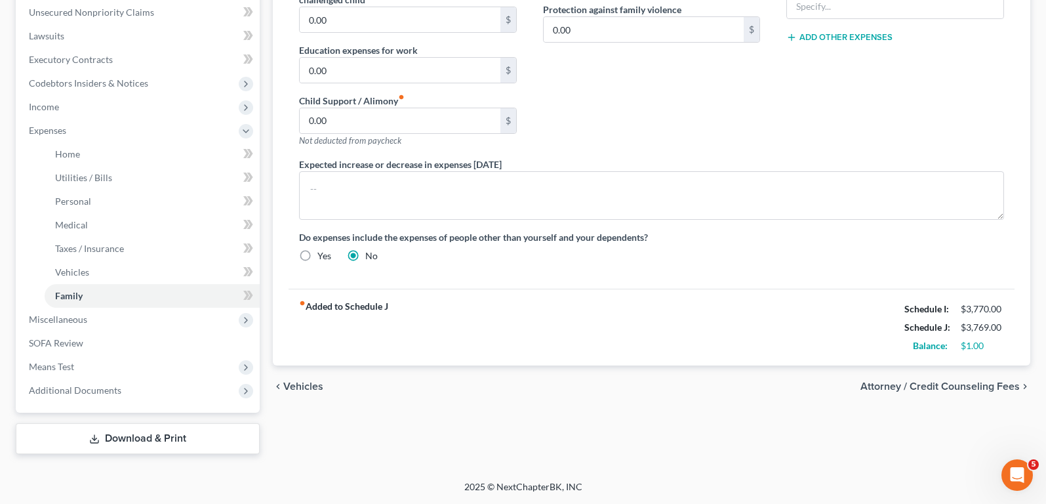
click at [993, 395] on div "chevron_left Vehicles Attorney / Credit Counseling Fees chevron_right" at bounding box center [651, 386] width 757 height 42
click at [993, 392] on div "chevron_left Vehicles Attorney / Credit Counseling Fees chevron_right" at bounding box center [651, 386] width 757 height 42
click at [992, 384] on span "Attorney / Credit Counseling Fees" at bounding box center [939, 386] width 159 height 10
select select "0"
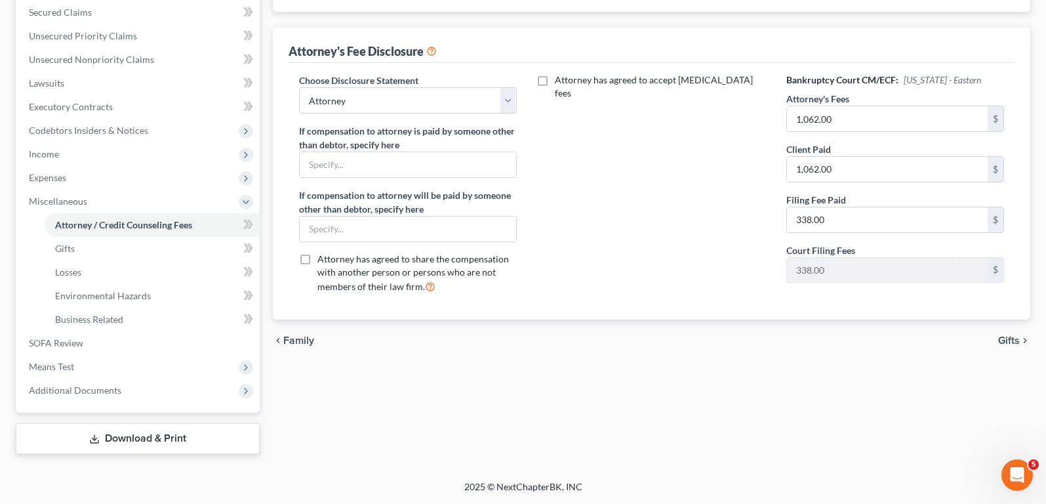
click at [1007, 344] on span "Gifts" at bounding box center [1009, 340] width 22 height 10
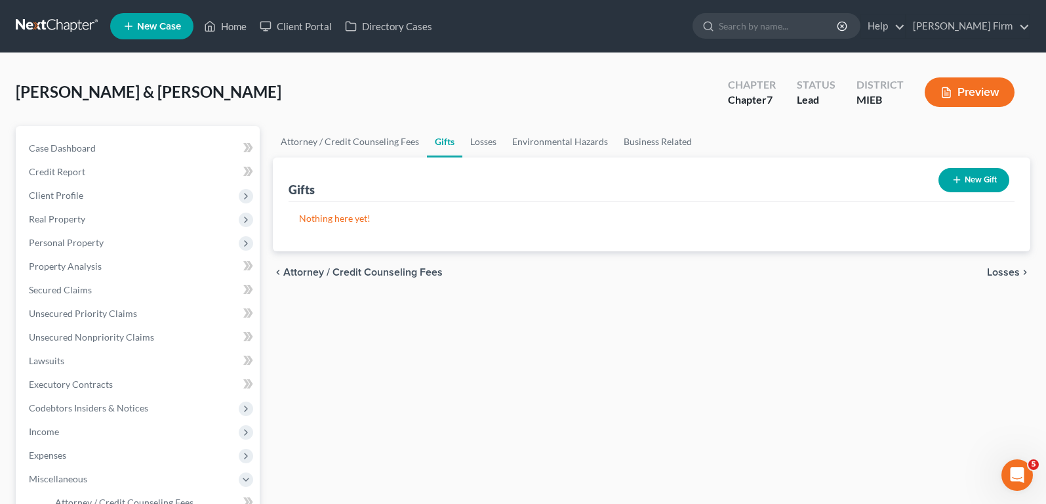
click at [1011, 273] on span "Losses" at bounding box center [1003, 272] width 33 height 10
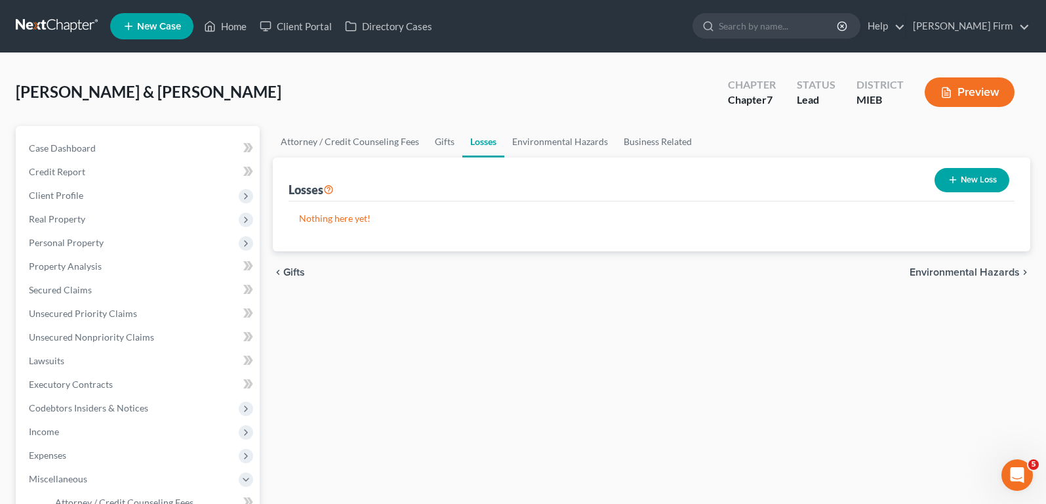
click at [1011, 273] on span "Environmental Hazards" at bounding box center [965, 272] width 110 height 10
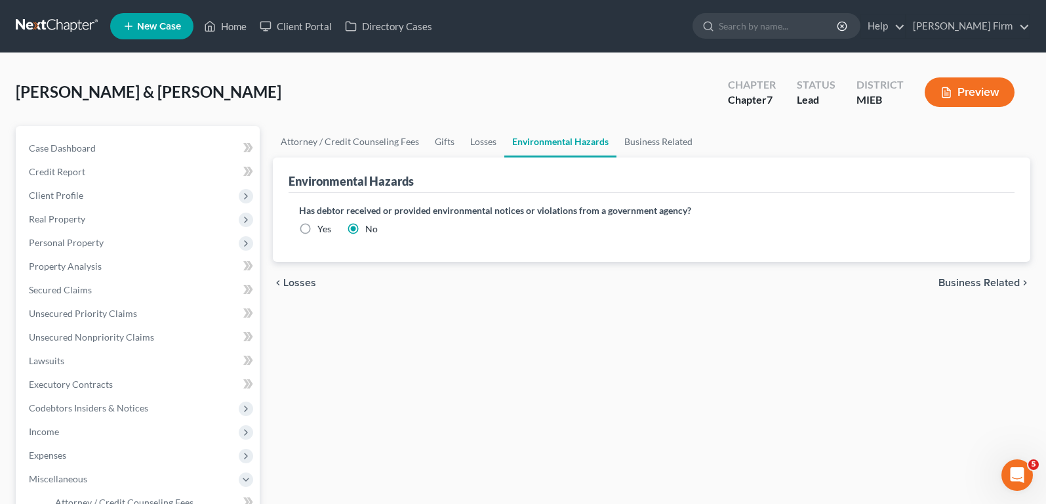
click at [1008, 286] on span "Business Related" at bounding box center [978, 282] width 81 height 10
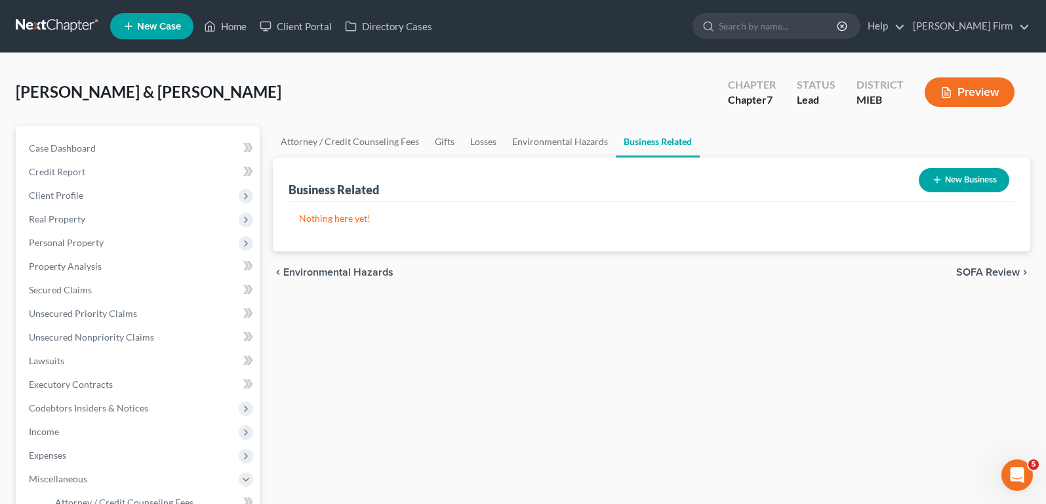
click at [1008, 269] on span "SOFA Review" at bounding box center [988, 272] width 64 height 10
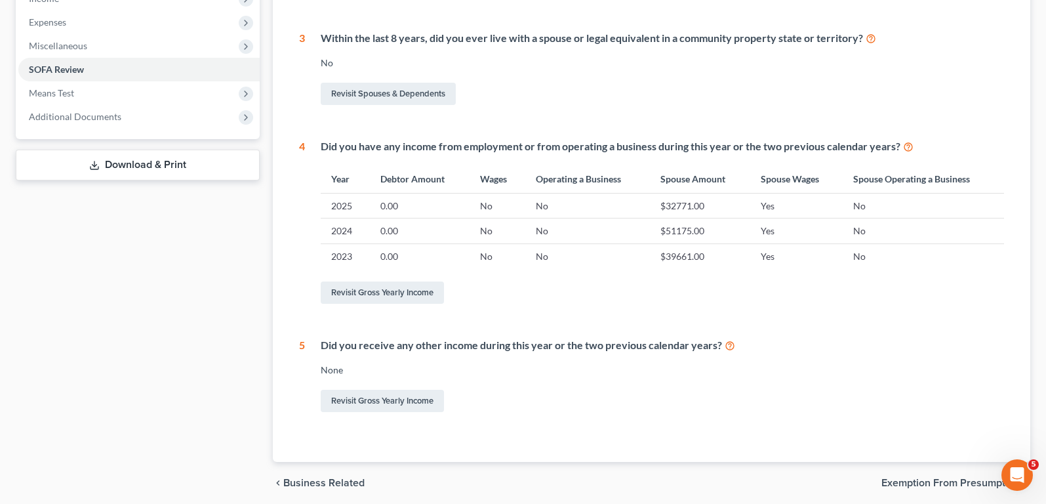
scroll to position [483, 0]
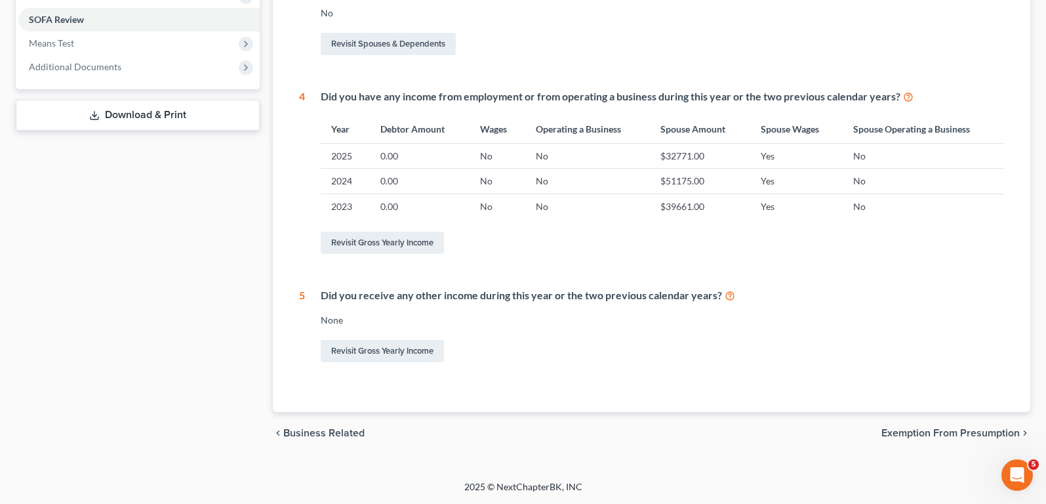
click at [961, 430] on span "Exemption from Presumption" at bounding box center [950, 433] width 138 height 10
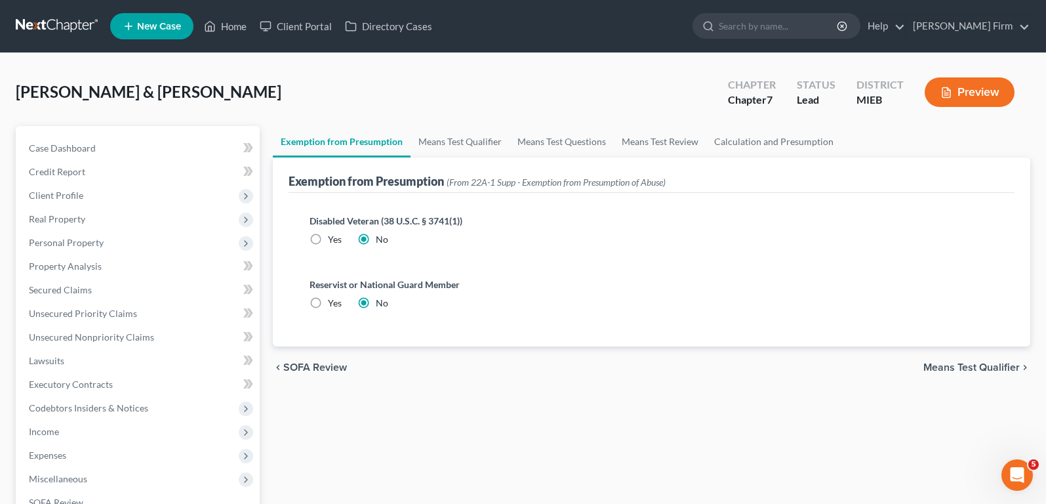
click at [965, 368] on span "Means Test Qualifier" at bounding box center [971, 367] width 96 height 10
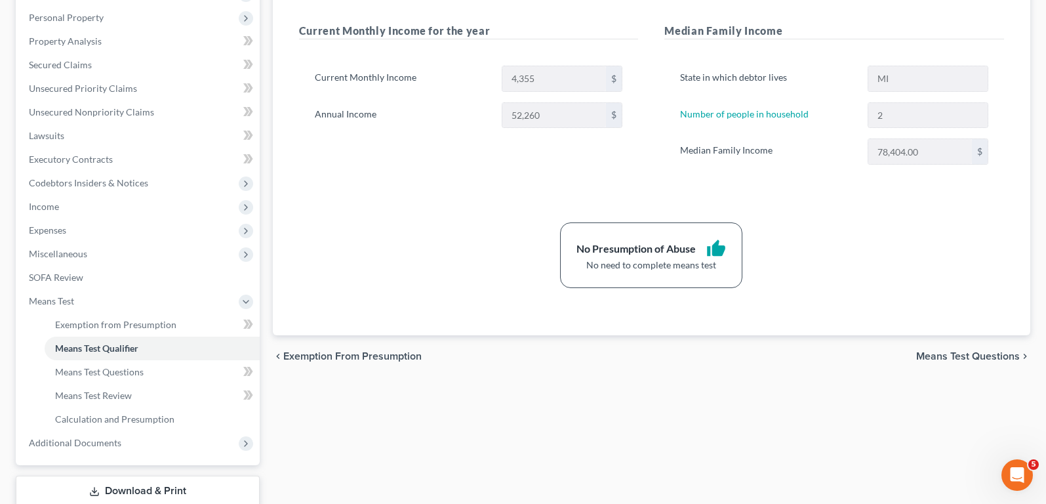
scroll to position [277, 0]
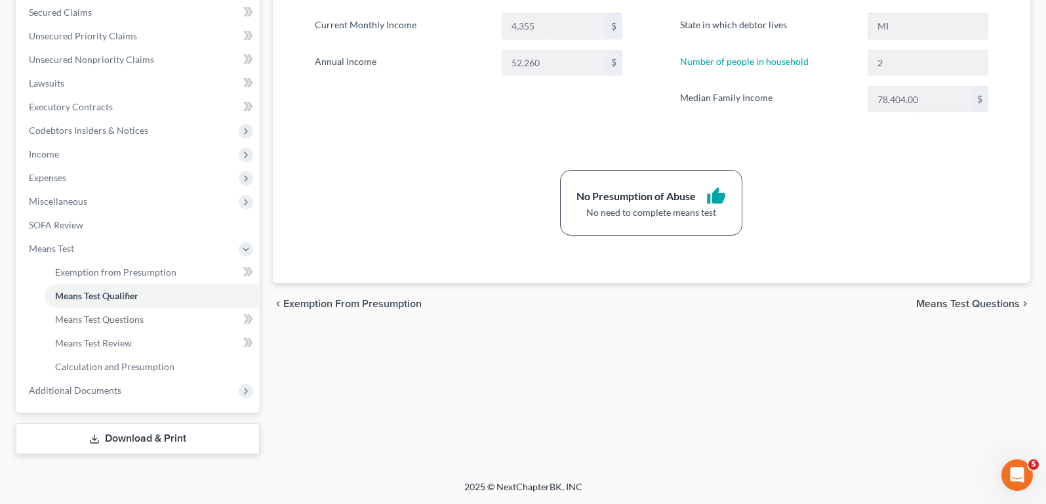
click at [978, 301] on span "Means Test Questions" at bounding box center [968, 303] width 104 height 10
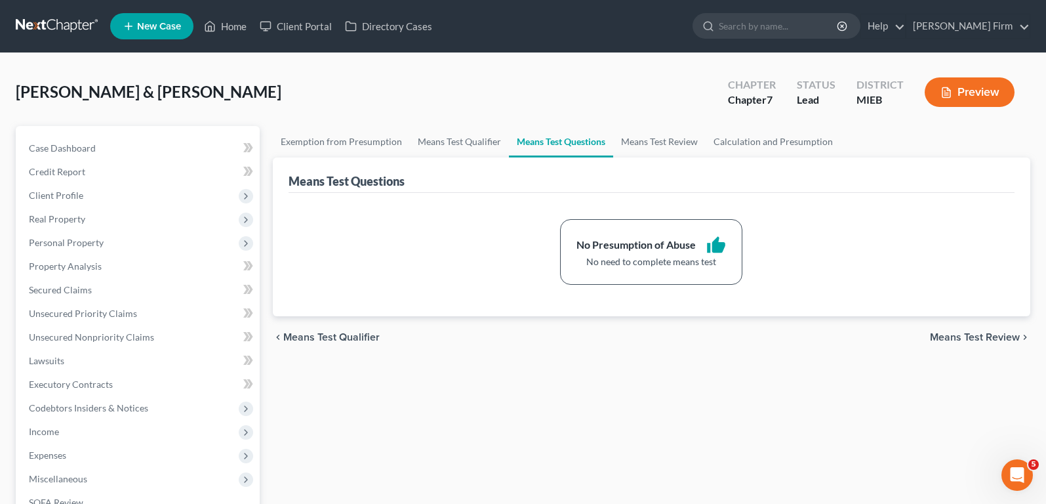
click at [976, 328] on div "chevron_left Means Test Qualifier Means Test Review chevron_right" at bounding box center [651, 337] width 757 height 42
click at [975, 333] on span "Means Test Review" at bounding box center [975, 337] width 90 height 10
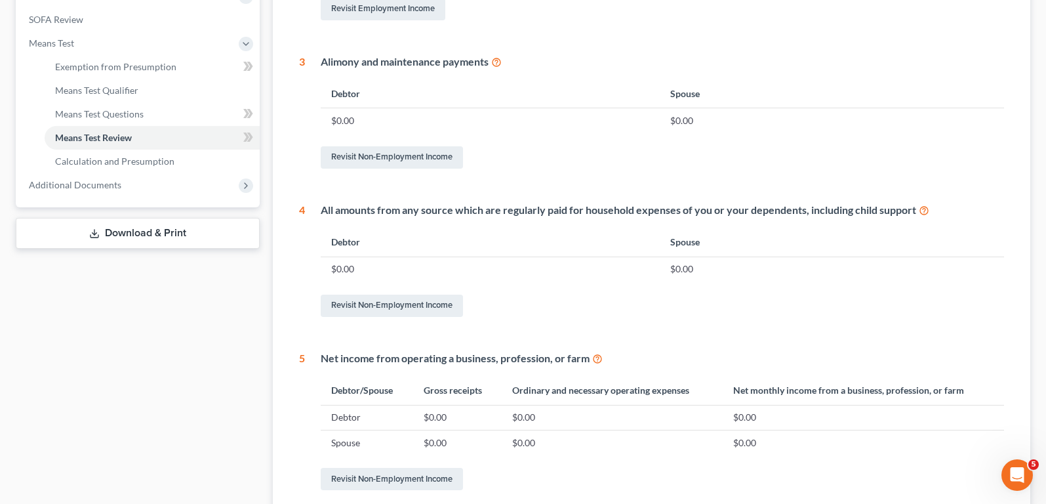
scroll to position [611, 0]
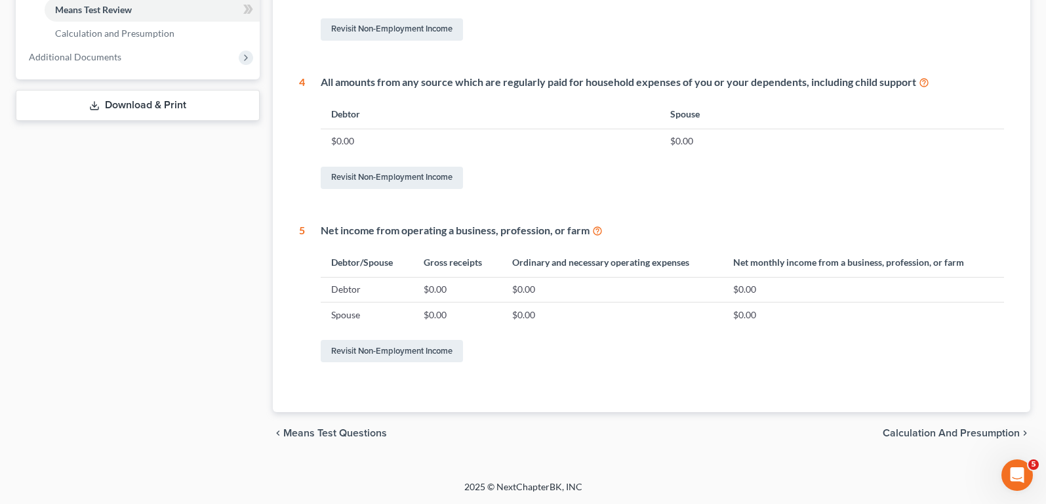
click at [954, 426] on div "chevron_left Means Test Questions Calculation and Presumption chevron_right" at bounding box center [651, 433] width 757 height 42
click at [954, 428] on span "Calculation and Presumption" at bounding box center [951, 433] width 137 height 10
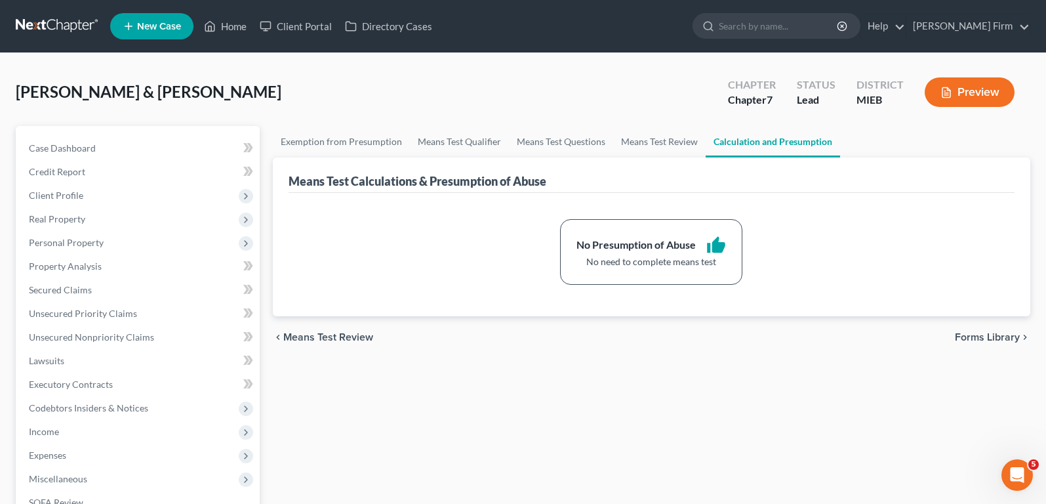
click at [972, 344] on div "chevron_left Means Test Review Forms Library chevron_right" at bounding box center [651, 337] width 757 height 42
click at [973, 334] on span "Forms Library" at bounding box center [987, 337] width 65 height 10
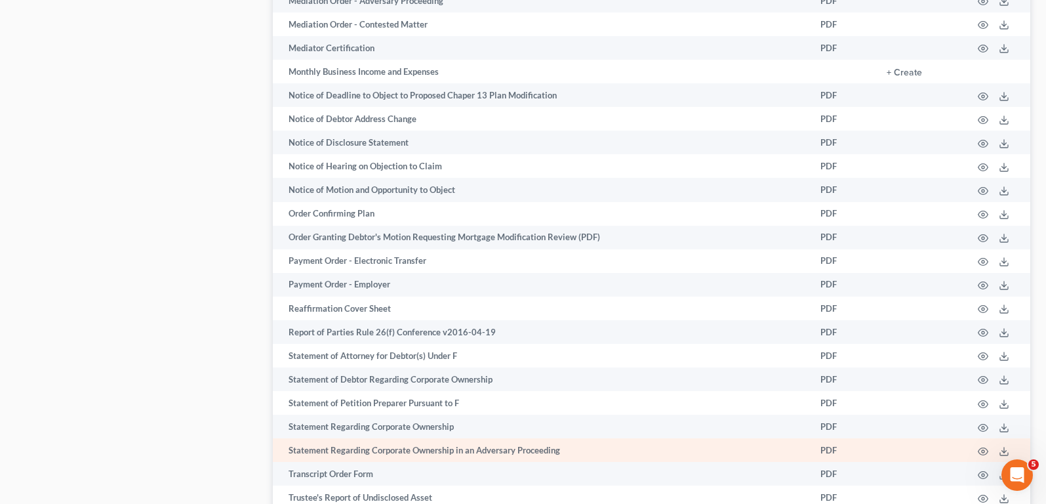
scroll to position [1254, 0]
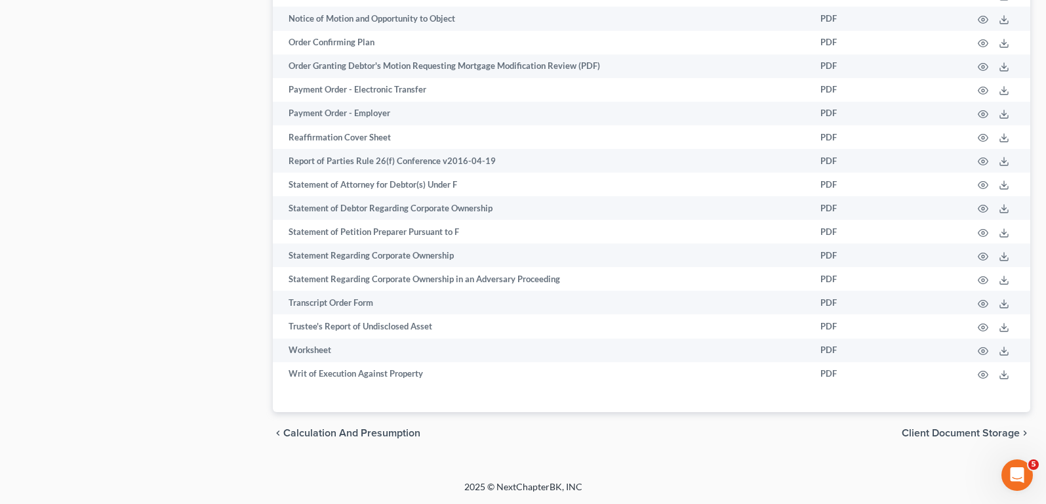
click at [985, 425] on div "chevron_left Calculation and Presumption Client Document Storage chevron_right" at bounding box center [651, 433] width 757 height 42
click at [985, 428] on span "Client Document Storage" at bounding box center [961, 433] width 118 height 10
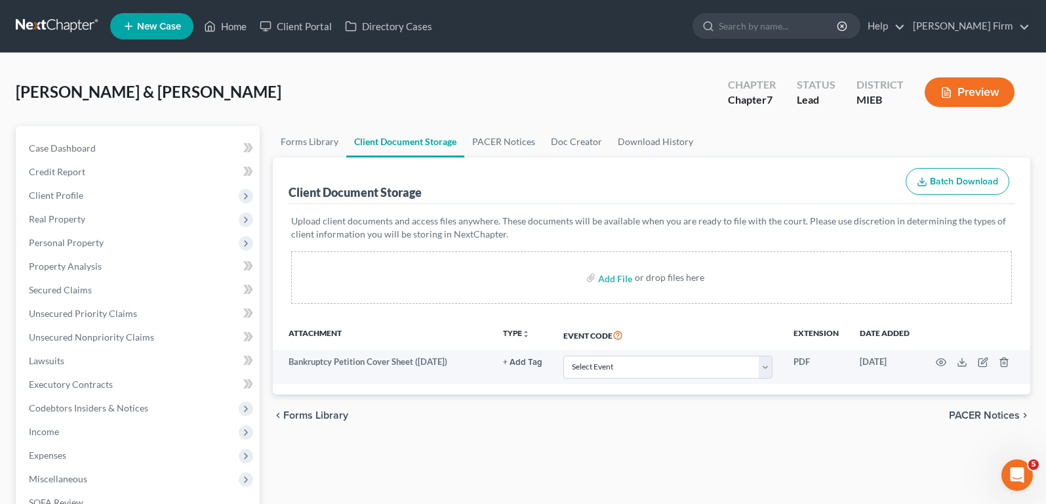
click at [990, 407] on div "chevron_left Forms Library PACER Notices chevron_right" at bounding box center [651, 415] width 757 height 42
click at [989, 412] on span "PACER Notices" at bounding box center [984, 415] width 71 height 10
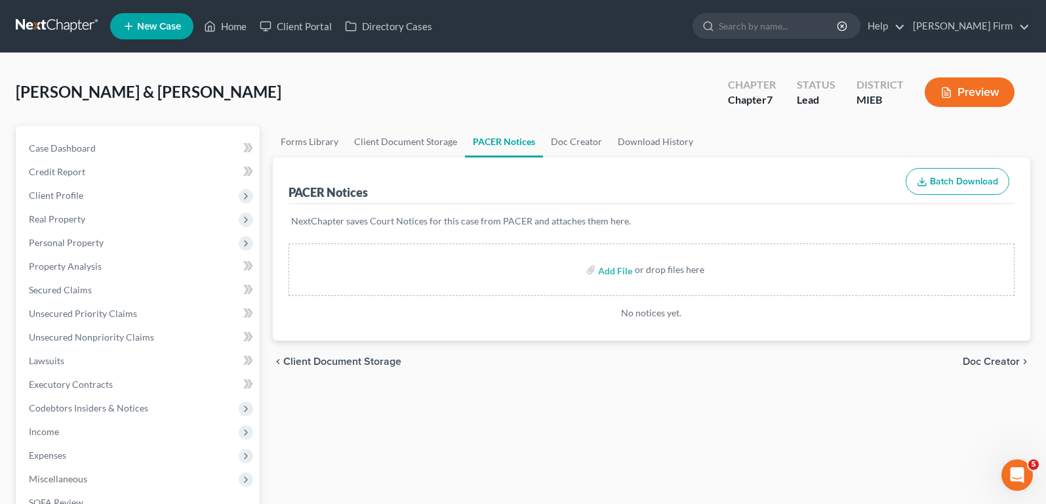
click at [994, 362] on span "Doc Creator" at bounding box center [991, 361] width 57 height 10
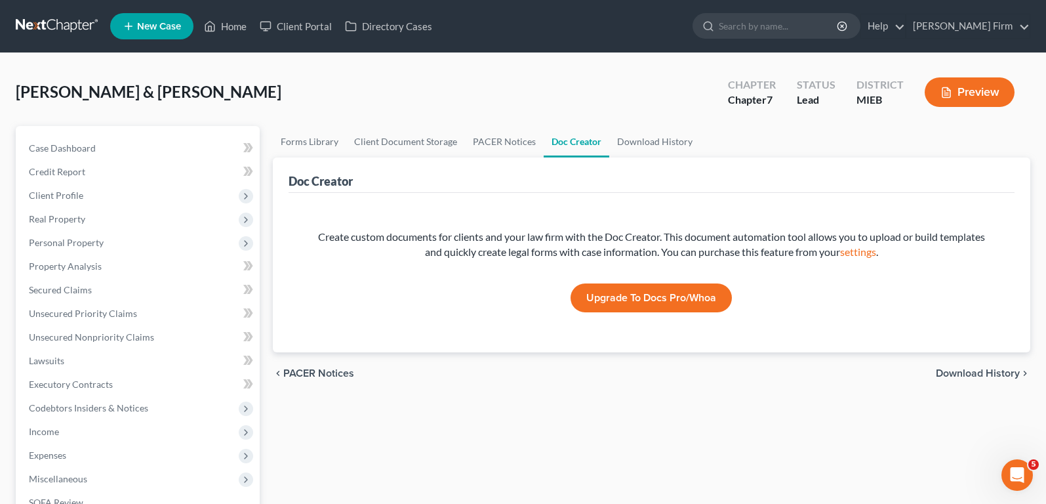
click at [991, 375] on span "Download History" at bounding box center [978, 373] width 84 height 10
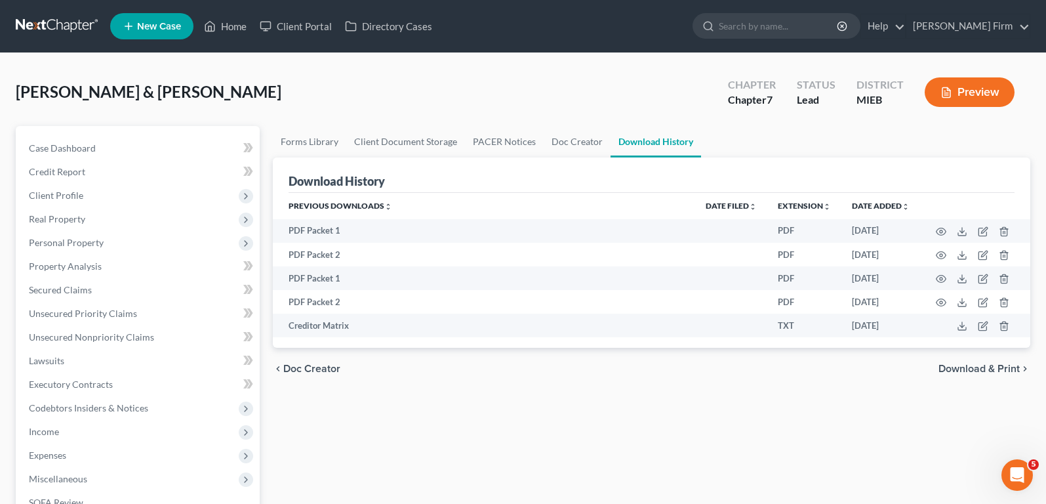
click at [991, 369] on span "Download & Print" at bounding box center [978, 368] width 81 height 10
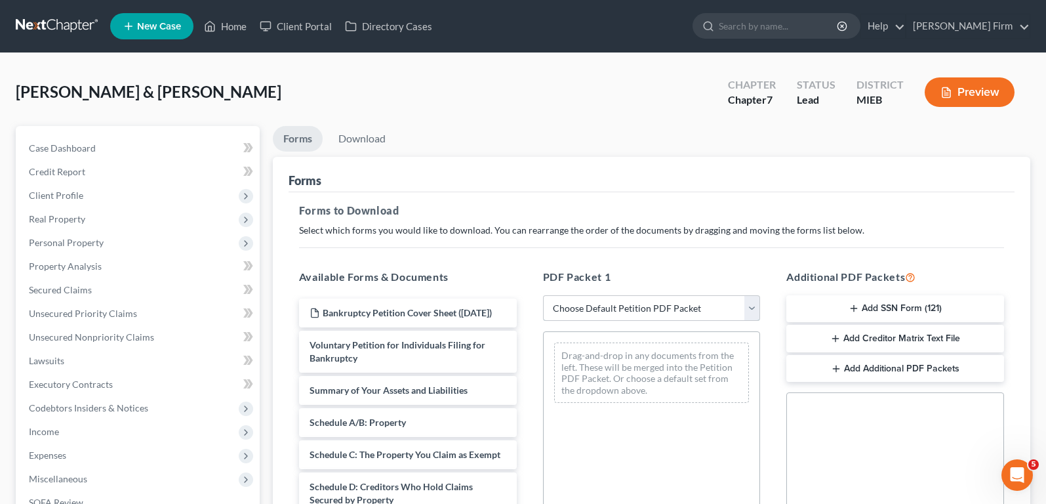
click at [693, 310] on select "Choose Default Petition PDF Packet Complete Bankruptcy Petition (all forms and …" at bounding box center [652, 308] width 218 height 26
select select "0"
click at [543, 295] on select "Choose Default Petition PDF Packet Complete Bankruptcy Petition (all forms and …" at bounding box center [652, 308] width 218 height 26
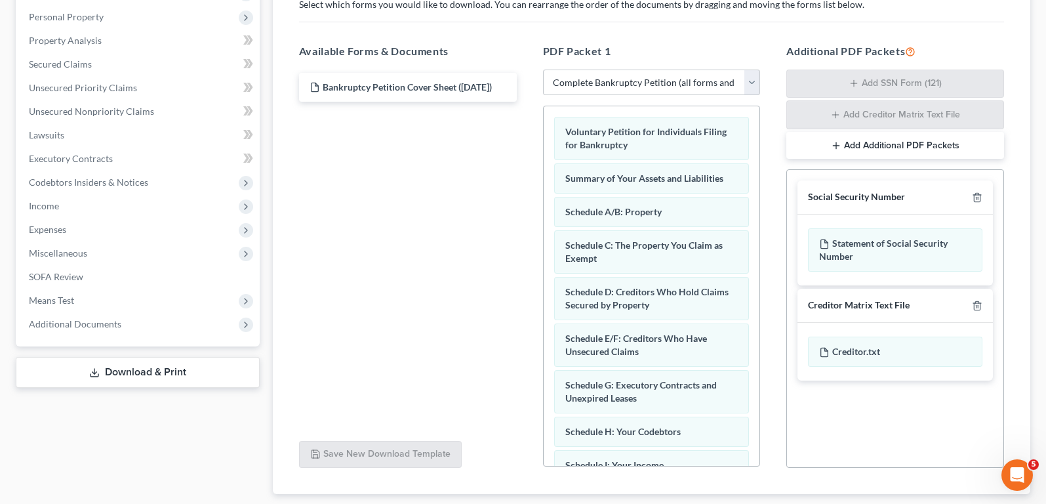
scroll to position [262, 0]
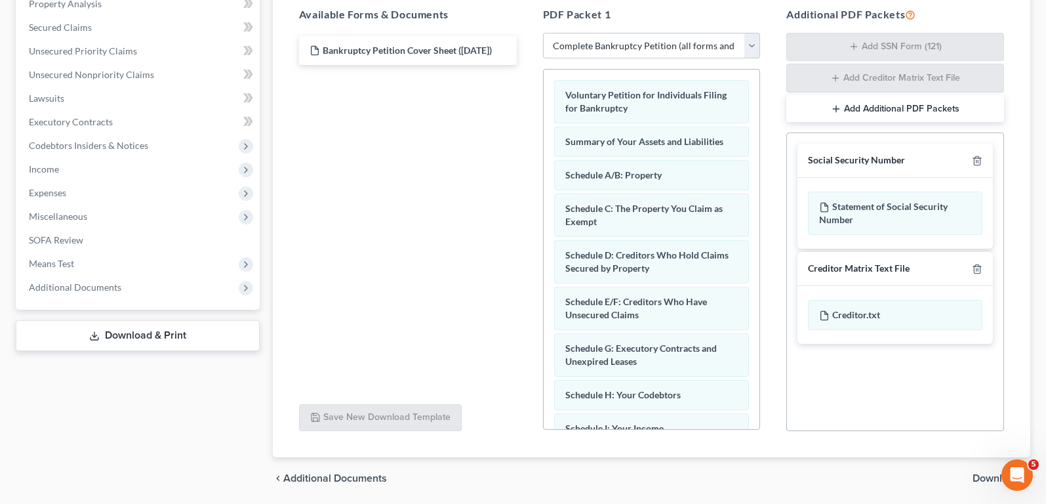
click at [926, 102] on button "Add Additional PDF Packets" at bounding box center [895, 109] width 218 height 28
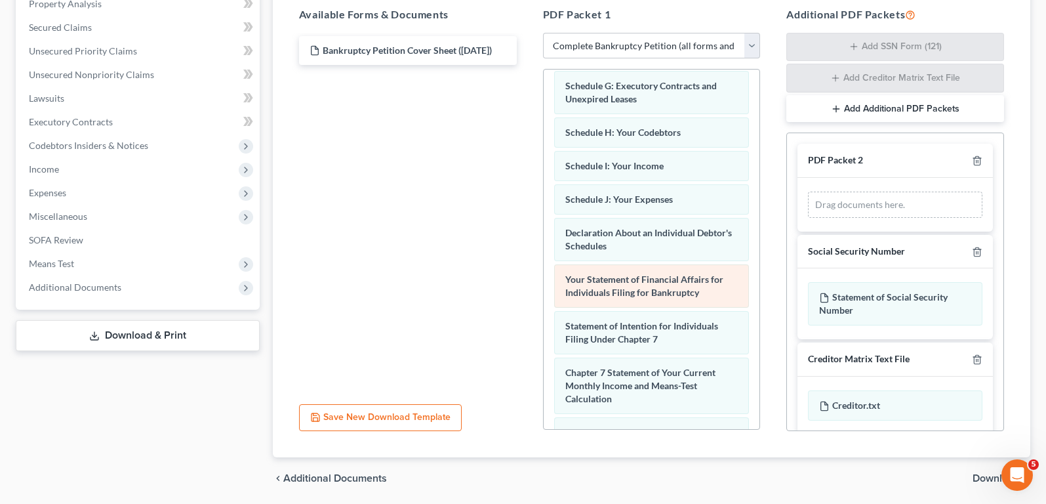
scroll to position [328, 0]
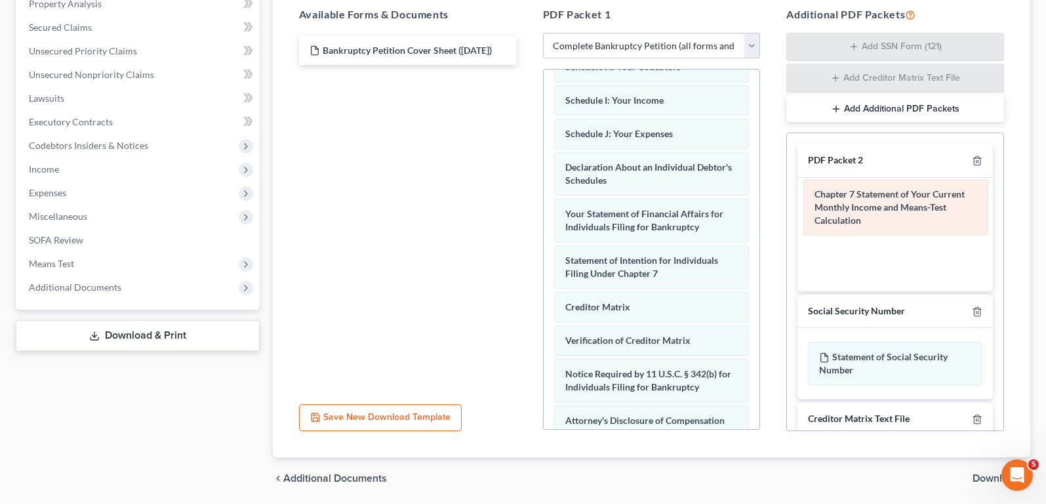
drag, startPoint x: 668, startPoint y: 323, endPoint x: 921, endPoint y: 208, distance: 278.5
click at [760, 208] on div "Chapter 7 Statement of Your Current Monthly Income and Means-Test Calculation V…" at bounding box center [652, 126] width 216 height 768
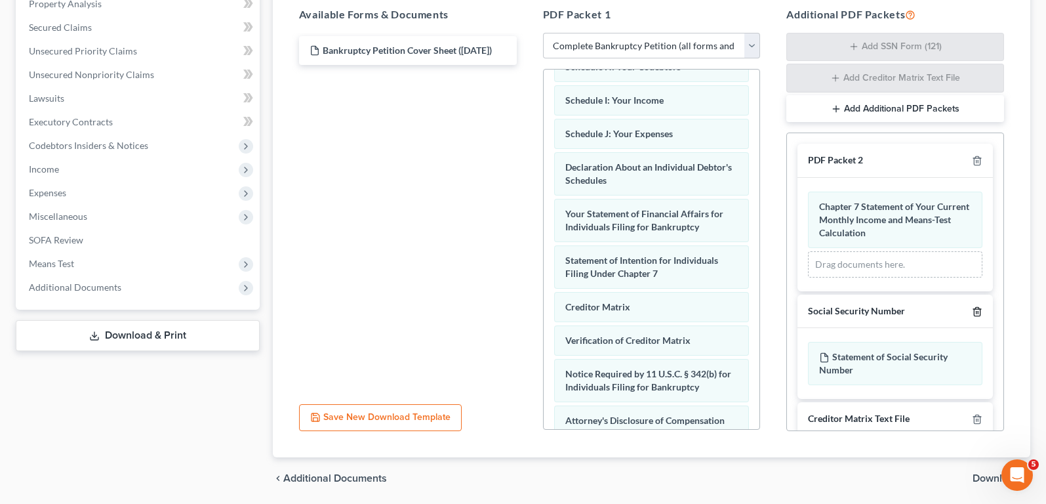
click at [974, 314] on icon "button" at bounding box center [977, 311] width 6 height 9
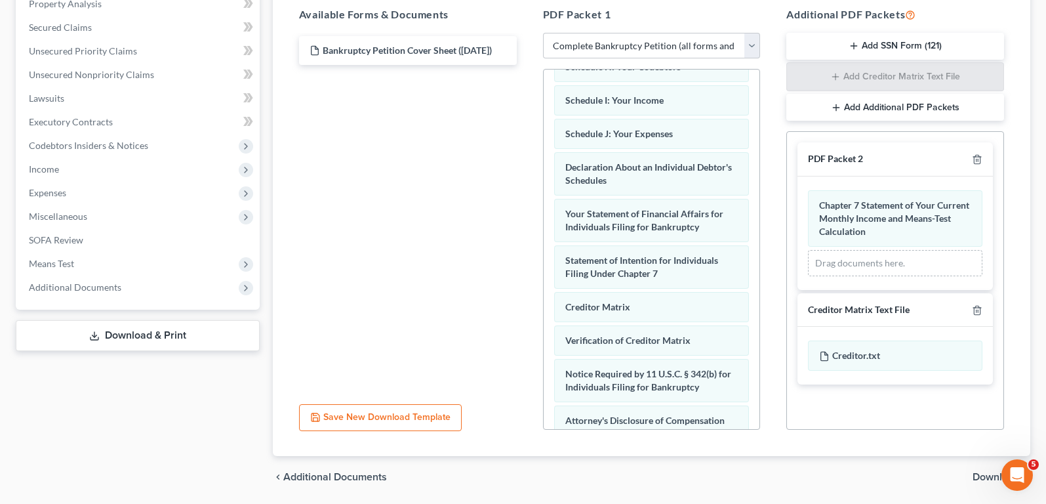
scroll to position [306, 0]
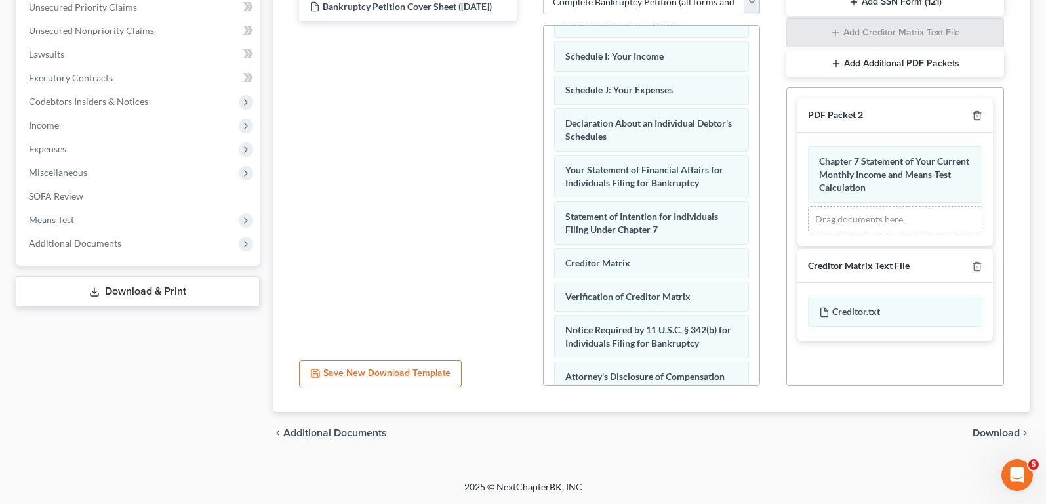
click at [985, 430] on span "Download" at bounding box center [995, 433] width 47 height 10
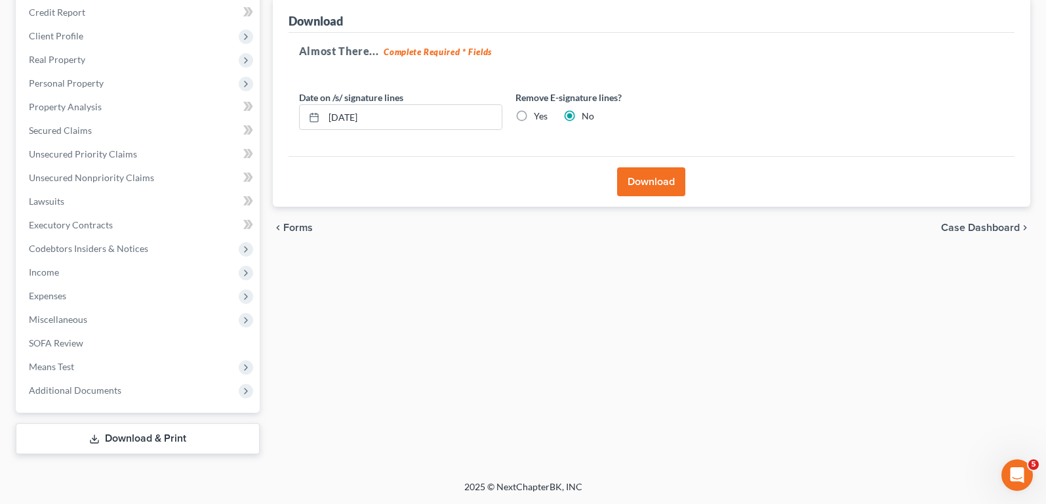
scroll to position [159, 0]
click at [649, 174] on button "Download" at bounding box center [651, 181] width 68 height 29
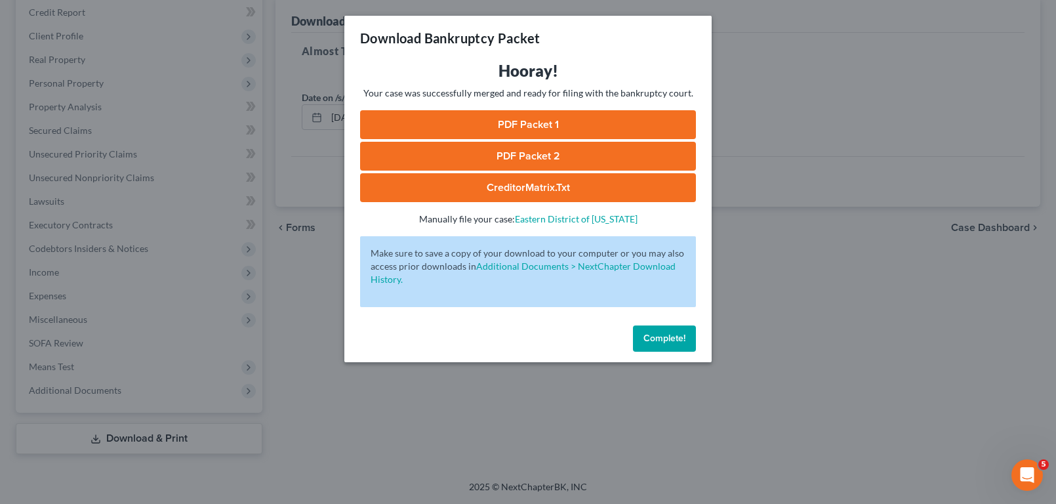
click at [546, 125] on link "PDF Packet 1" at bounding box center [528, 124] width 336 height 29
click at [477, 154] on link "PDF Packet 2" at bounding box center [528, 156] width 336 height 29
click at [548, 195] on link "CreditorMatrix.txt" at bounding box center [528, 187] width 336 height 29
click at [674, 344] on button "Complete!" at bounding box center [664, 338] width 63 height 26
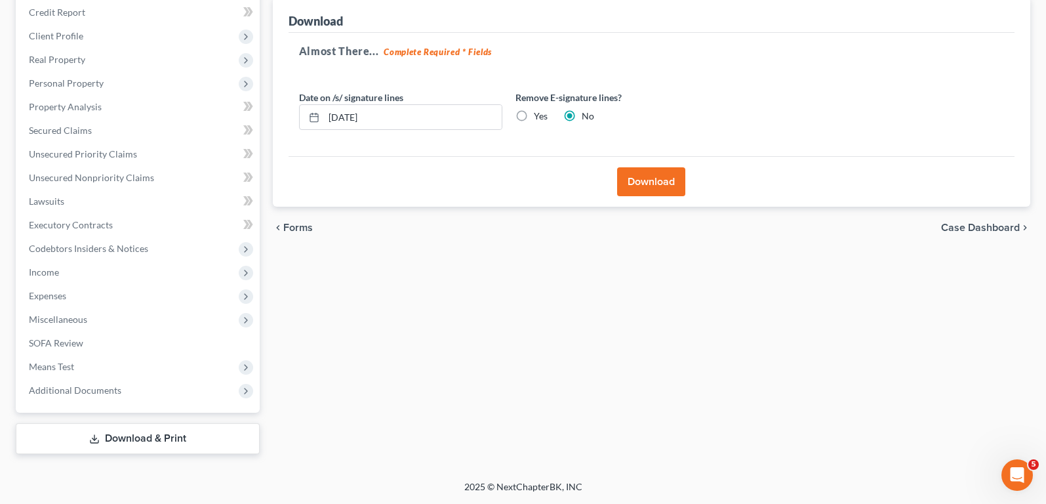
click at [460, 359] on div "Forms Download Forms Forms to Download Select which forms you would like to dow…" at bounding box center [651, 210] width 771 height 487
click at [129, 125] on link "Secured Claims" at bounding box center [138, 131] width 241 height 24
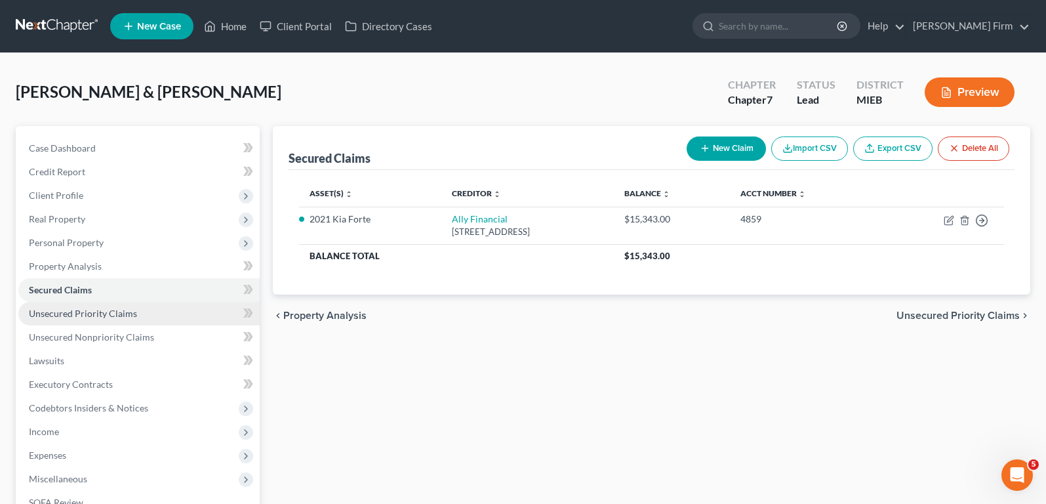
click at [79, 321] on link "Unsecured Priority Claims" at bounding box center [138, 314] width 241 height 24
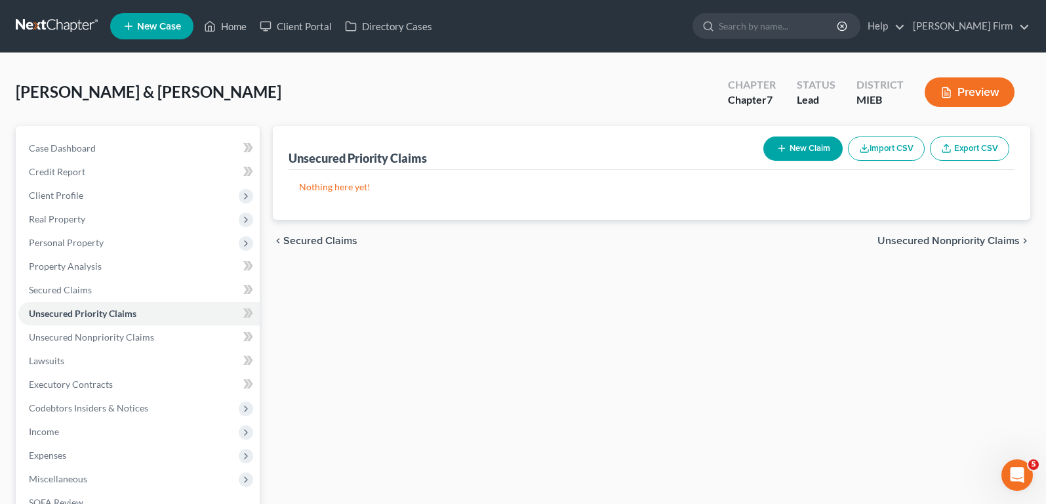
click at [796, 163] on div "New Claim Import CSV Export CSV" at bounding box center [886, 148] width 256 height 35
click at [797, 146] on button "New Claim" at bounding box center [802, 148] width 79 height 24
select select "2"
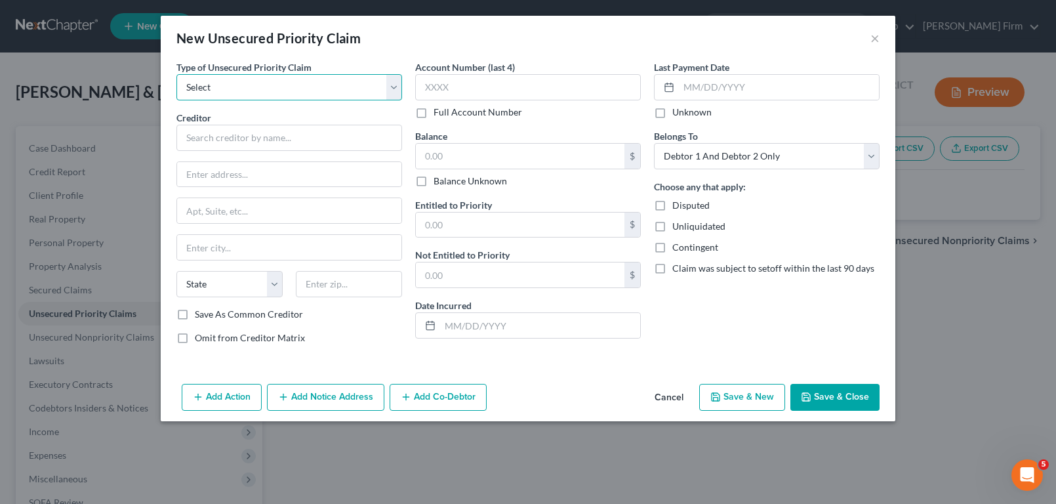
click at [287, 89] on select "Select Taxes & Other Government Units Domestic Support Obligations Extensions o…" at bounding box center [289, 87] width 226 height 26
select select "0"
click at [176, 74] on select "Select Taxes & Other Government Units Domestic Support Obligations Extensions o…" at bounding box center [289, 87] width 226 height 26
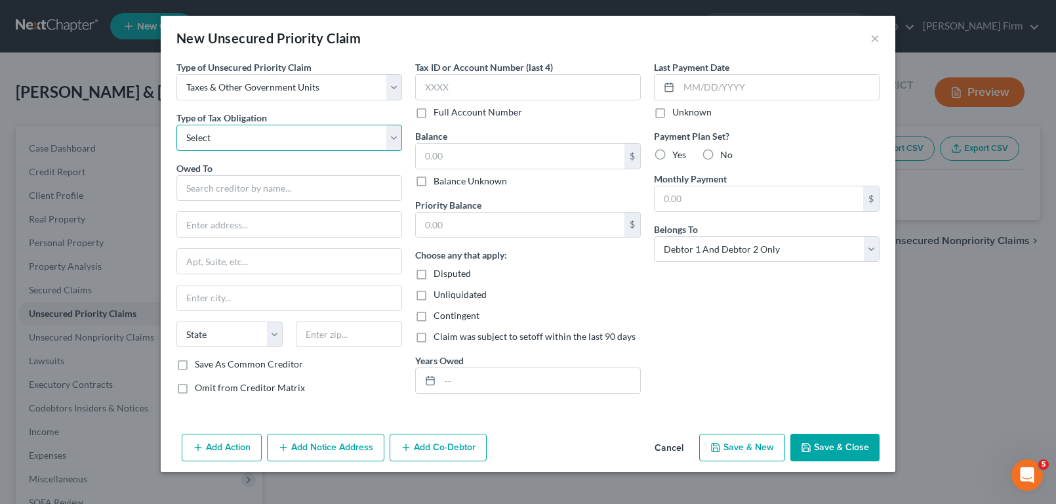
click at [282, 136] on select "Select Federal City State Franchise Tax Board Other" at bounding box center [289, 138] width 226 height 26
select select "0"
click at [176, 125] on select "Select Federal City State Franchise Tax Board Other" at bounding box center [289, 138] width 226 height 26
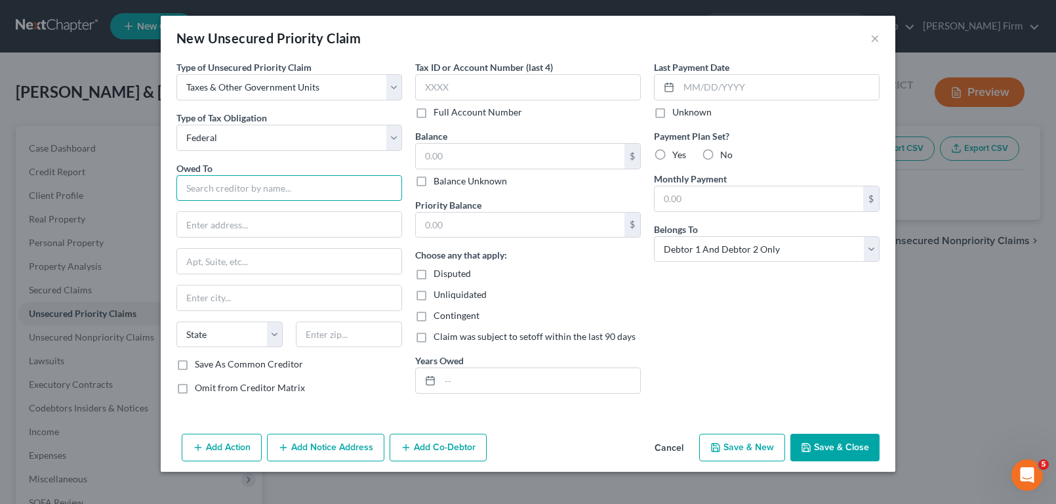
click at [263, 187] on input "text" at bounding box center [289, 188] width 226 height 26
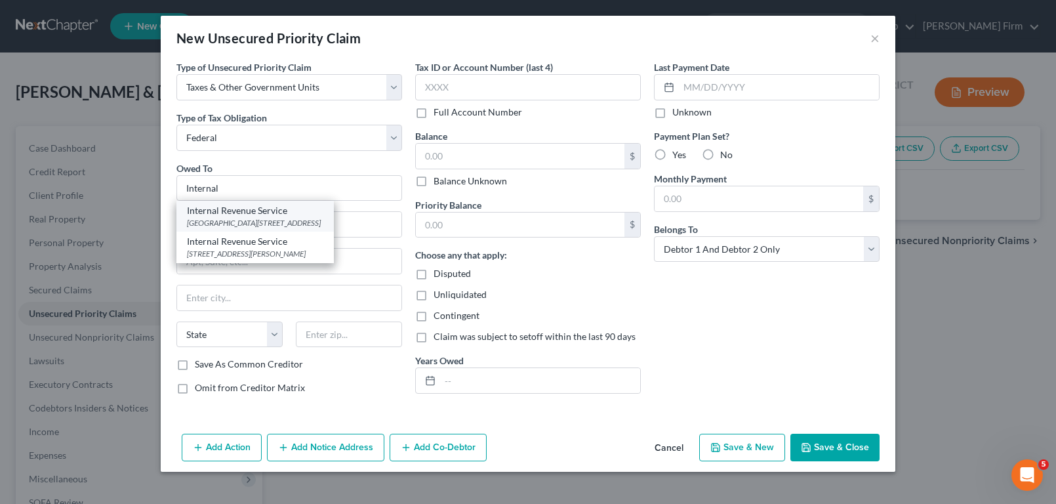
click at [323, 228] on div "[GEOGRAPHIC_DATA][STREET_ADDRESS]" at bounding box center [255, 222] width 136 height 11
type input "Internal Revenue Service"
type input "Central Insolvency Center"
type input "PO Box 7346"
type input "[GEOGRAPHIC_DATA]"
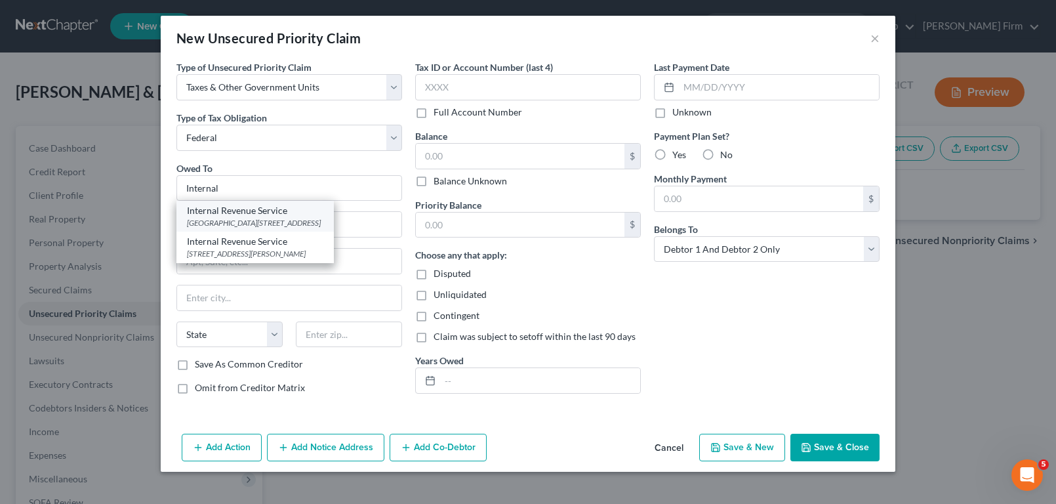
select select "39"
type input "19101"
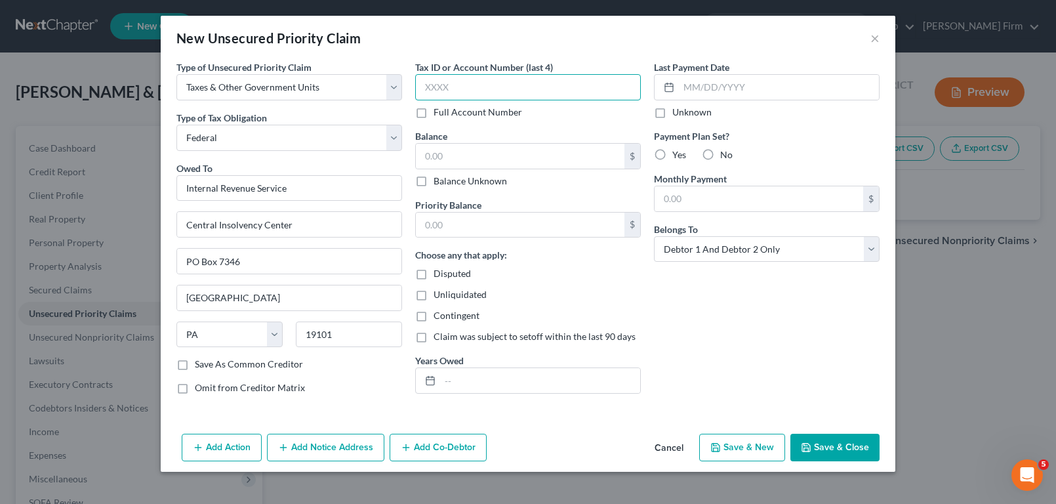
click at [460, 80] on input "text" at bounding box center [528, 87] width 226 height 26
type input "1973"
click at [471, 149] on input "text" at bounding box center [520, 156] width 209 height 25
click at [513, 233] on input "text" at bounding box center [520, 224] width 209 height 25
click at [492, 159] on input "4,000" at bounding box center [520, 156] width 209 height 25
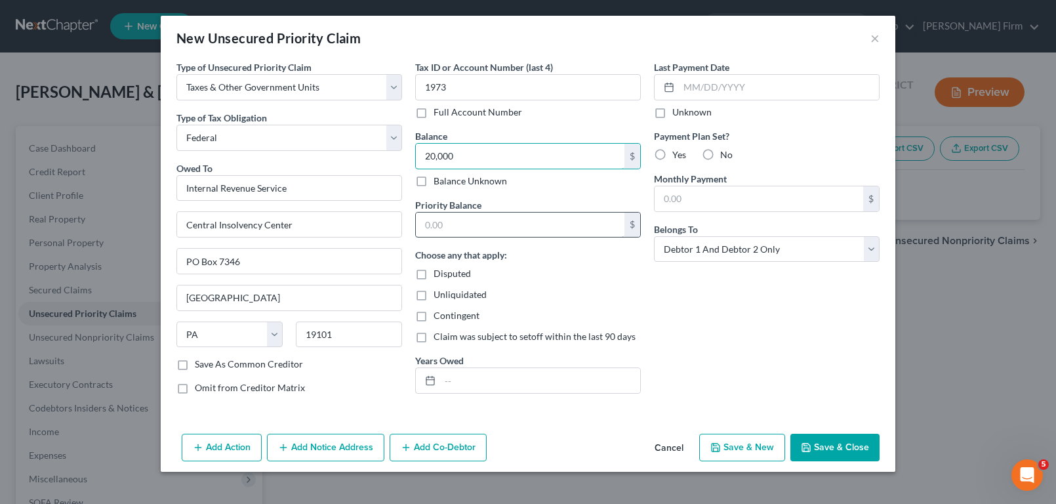
type input "20,000"
click at [480, 222] on input "text" at bounding box center [520, 224] width 209 height 25
type input "4,000"
click at [481, 374] on input "text" at bounding box center [540, 380] width 200 height 25
click at [841, 448] on button "Save & Close" at bounding box center [834, 447] width 89 height 28
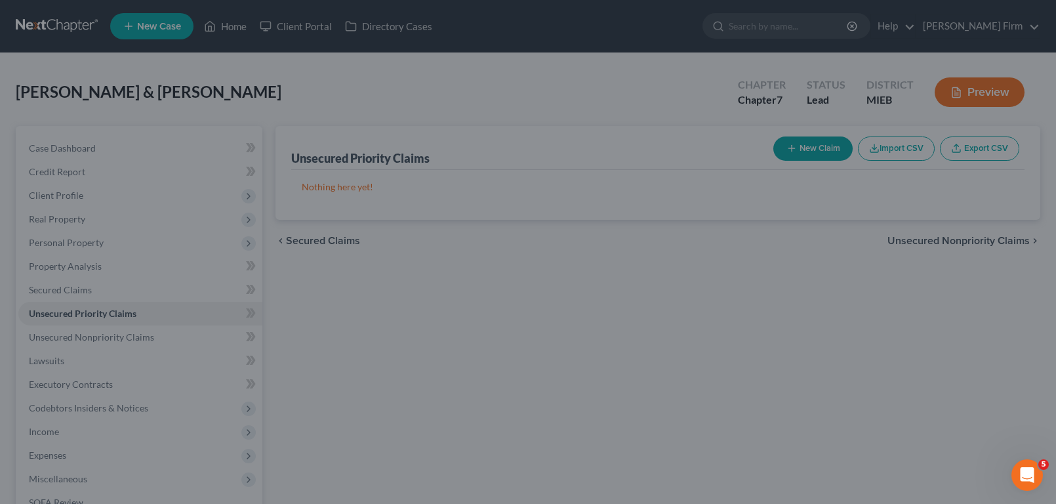
type input "20,000.00"
type input "4,000.00"
type input "0.00"
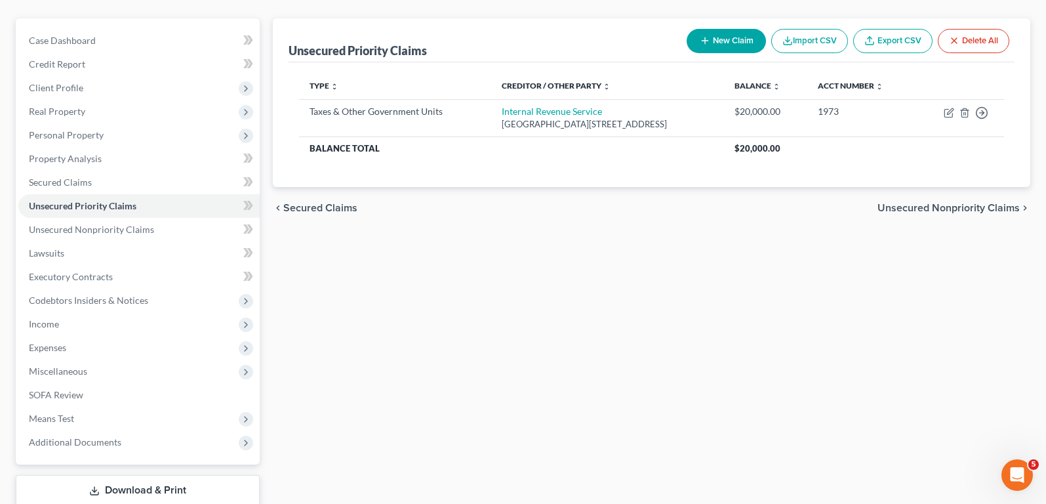
scroll to position [159, 0]
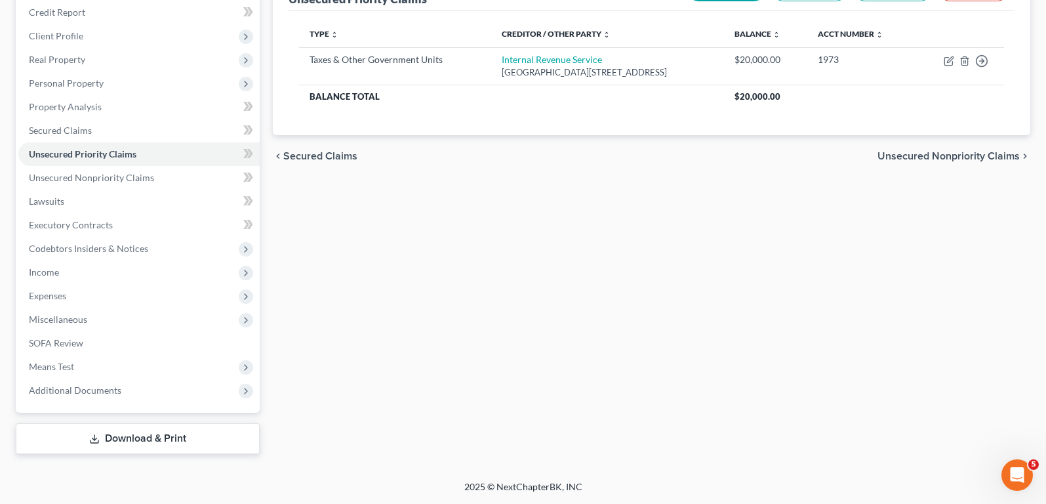
click at [127, 443] on link "Download & Print" at bounding box center [138, 438] width 244 height 31
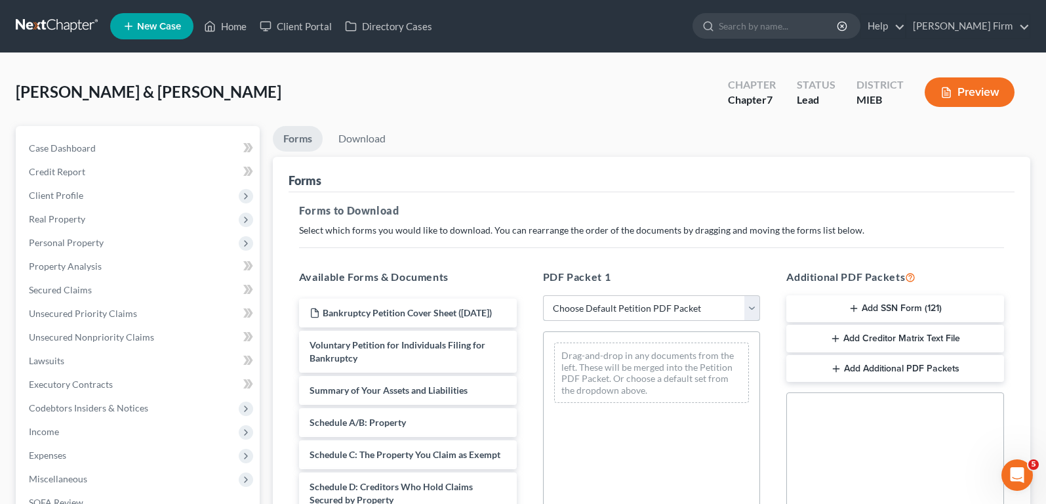
click at [678, 310] on select "Choose Default Petition PDF Packet Complete Bankruptcy Petition (all forms and …" at bounding box center [652, 308] width 218 height 26
select select "0"
click at [543, 295] on select "Choose Default Petition PDF Packet Complete Bankruptcy Petition (all forms and …" at bounding box center [652, 308] width 218 height 26
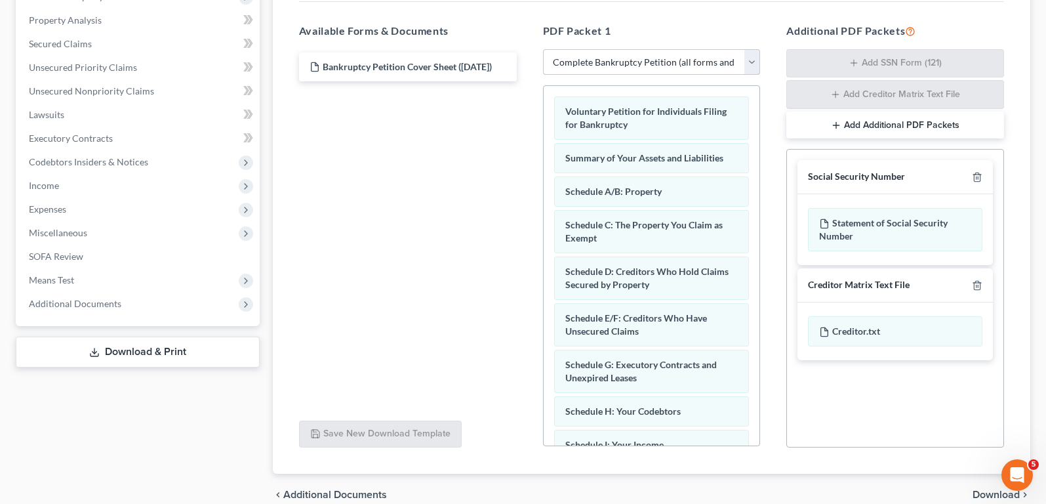
scroll to position [262, 0]
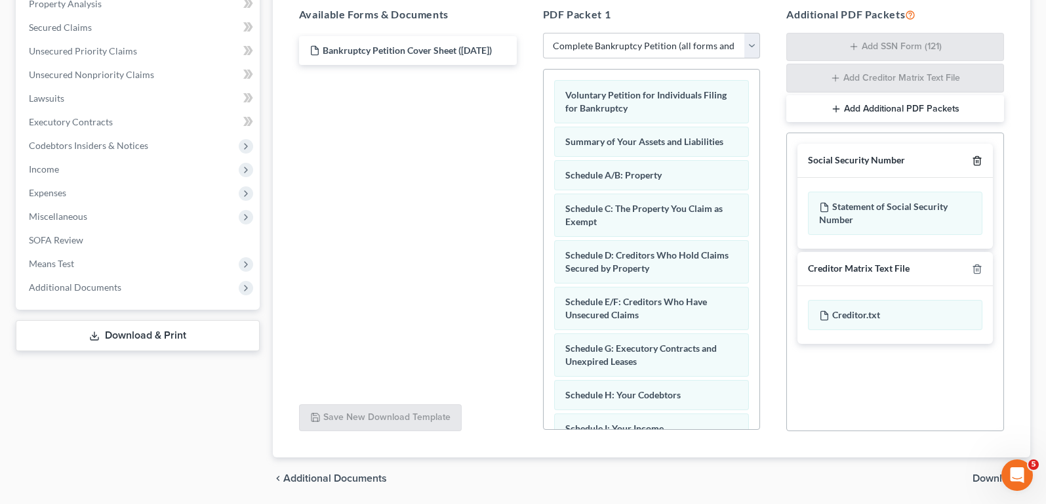
click at [979, 157] on icon "button" at bounding box center [977, 161] width 6 height 9
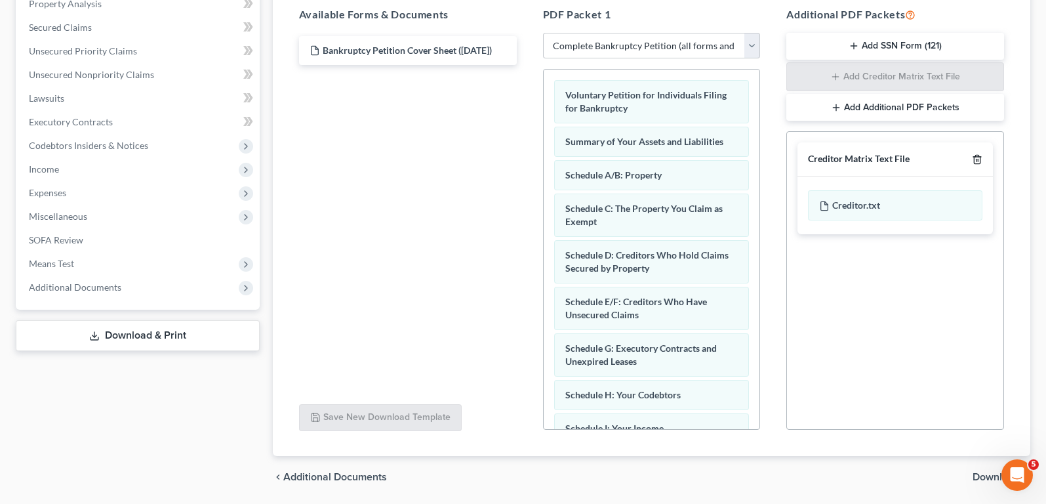
click at [981, 158] on icon "button" at bounding box center [977, 159] width 10 height 10
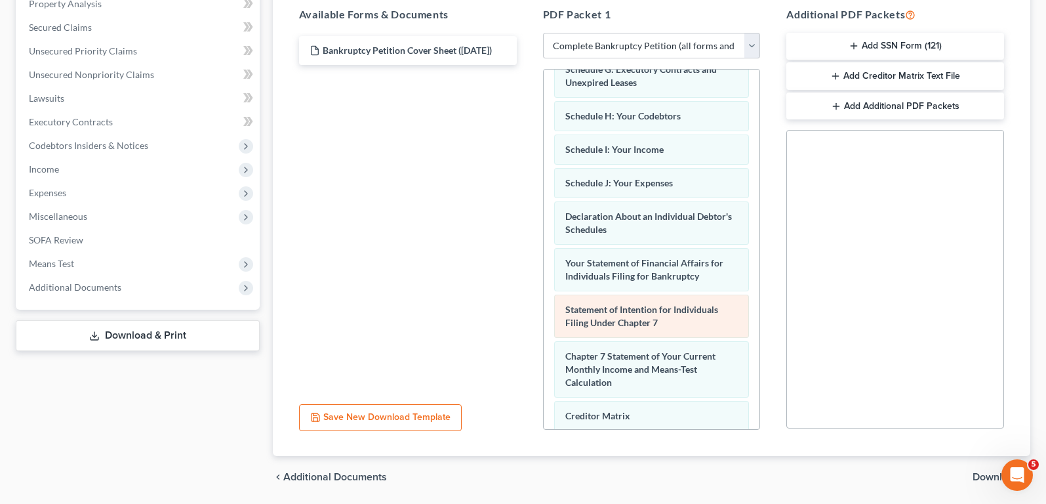
scroll to position [328, 0]
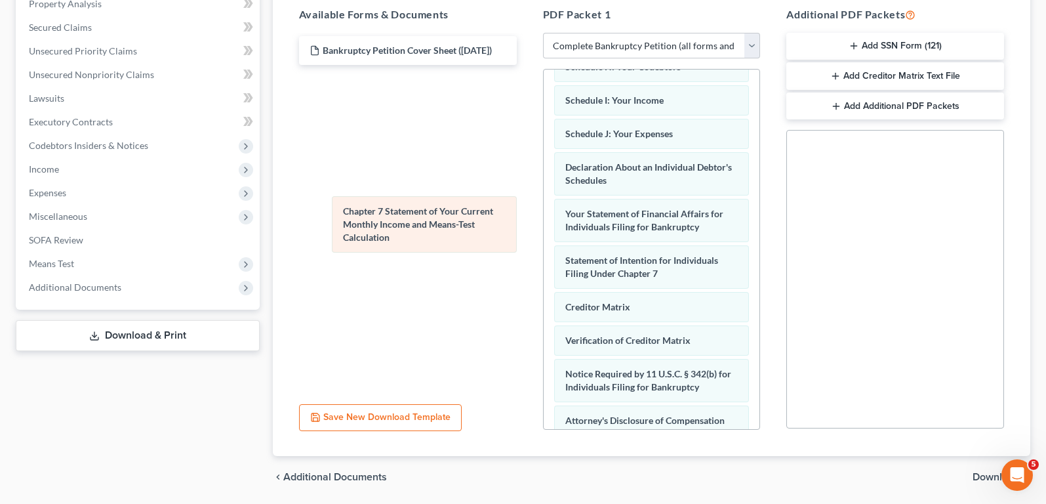
drag, startPoint x: 660, startPoint y: 322, endPoint x: 438, endPoint y: 226, distance: 242.0
click at [544, 226] on div "Chapter 7 Statement of Your Current Monthly Income and Means-Test Calculation V…" at bounding box center [652, 126] width 216 height 768
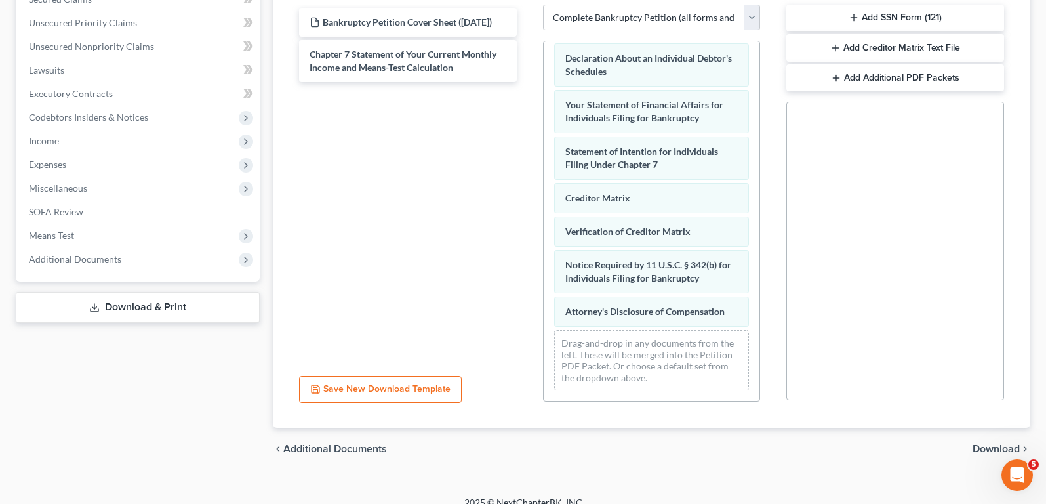
scroll to position [306, 0]
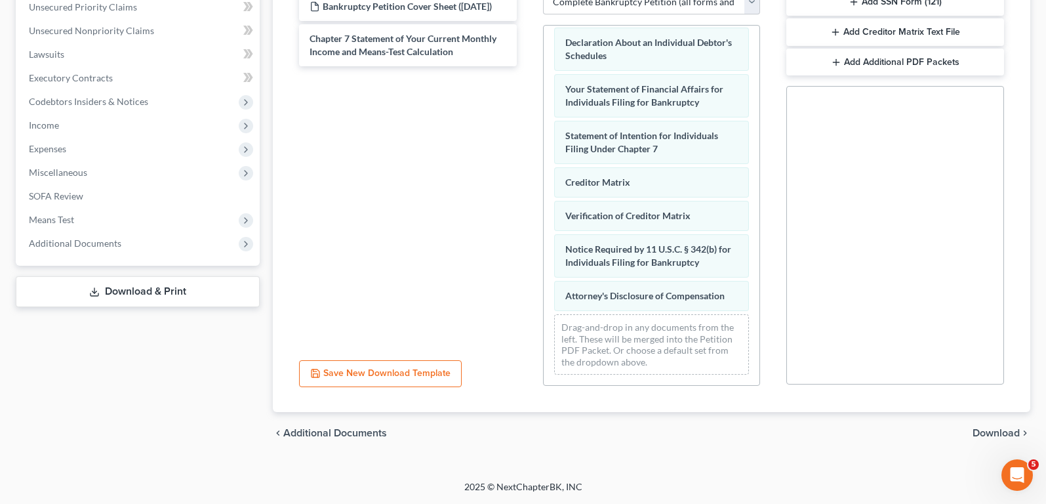
click at [1000, 432] on span "Download" at bounding box center [995, 433] width 47 height 10
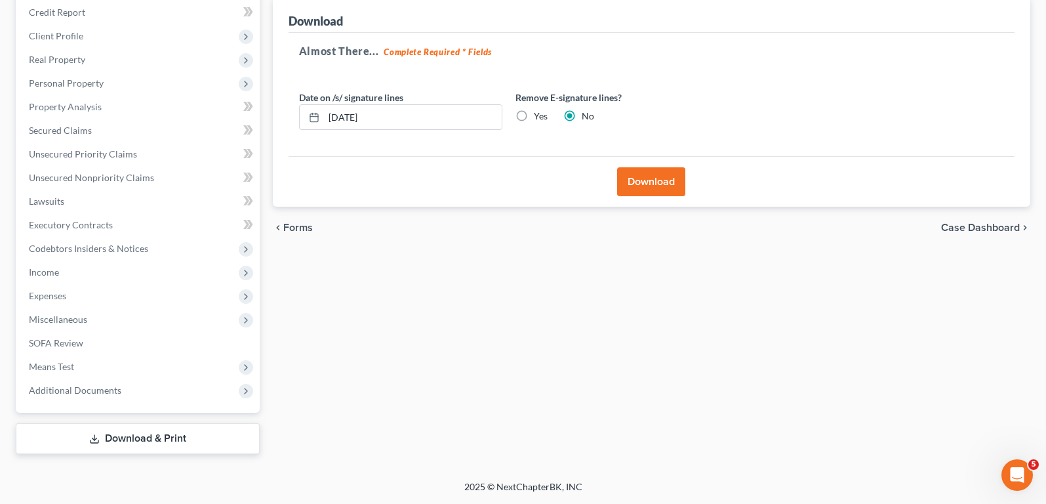
scroll to position [159, 0]
click at [666, 183] on button "Download" at bounding box center [651, 181] width 68 height 29
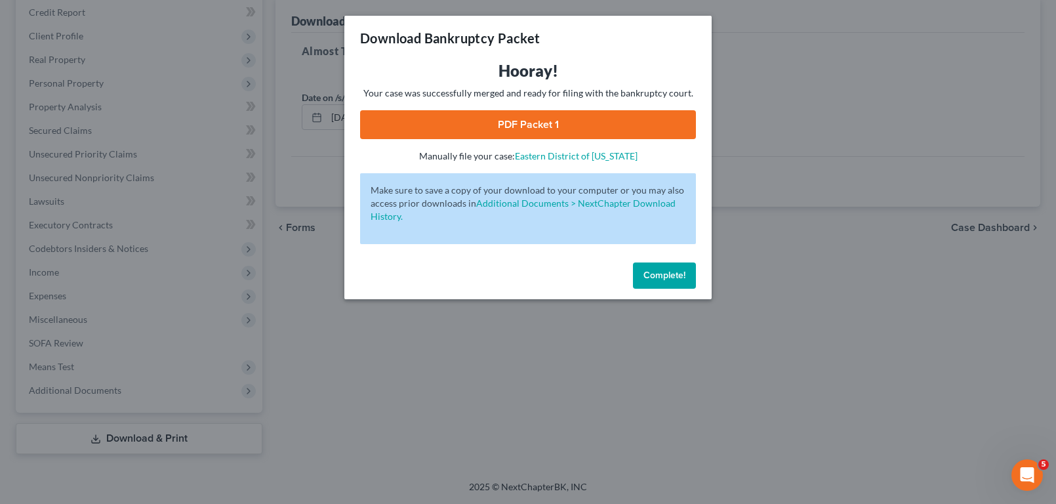
click at [542, 117] on link "PDF Packet 1" at bounding box center [528, 124] width 336 height 29
click at [649, 277] on span "Complete!" at bounding box center [664, 275] width 42 height 11
